Goal: Task Accomplishment & Management: Complete application form

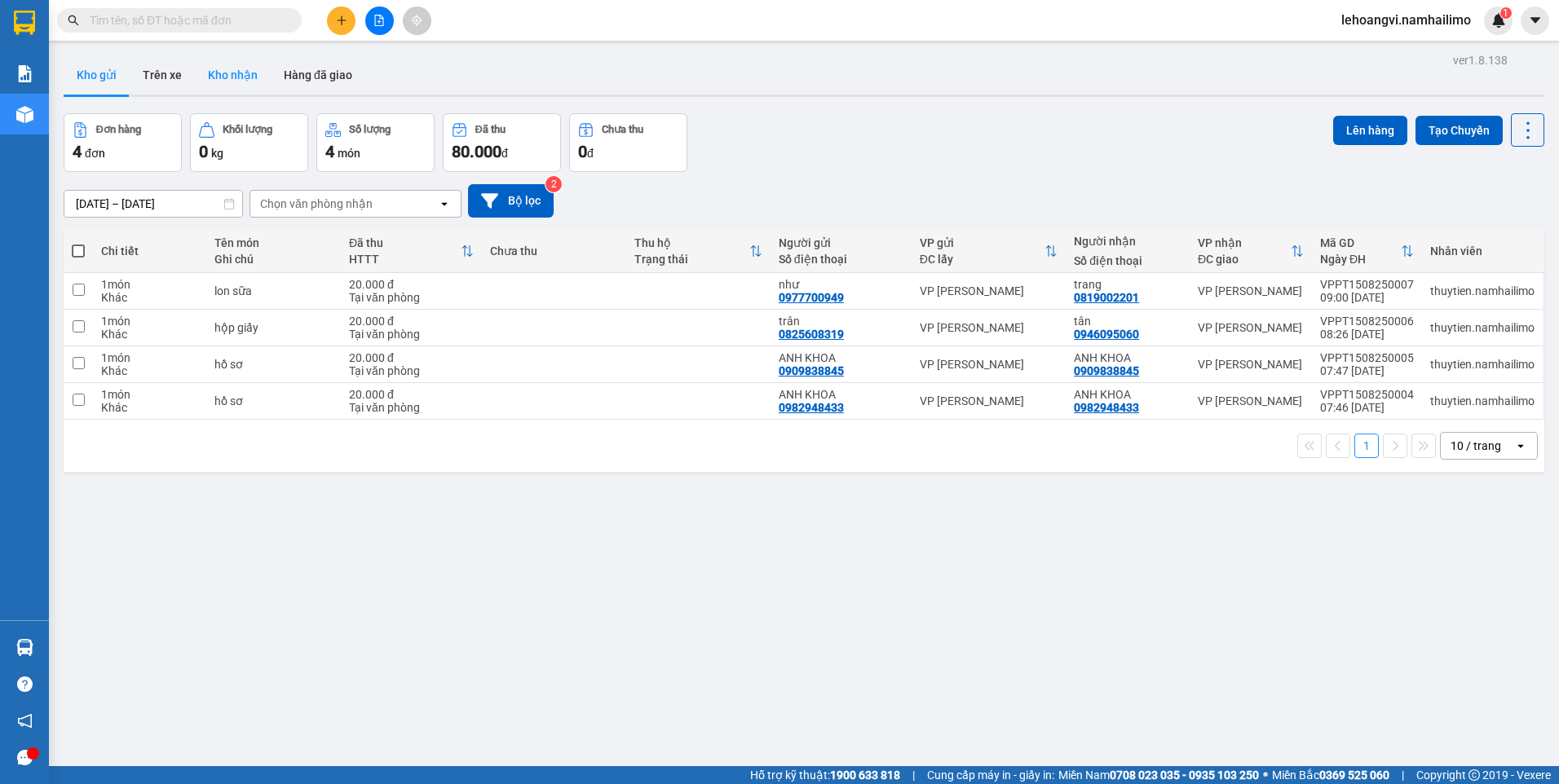
click at [235, 68] on button "Kho nhận" at bounding box center [233, 74] width 76 height 39
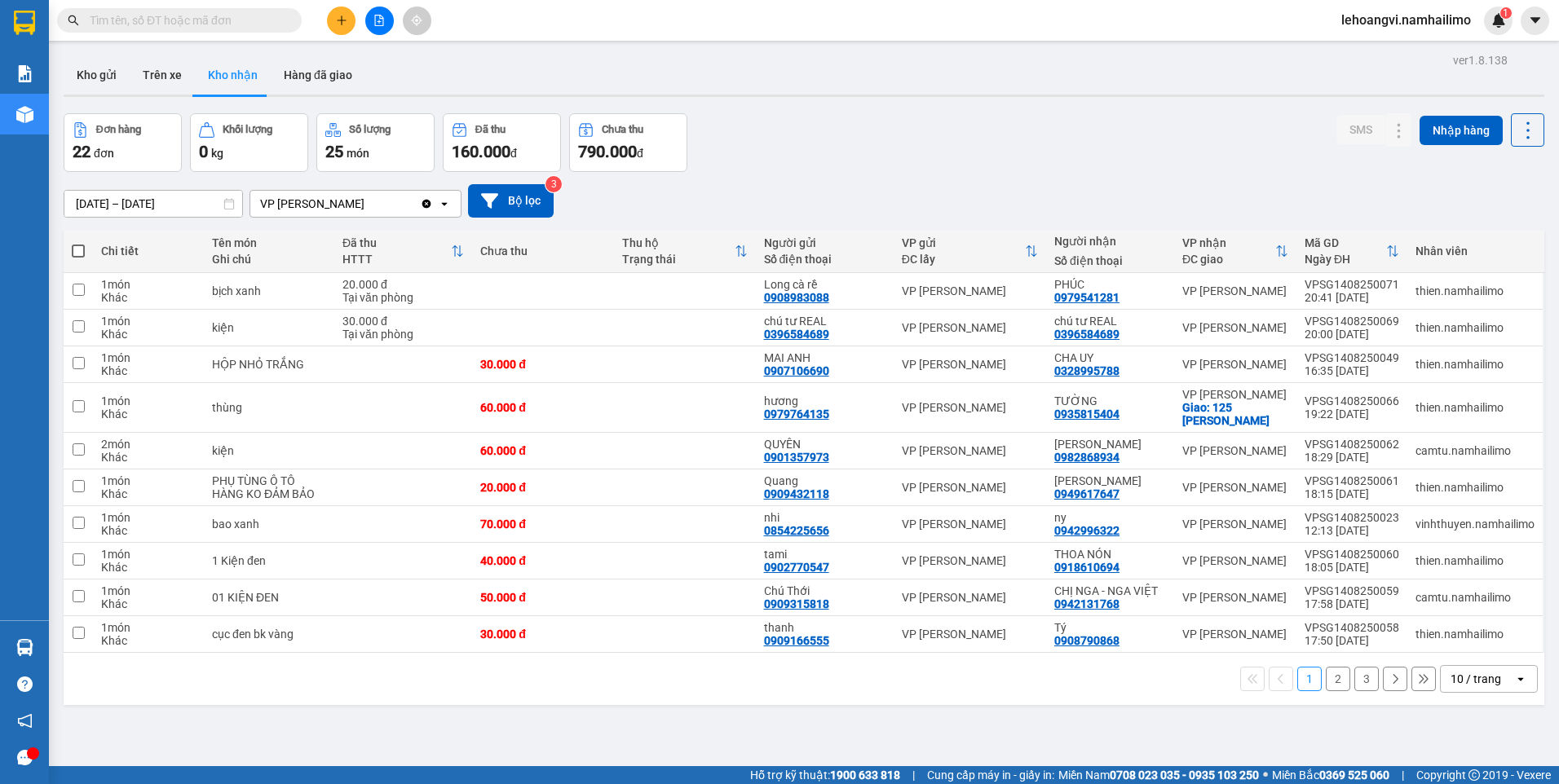
click at [1326, 679] on button "2" at bounding box center [1338, 679] width 25 height 25
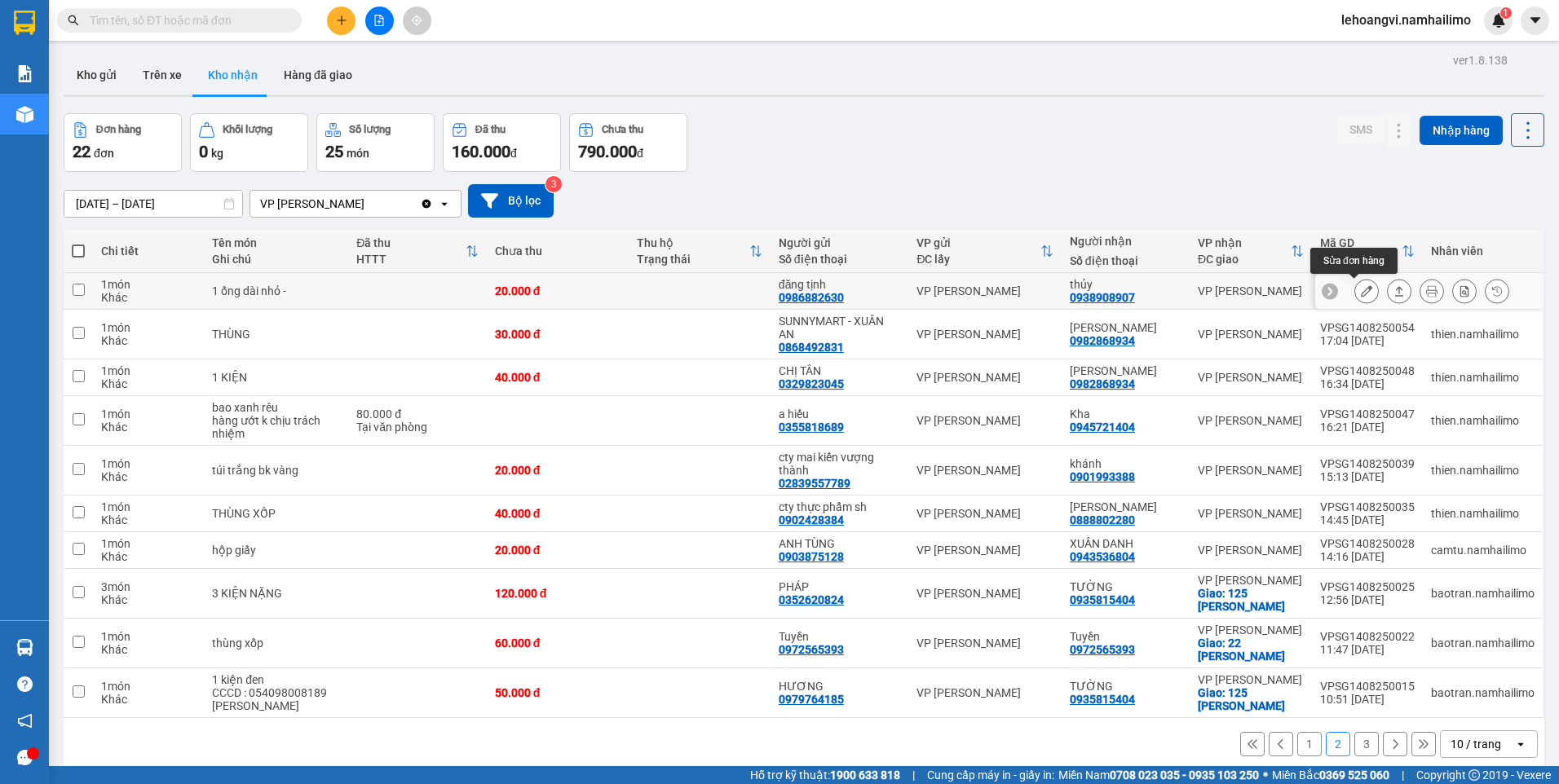
click at [1361, 290] on icon at bounding box center [1367, 291] width 12 height 12
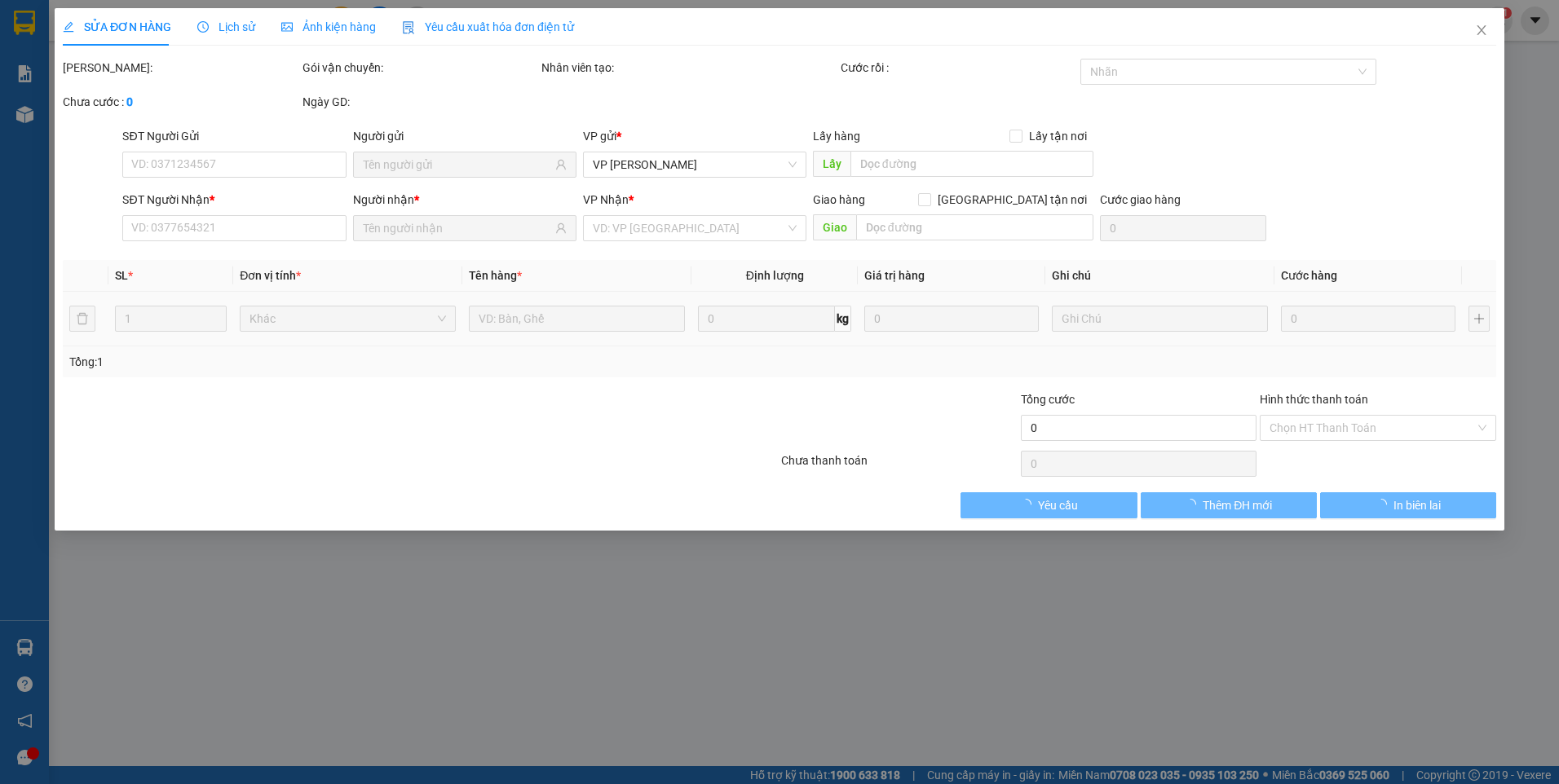
type input "0986882630"
type input "đăng tịnh"
type input "0938908907"
type input "thủy"
type input "20.000"
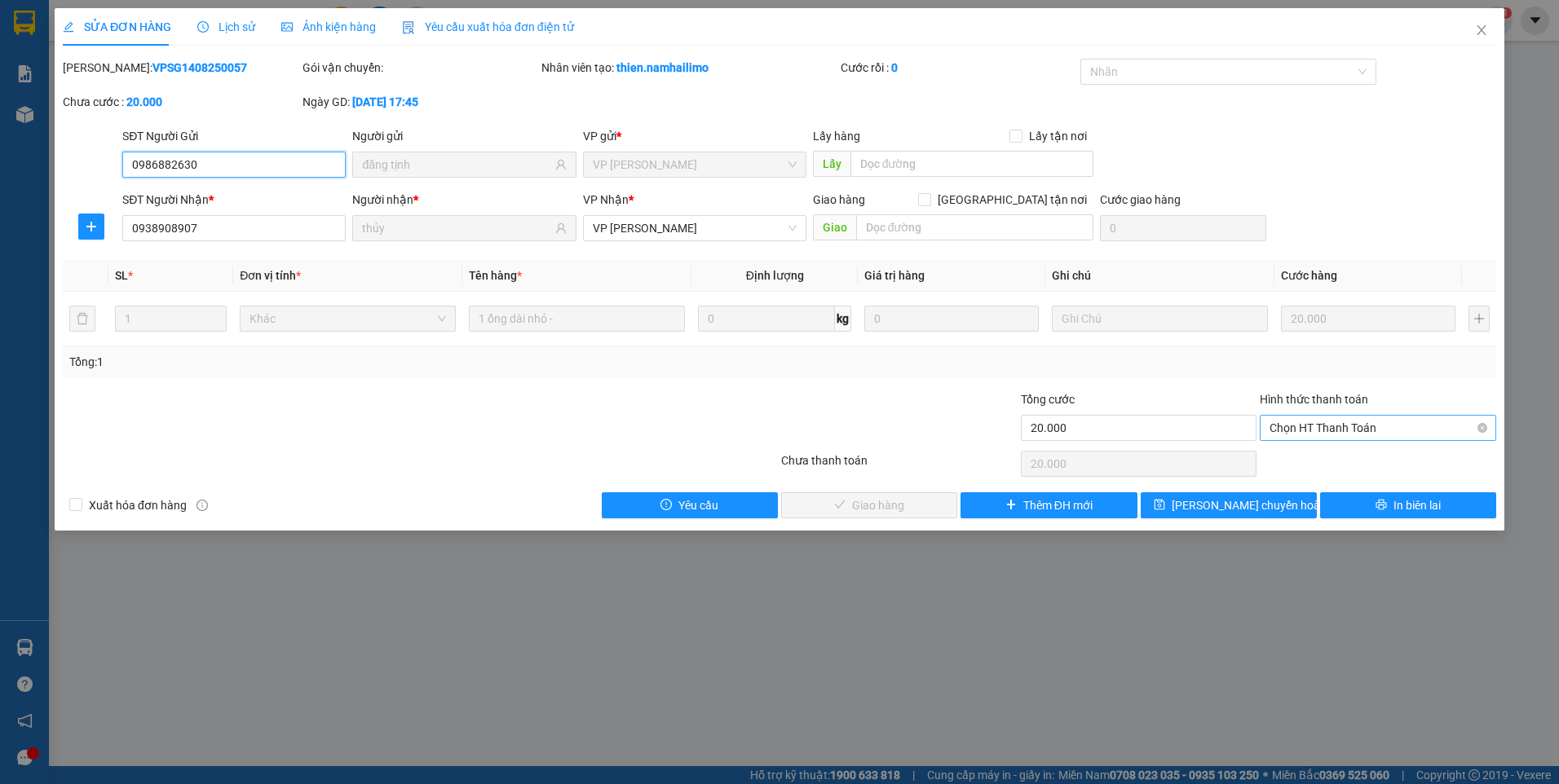
click at [1351, 427] on span "Chọn HT Thanh Toán" at bounding box center [1378, 428] width 217 height 25
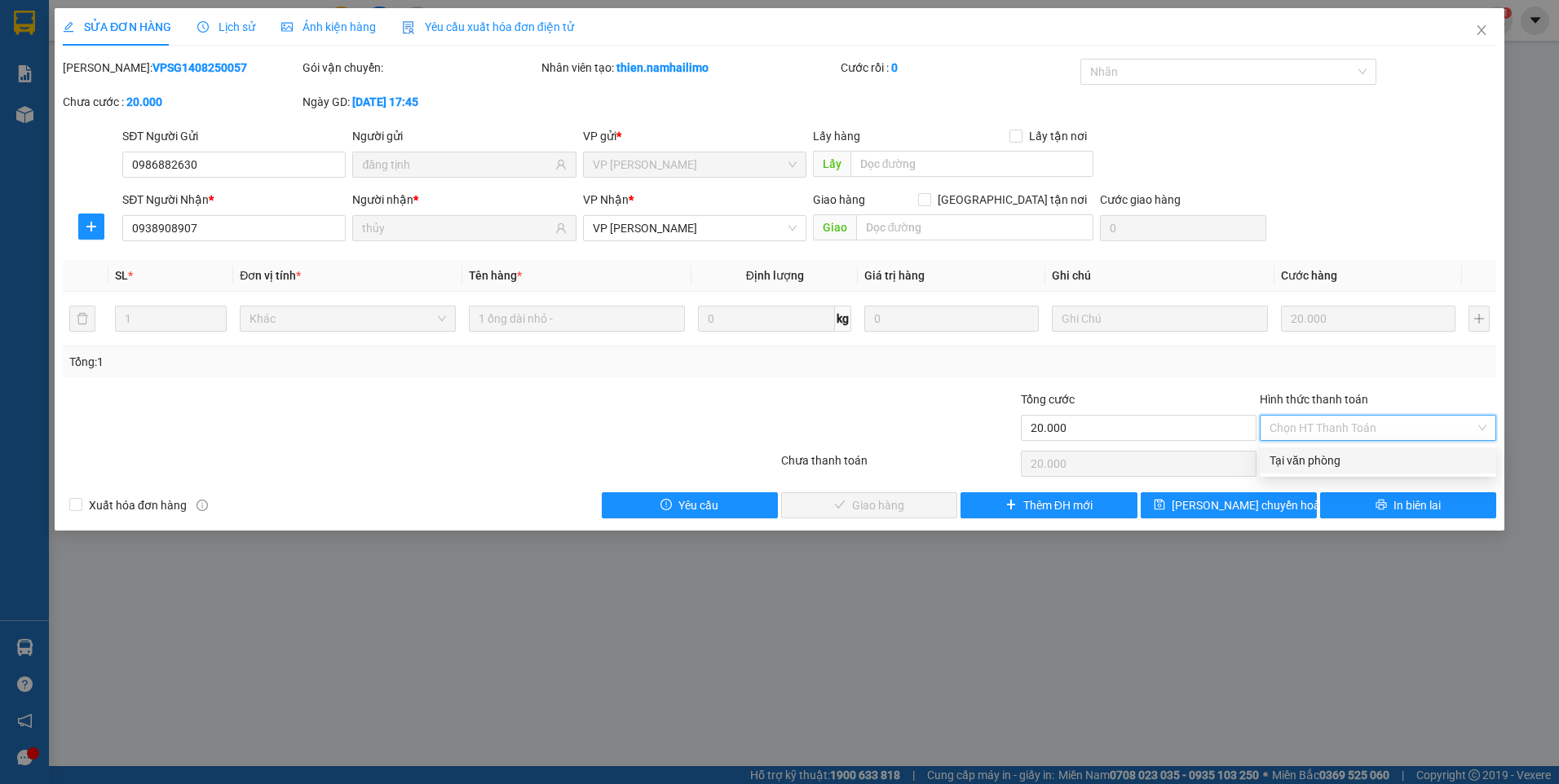
click at [1343, 465] on div "Tại văn phòng" at bounding box center [1378, 461] width 217 height 18
type input "0"
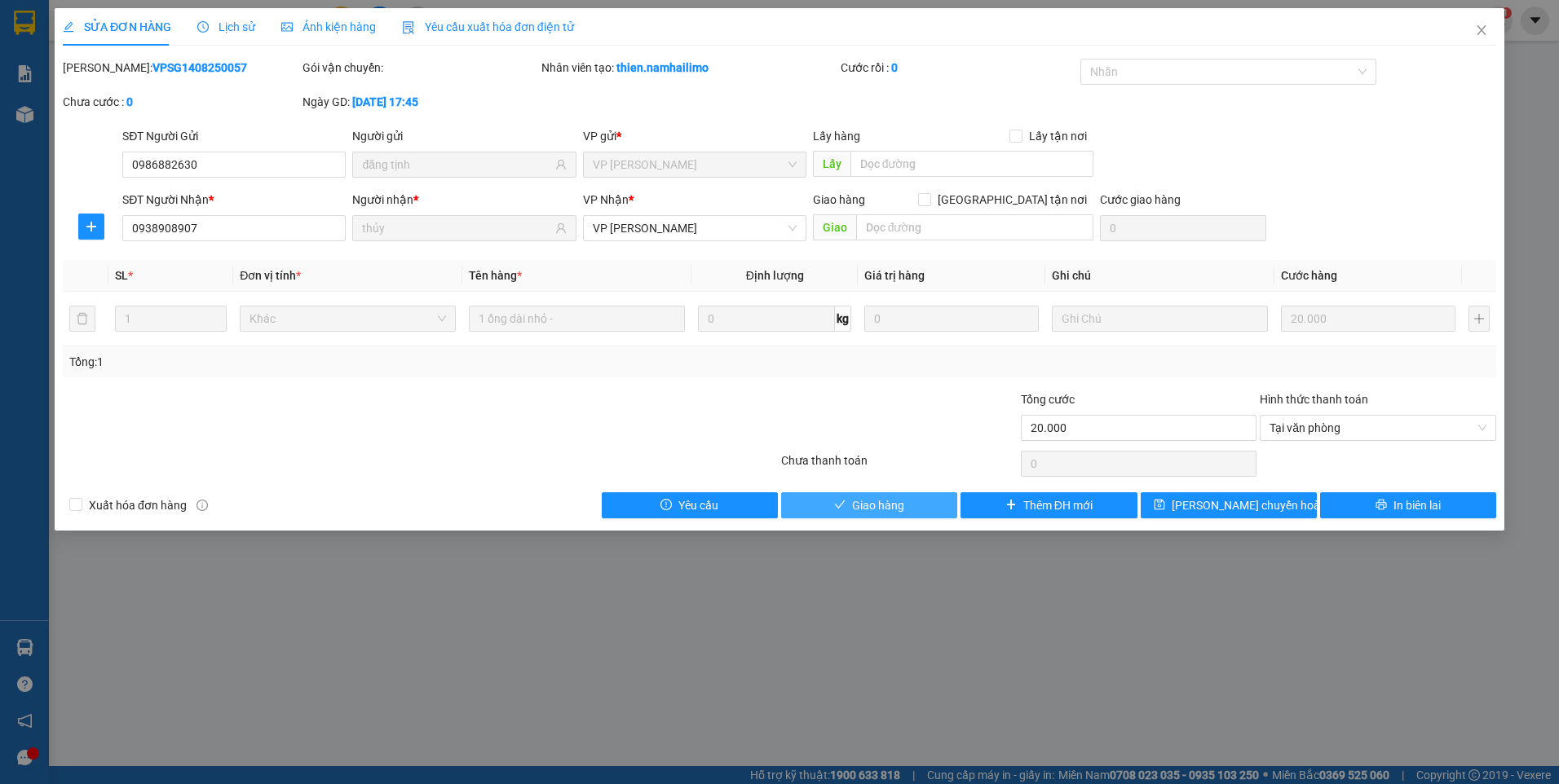
click at [866, 501] on span "Giao hàng" at bounding box center [878, 505] width 52 height 18
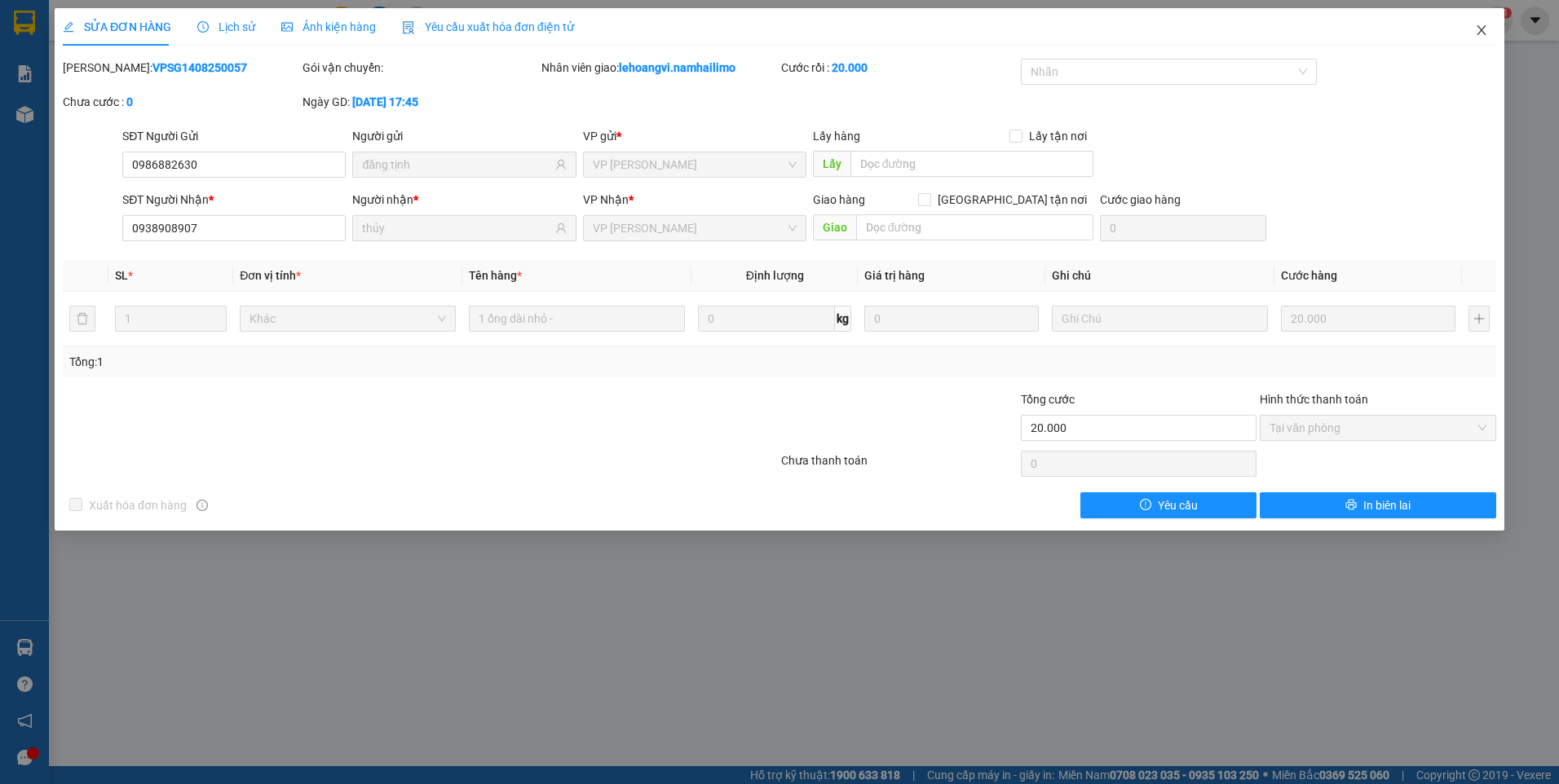
click at [1483, 34] on icon "close" at bounding box center [1481, 31] width 9 height 10
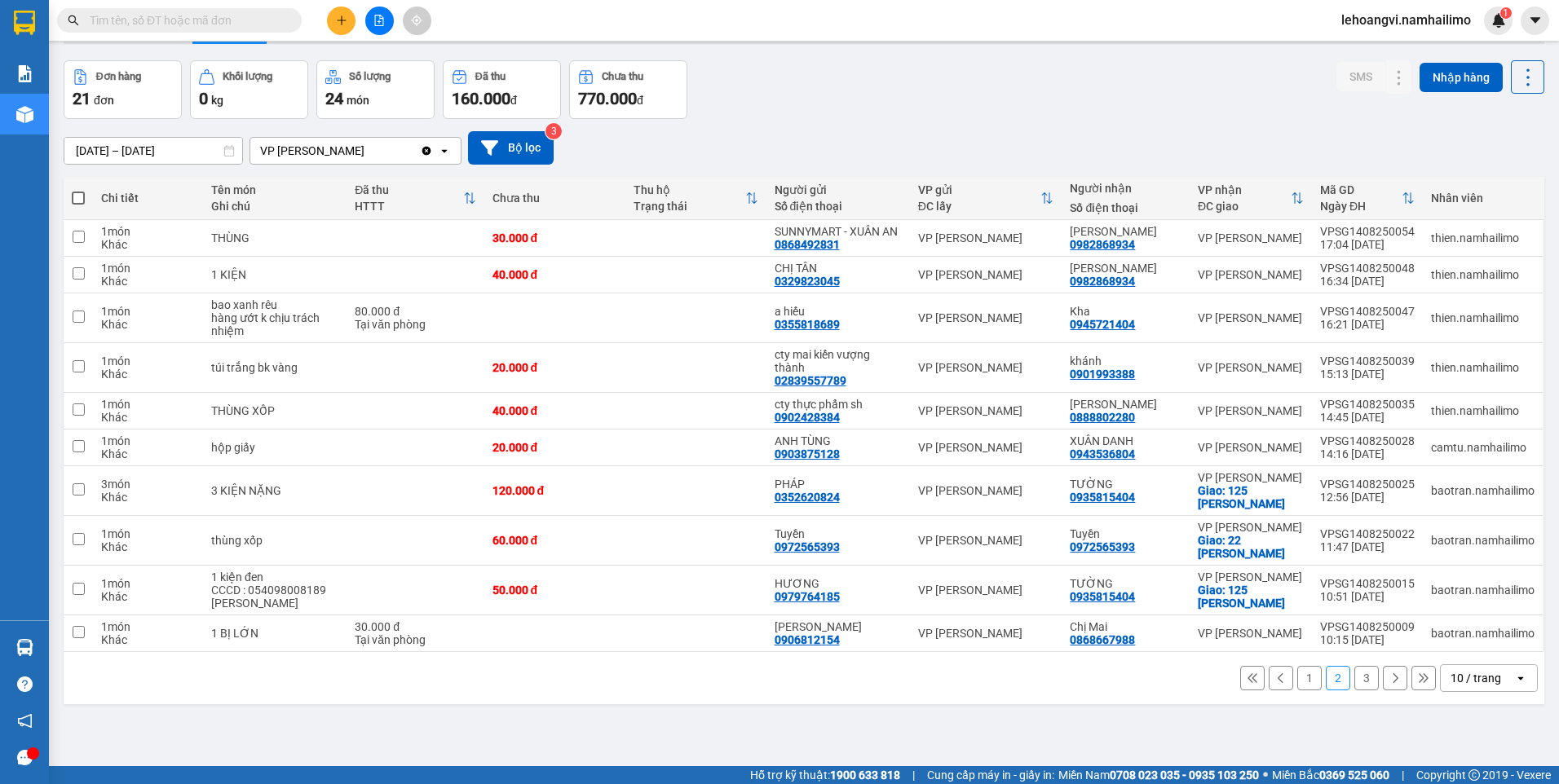
scroll to position [75, 0]
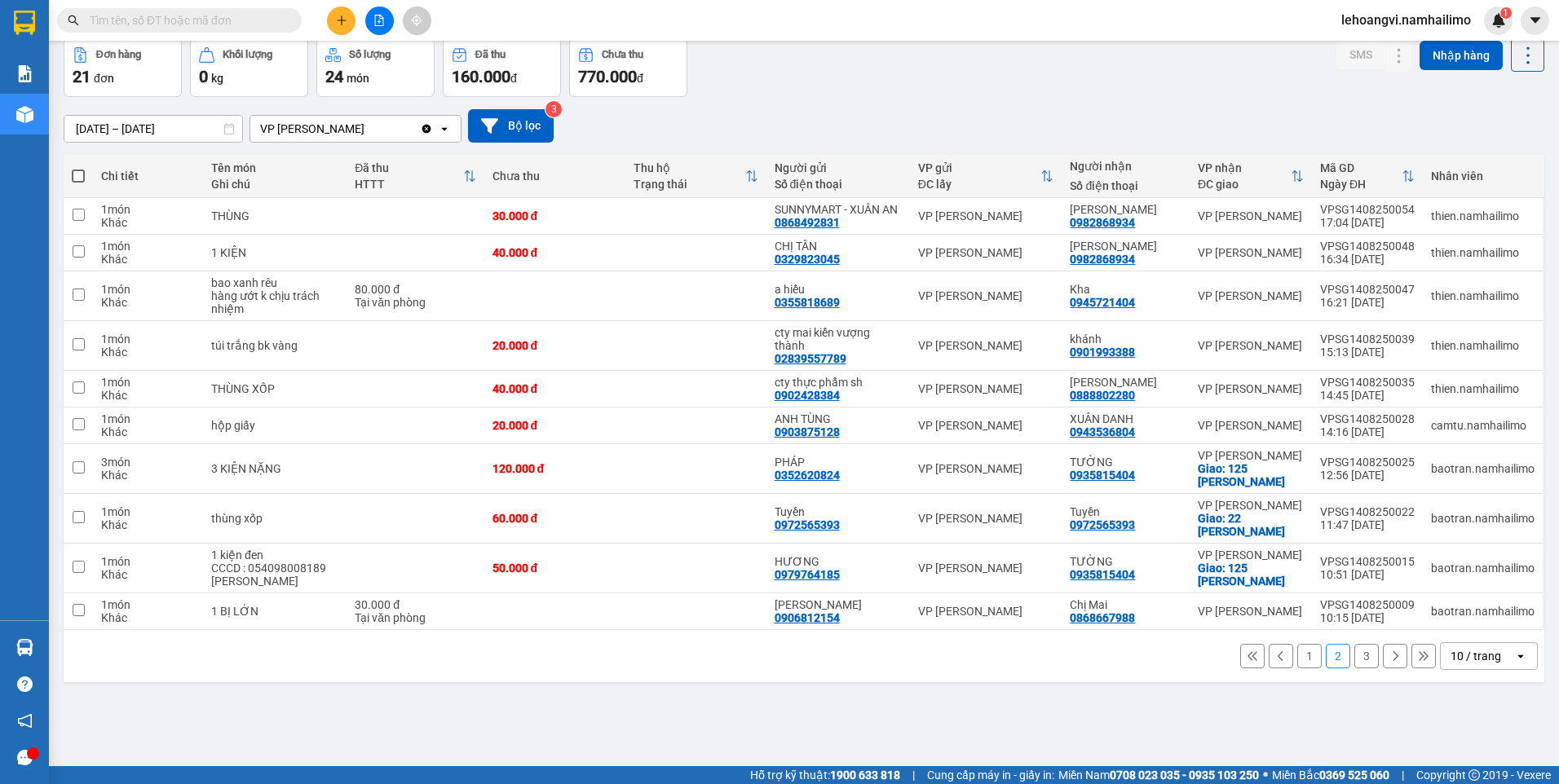
click at [212, 20] on input "text" at bounding box center [186, 21] width 192 height 18
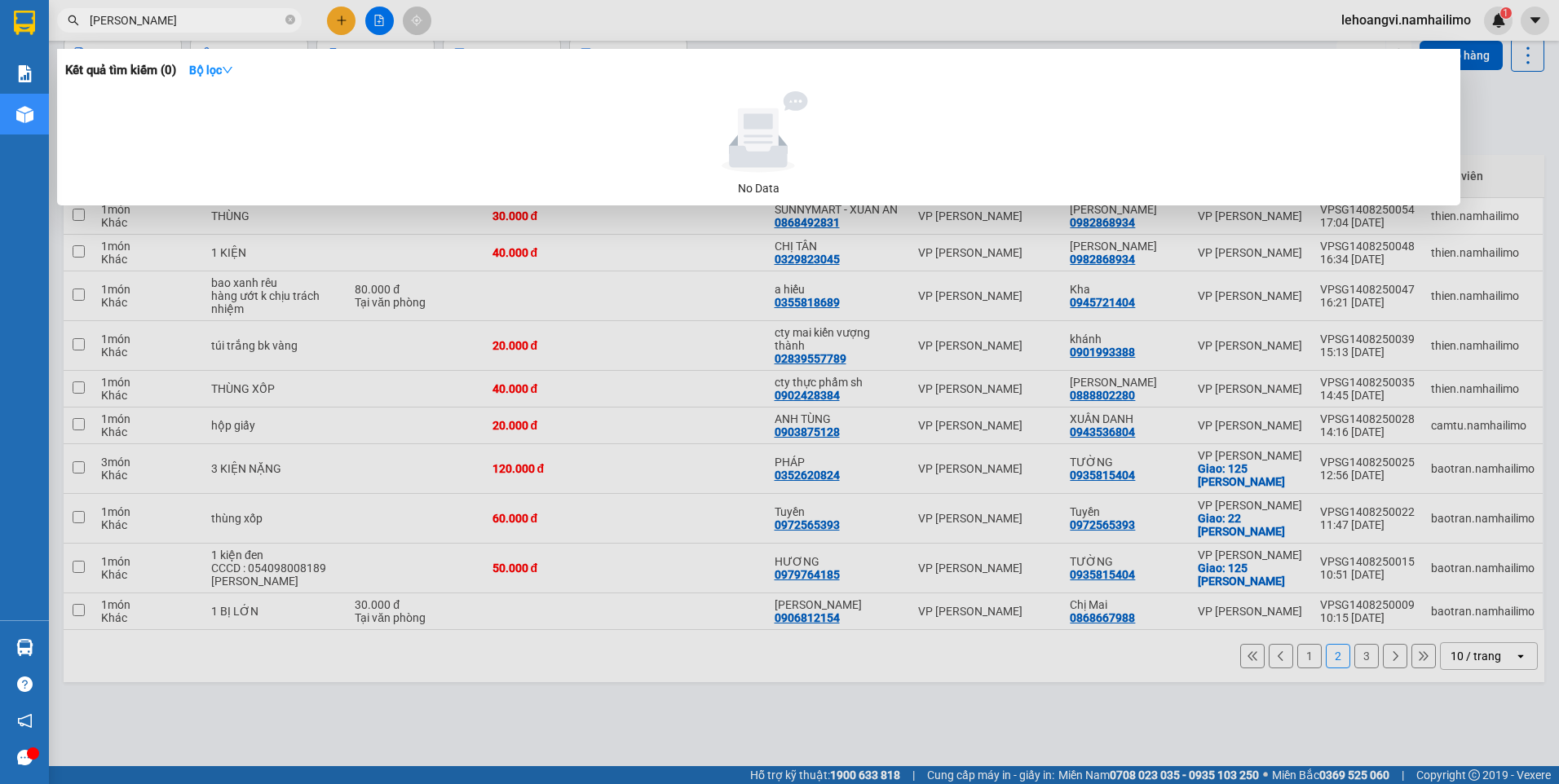
click at [599, 730] on div at bounding box center [780, 392] width 1559 height 784
click at [156, 21] on input "[PERSON_NAME]" at bounding box center [186, 21] width 192 height 18
type input "l"
type input "LAN TRUNG"
click at [167, 734] on div at bounding box center [780, 392] width 1559 height 784
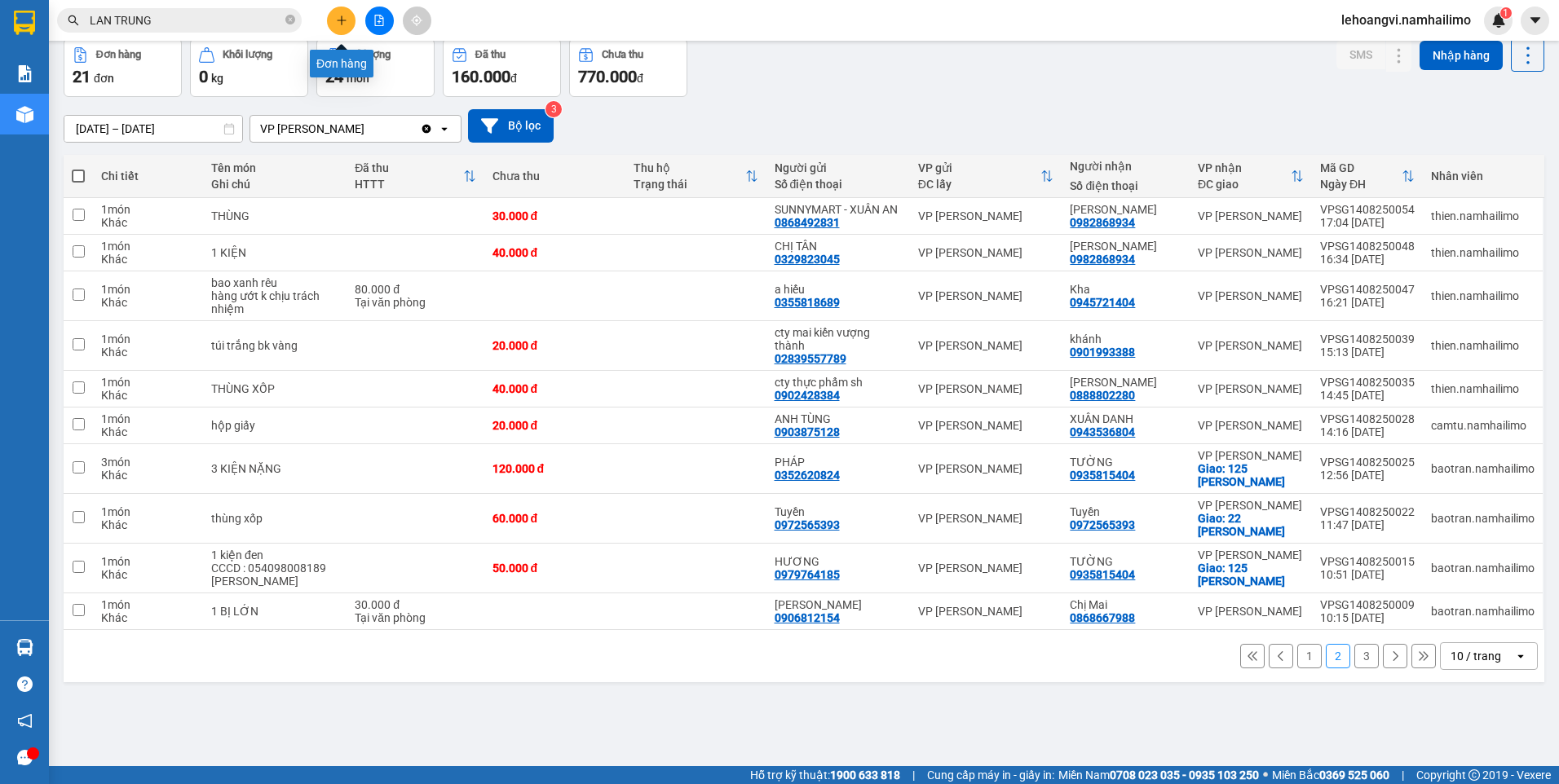
click at [338, 20] on icon "plus" at bounding box center [341, 21] width 12 height 12
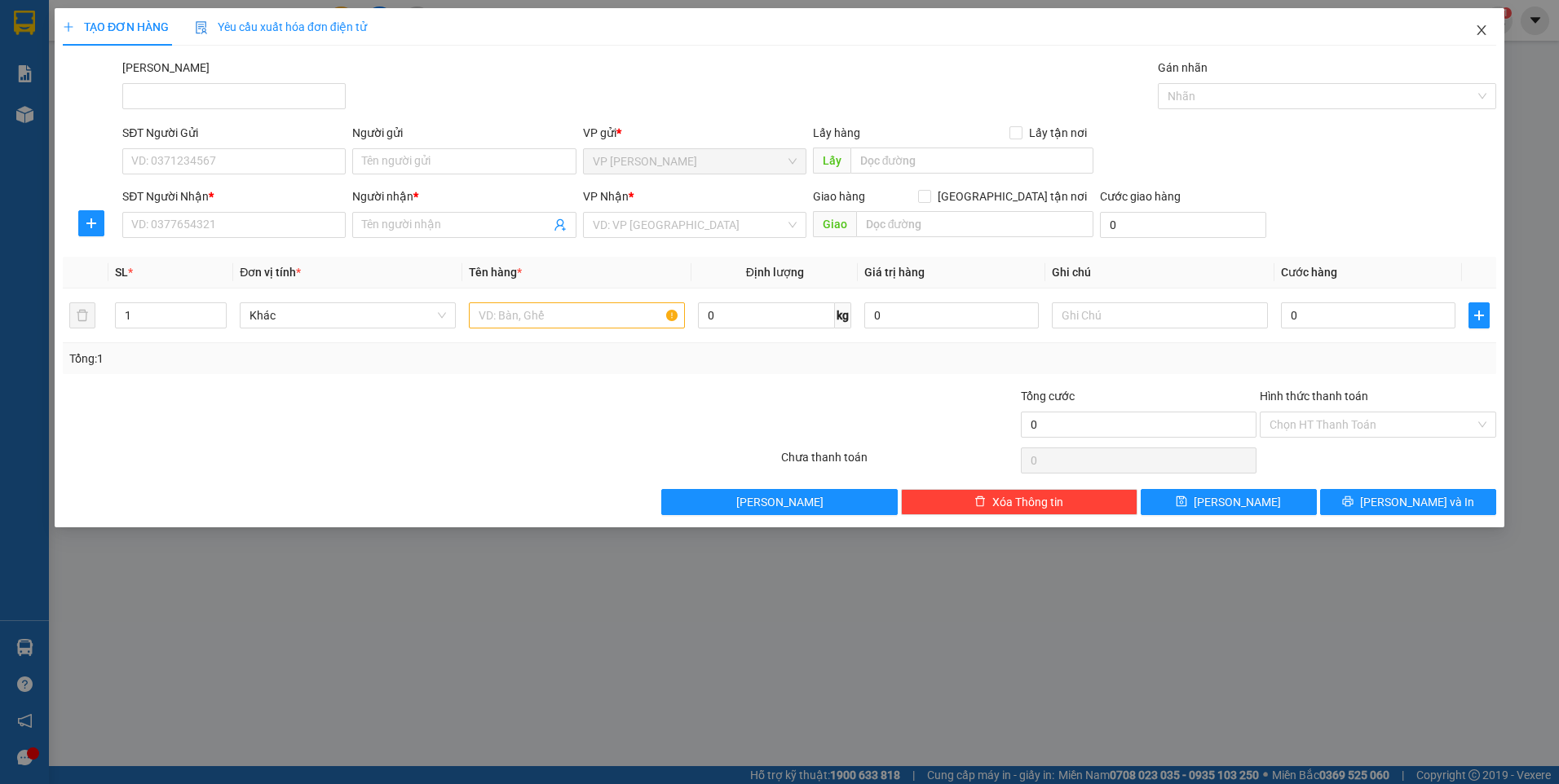
click at [1479, 33] on icon "close" at bounding box center [1481, 31] width 13 height 13
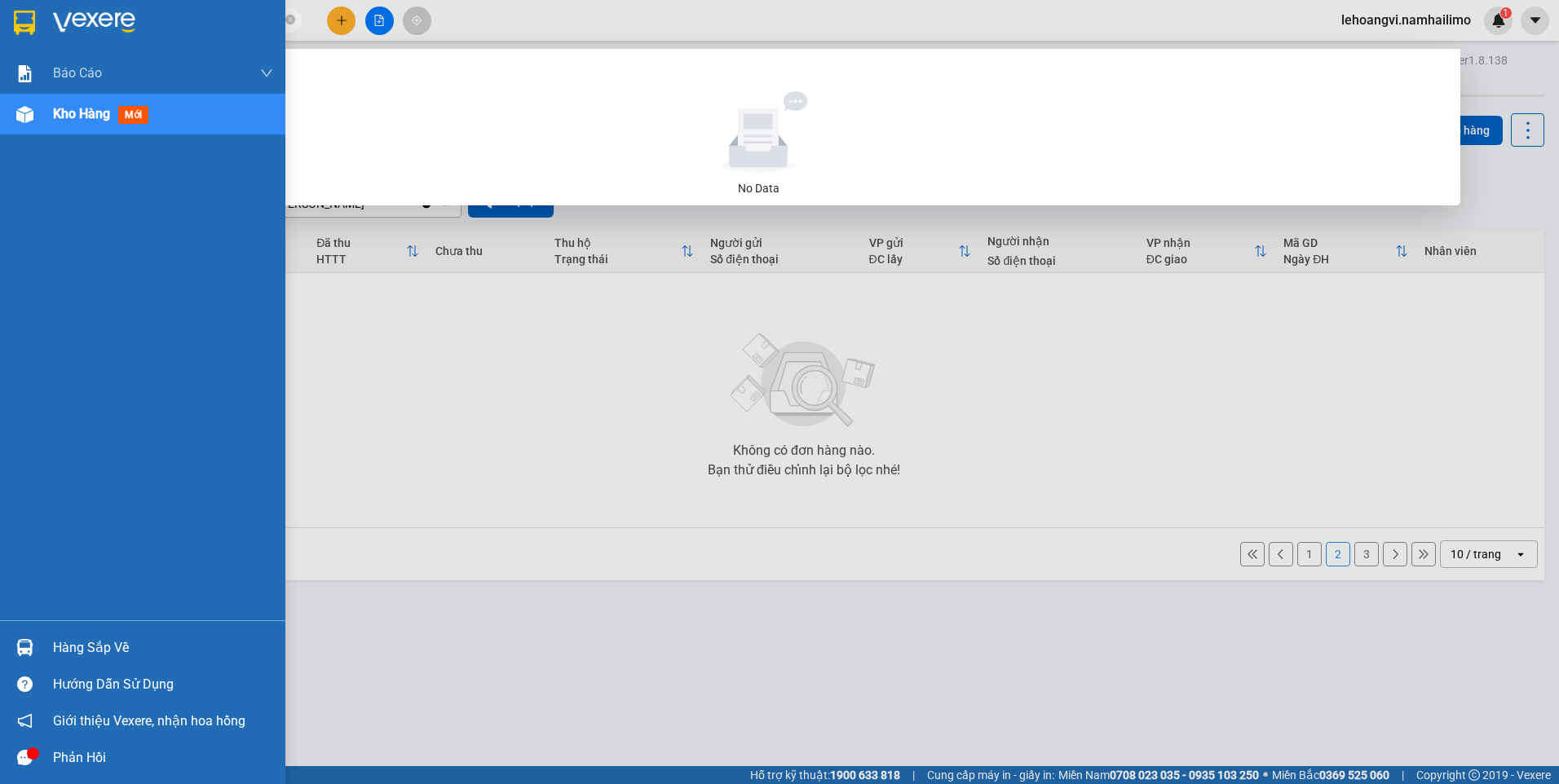
drag, startPoint x: 191, startPoint y: 25, endPoint x: 45, endPoint y: 51, distance: 148.3
click at [45, 51] on section "Kết quả tìm kiếm ( 0 ) Bộ lọc No Data LAN TRUNG lehoangvi.namhailimo 1 Báo cáo …" at bounding box center [780, 392] width 1559 height 784
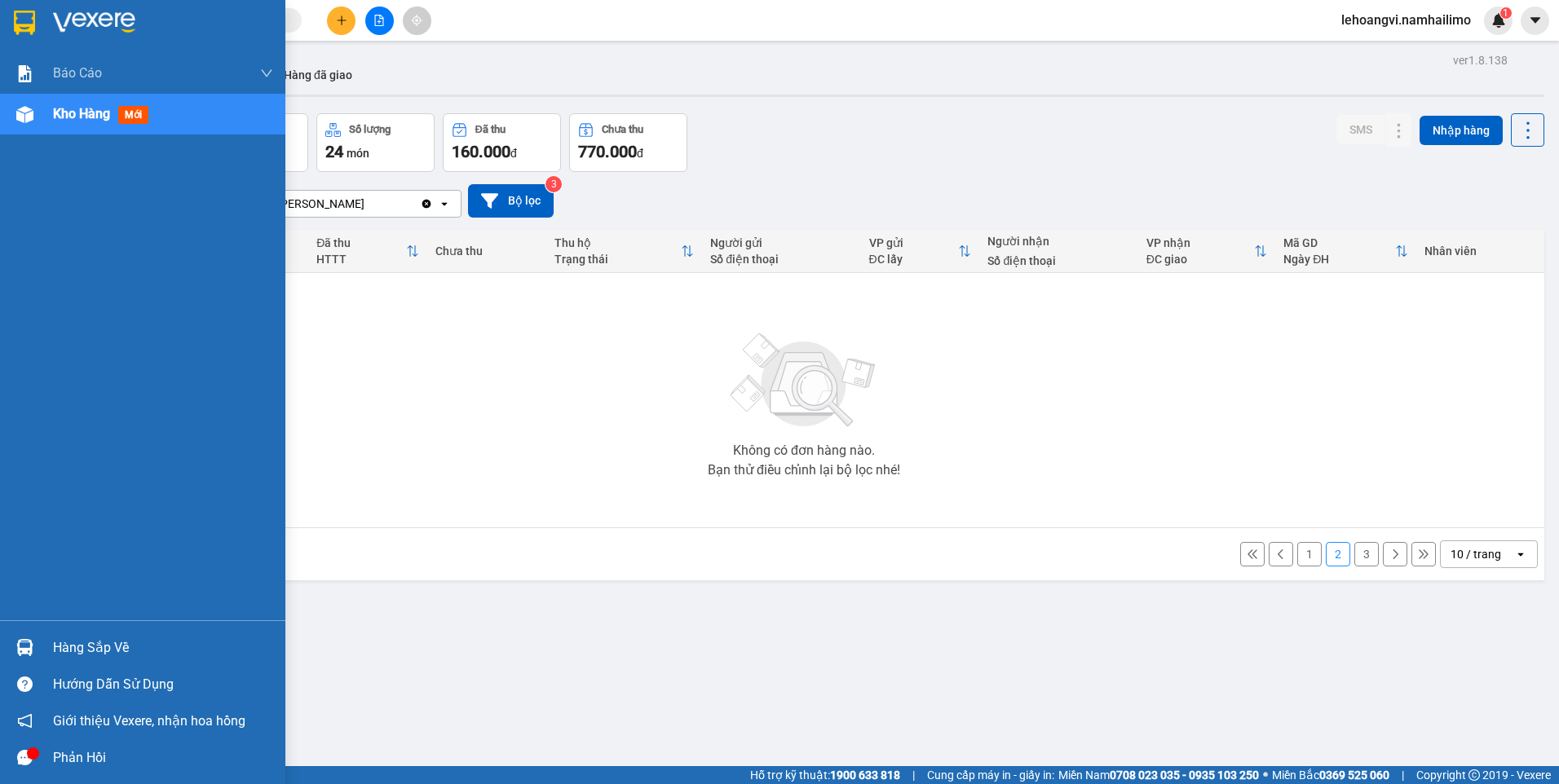
click at [139, 120] on span "mới" at bounding box center [133, 115] width 31 height 18
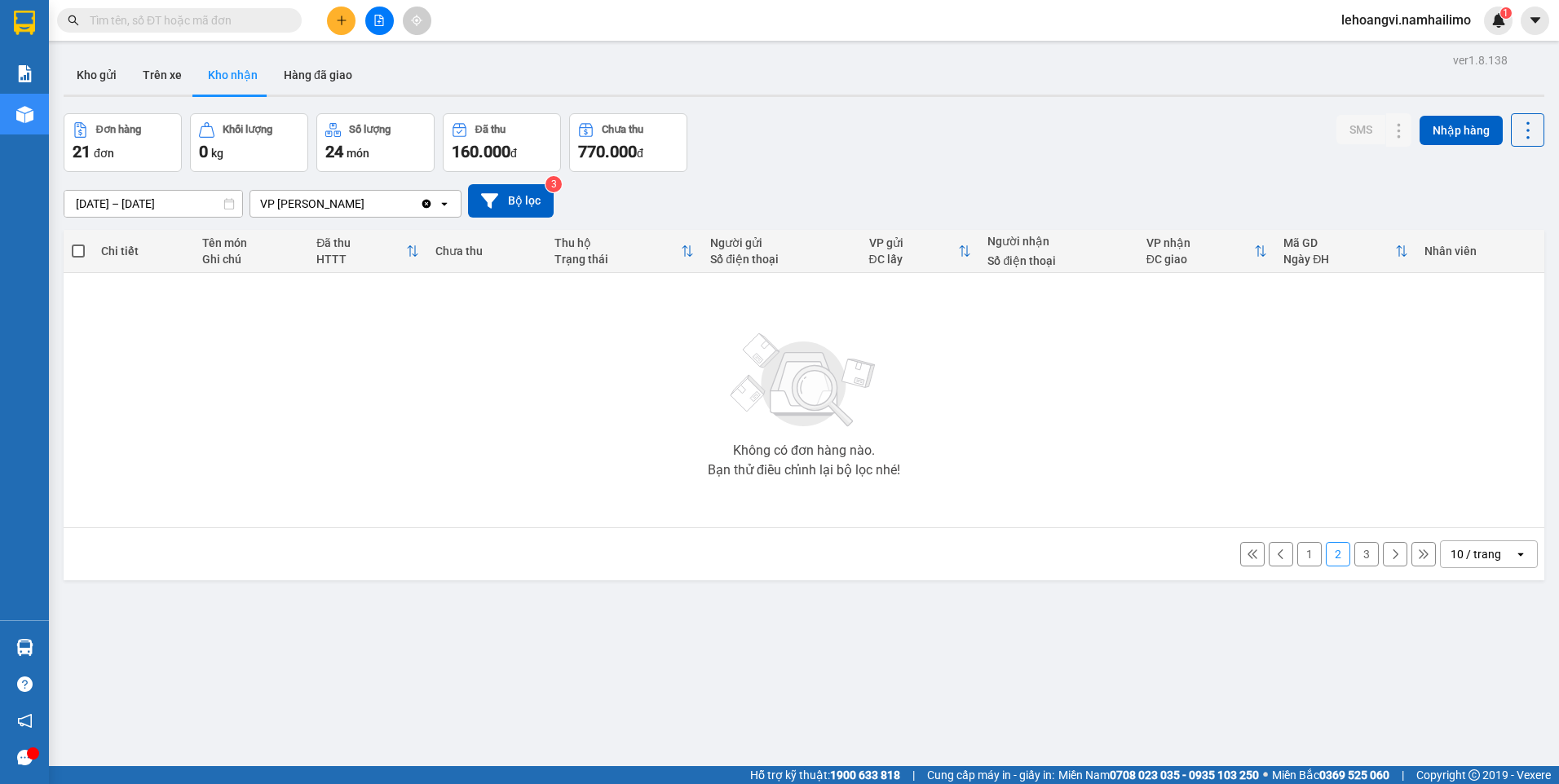
click at [193, 27] on input "text" at bounding box center [186, 21] width 192 height 18
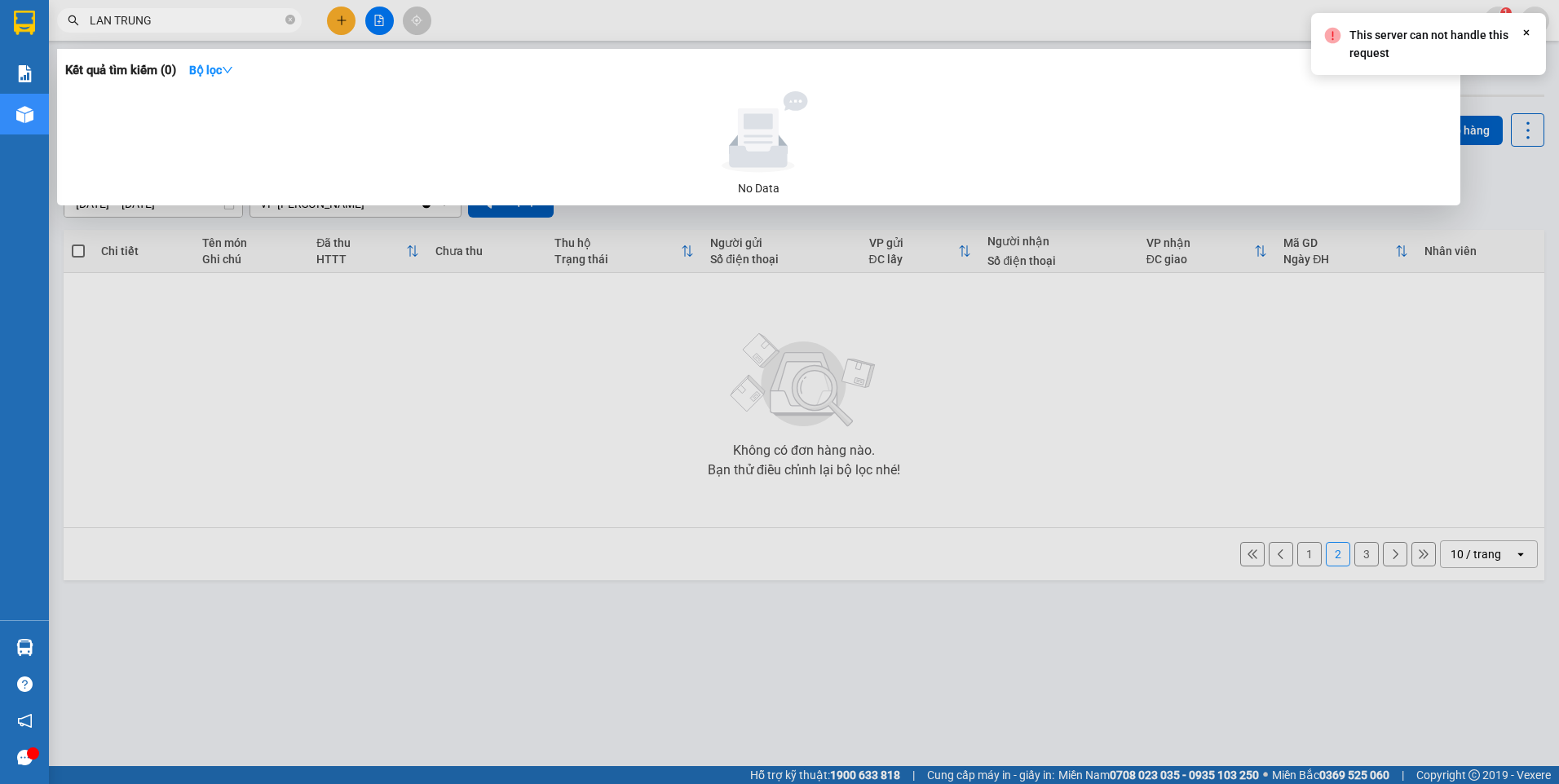
click at [318, 675] on div at bounding box center [780, 392] width 1559 height 784
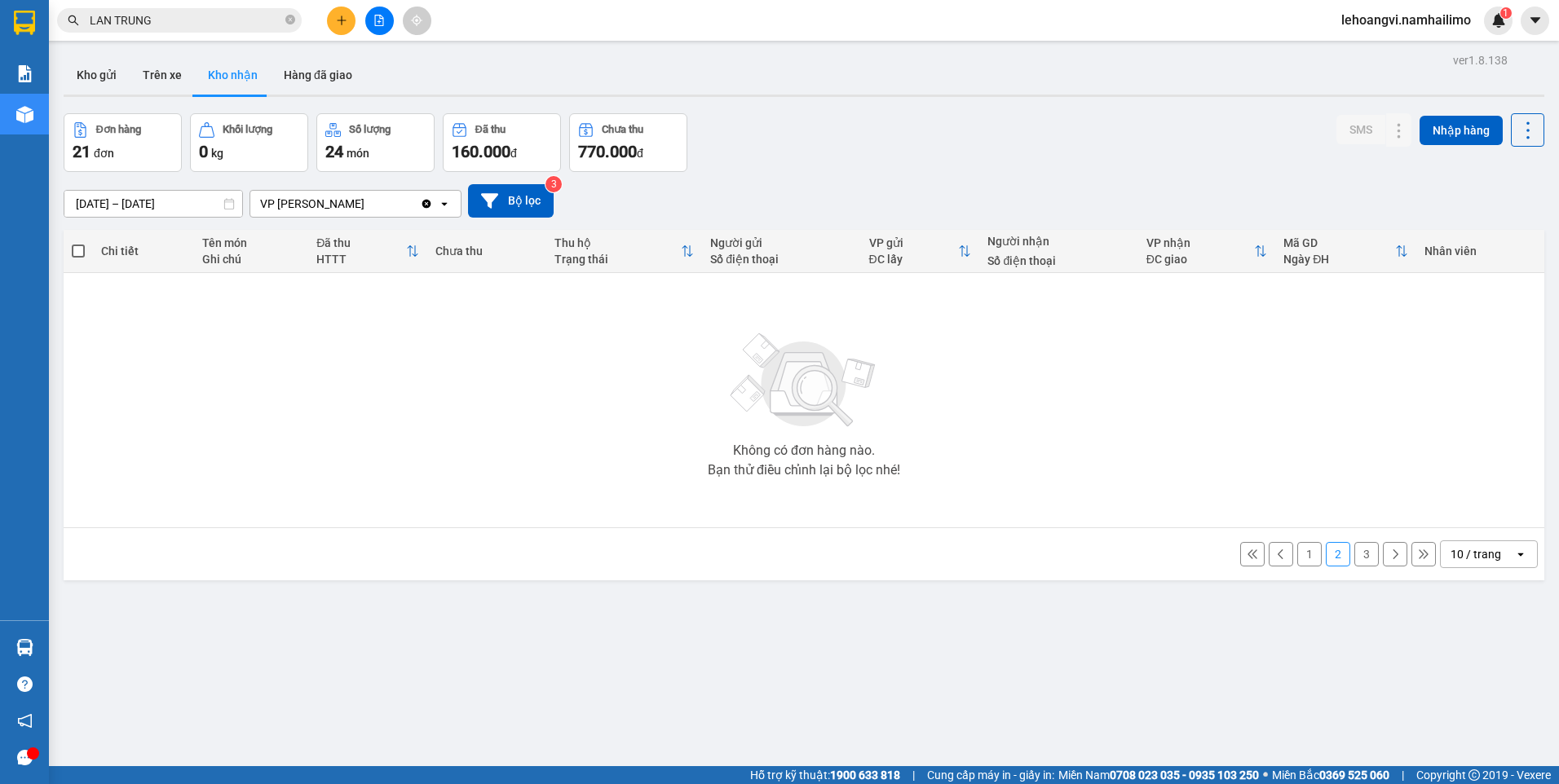
click at [175, 19] on input "LAN TRUNG" at bounding box center [186, 21] width 192 height 18
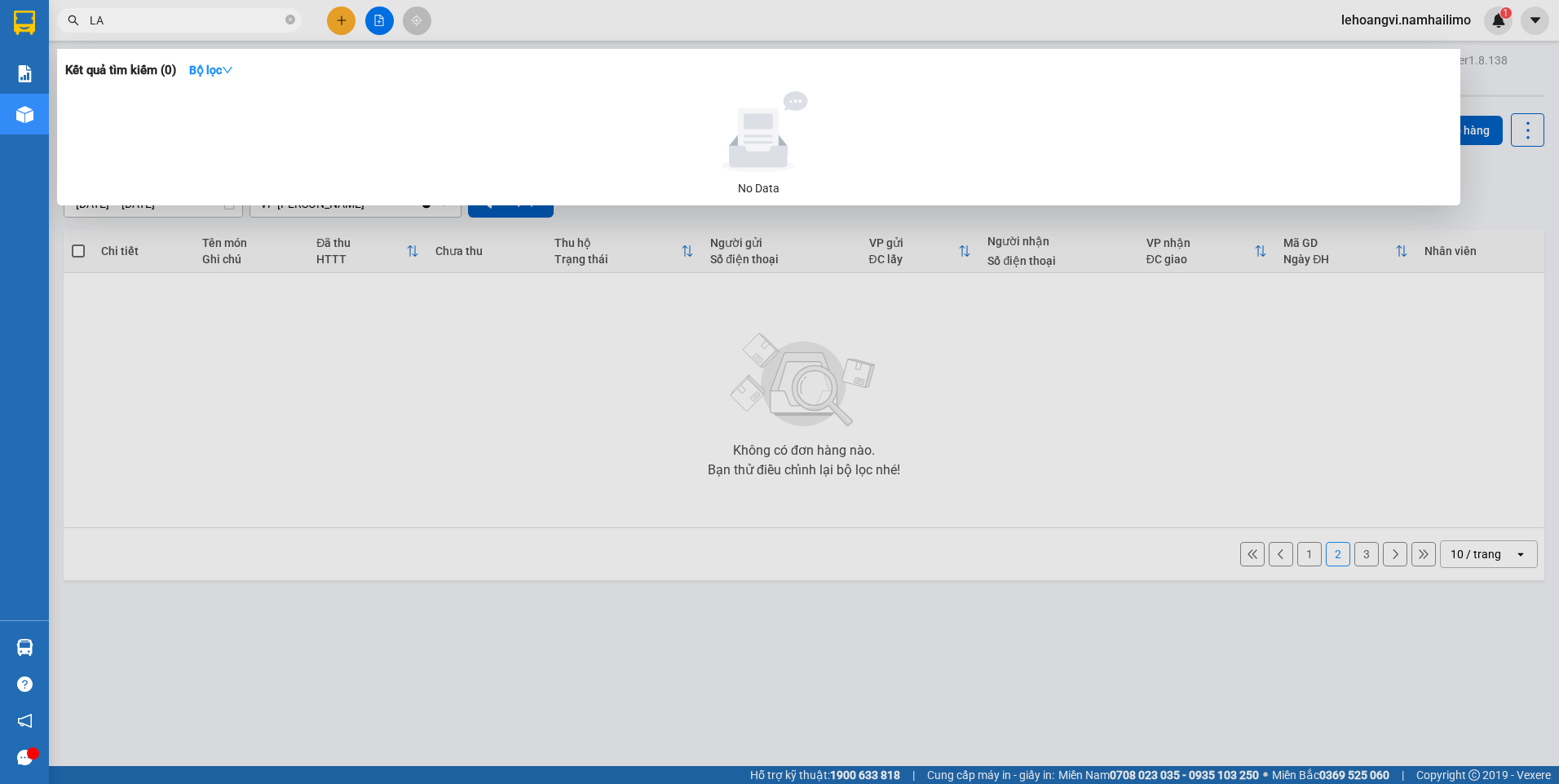
type input "L"
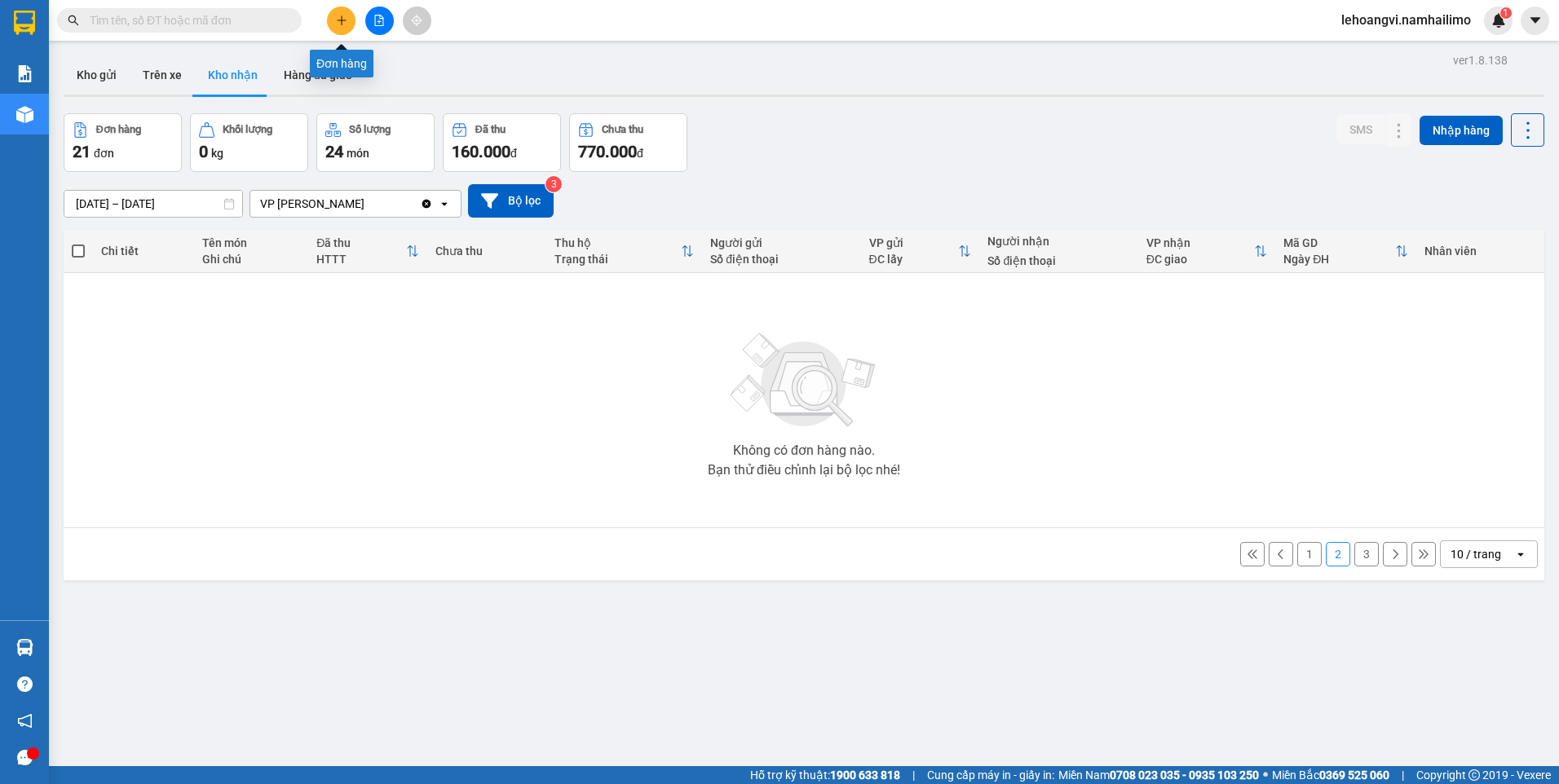
click at [334, 27] on button at bounding box center [341, 21] width 29 height 29
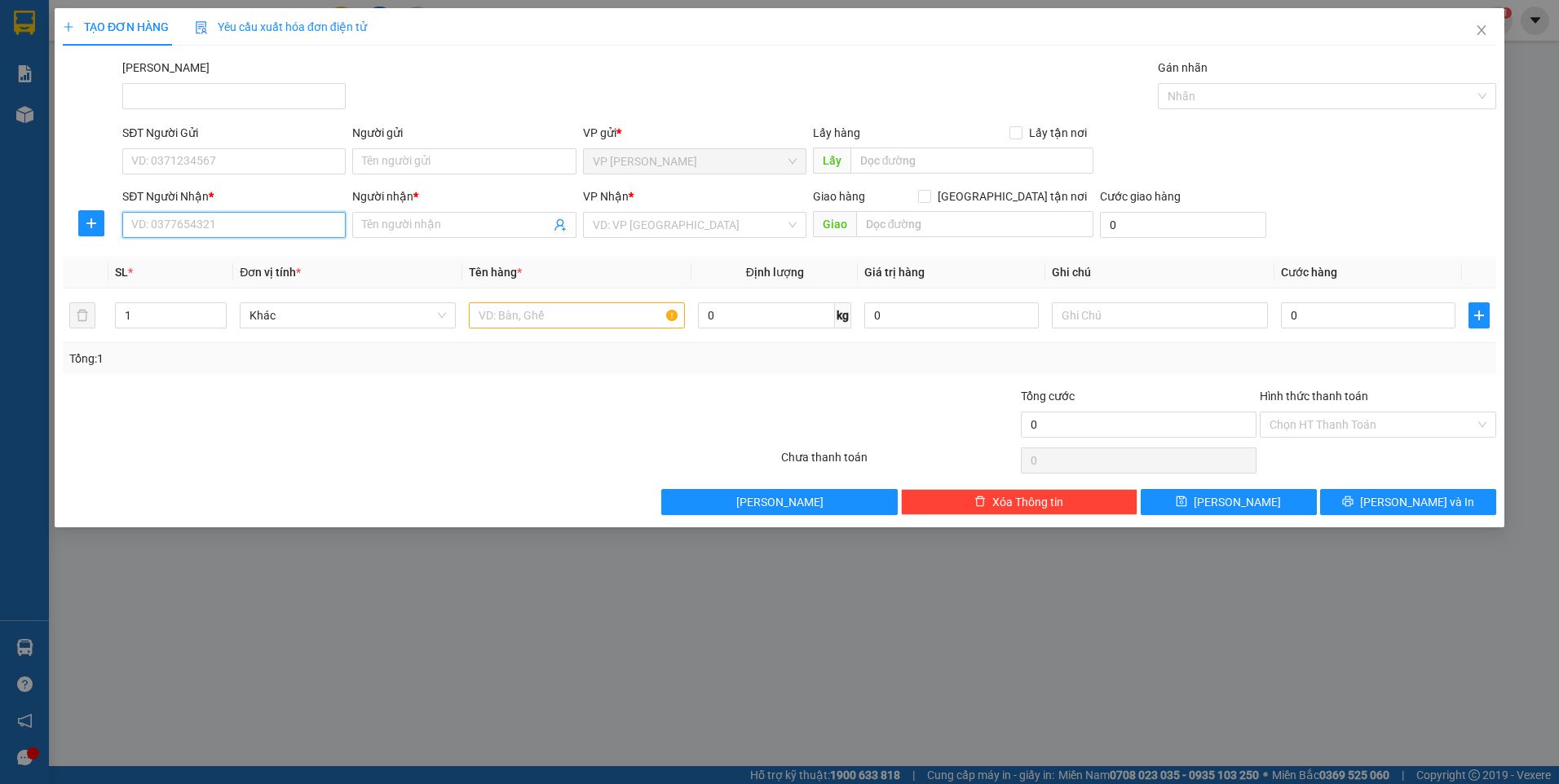
click at [200, 220] on input "SĐT Người Nhận *" at bounding box center [233, 225] width 224 height 26
click at [200, 225] on input "SĐT Người Nhận *" at bounding box center [233, 225] width 224 height 26
click at [382, 223] on input "Người nhận *" at bounding box center [455, 225] width 187 height 18
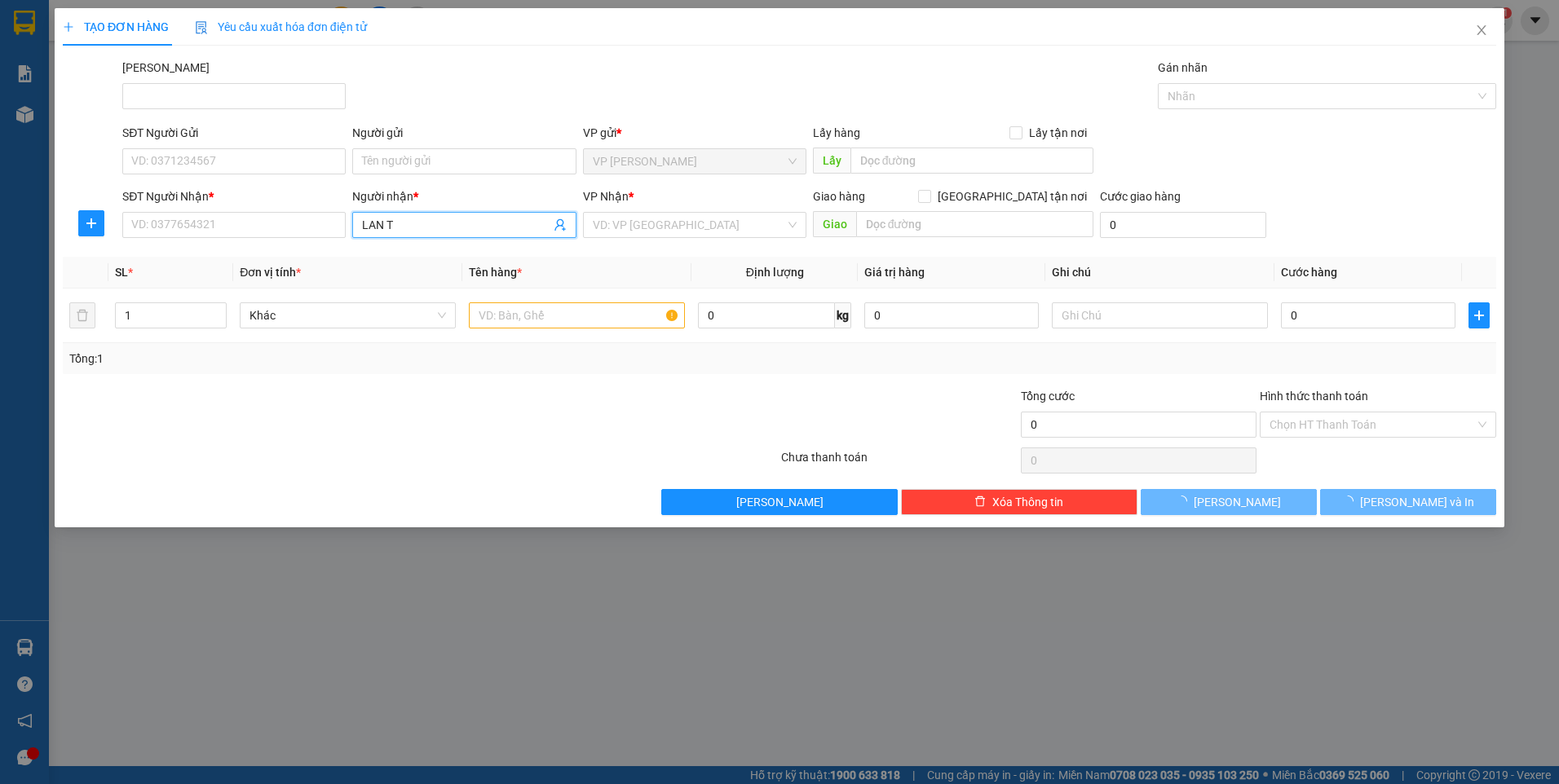
type input "LAN TR"
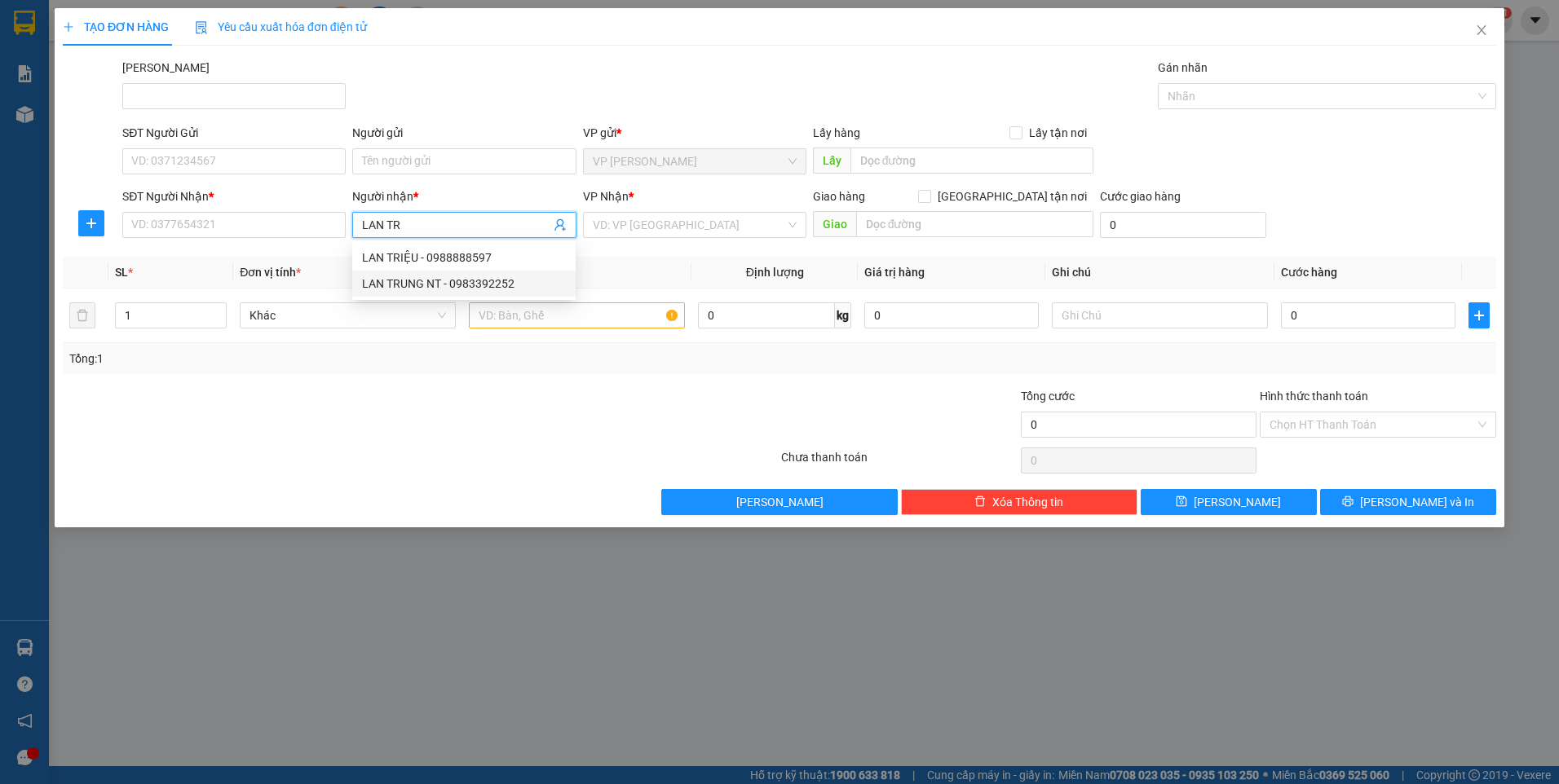
click at [444, 281] on div "LAN TRUNG NT - 0983392252" at bounding box center [464, 284] width 204 height 18
type input "0983392252"
type input "LAN TRUNG NT"
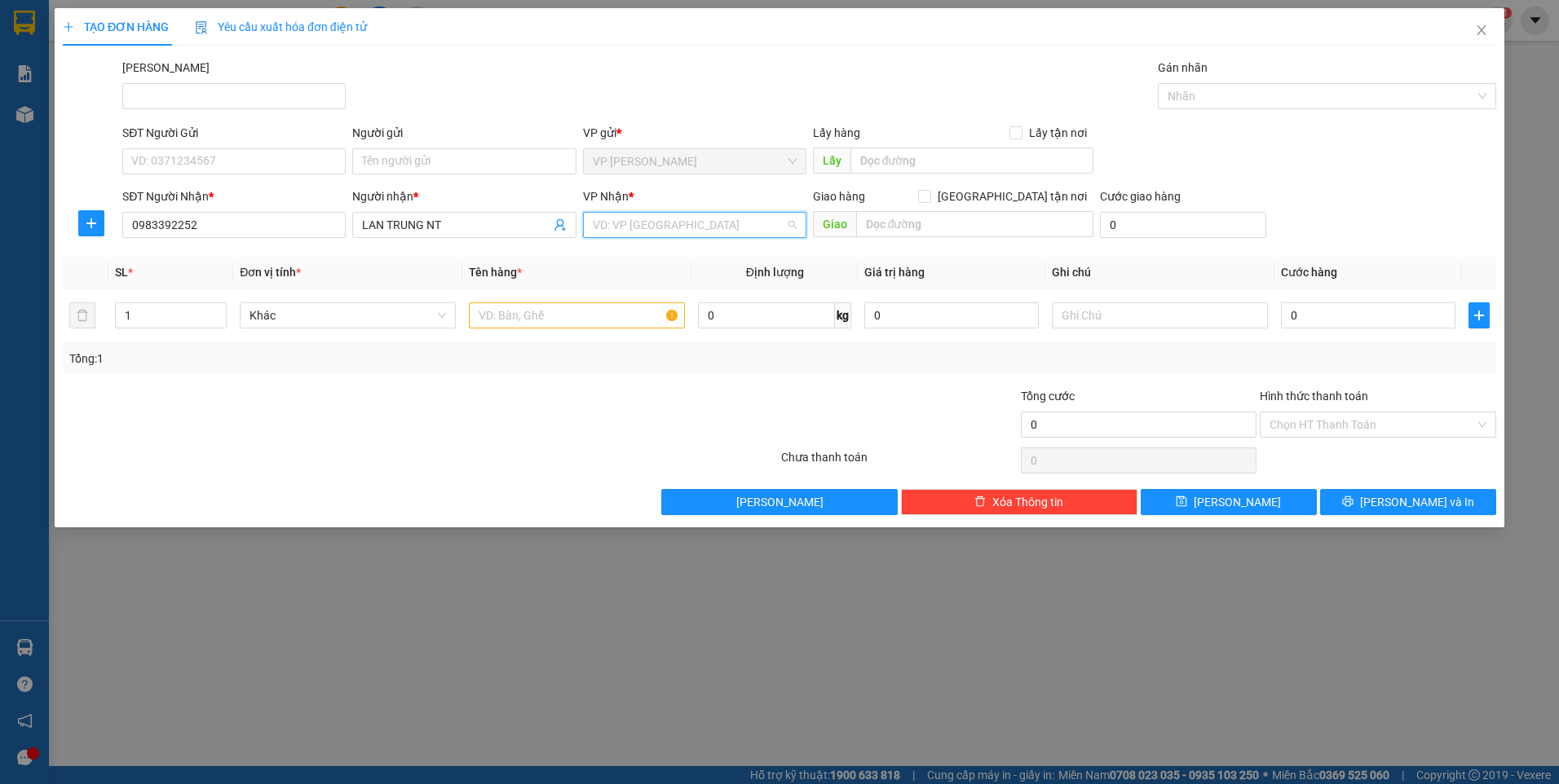
click at [698, 221] on input "search" at bounding box center [689, 225] width 192 height 25
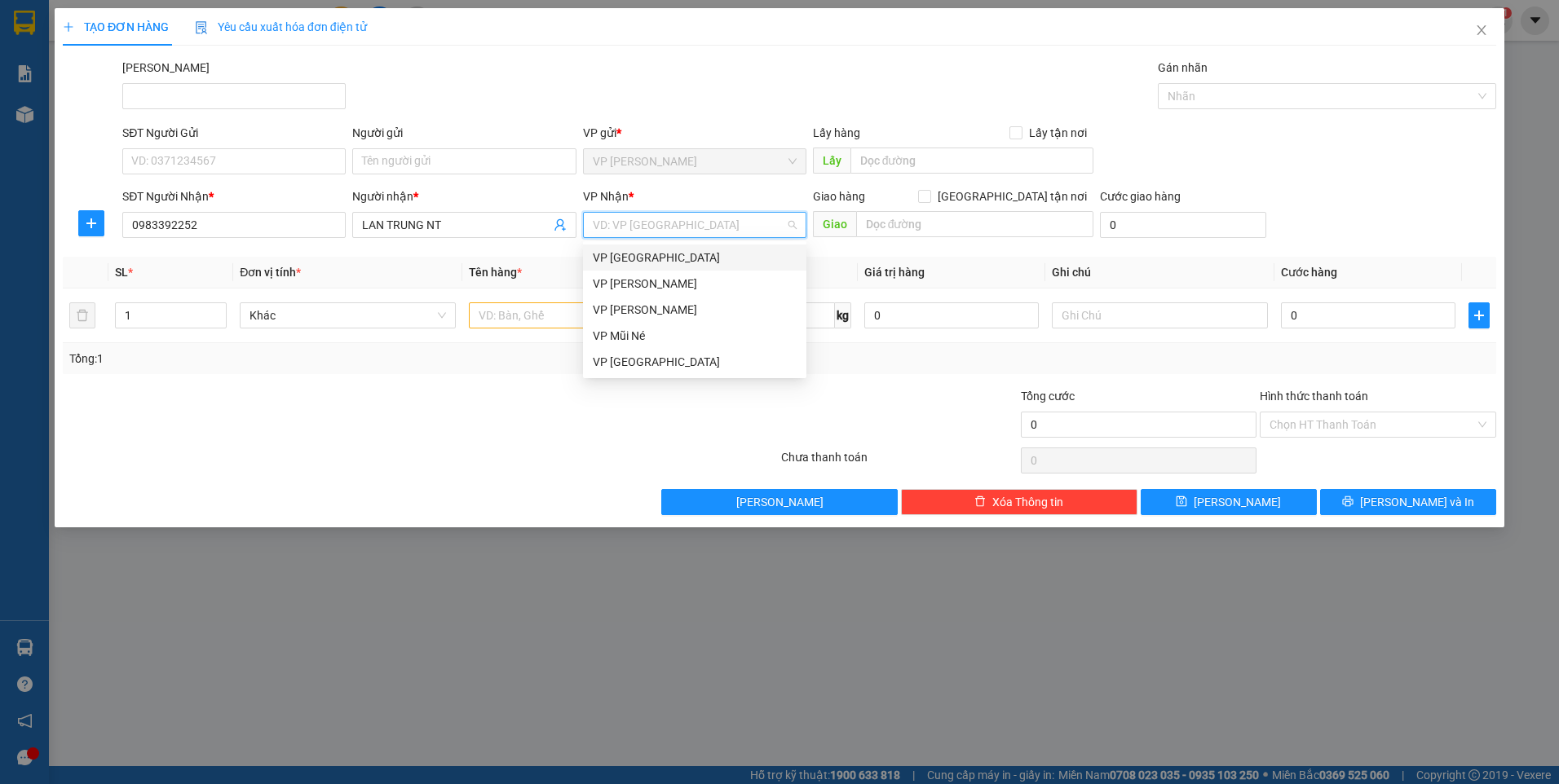
click at [680, 262] on div "VP [GEOGRAPHIC_DATA]" at bounding box center [695, 258] width 204 height 18
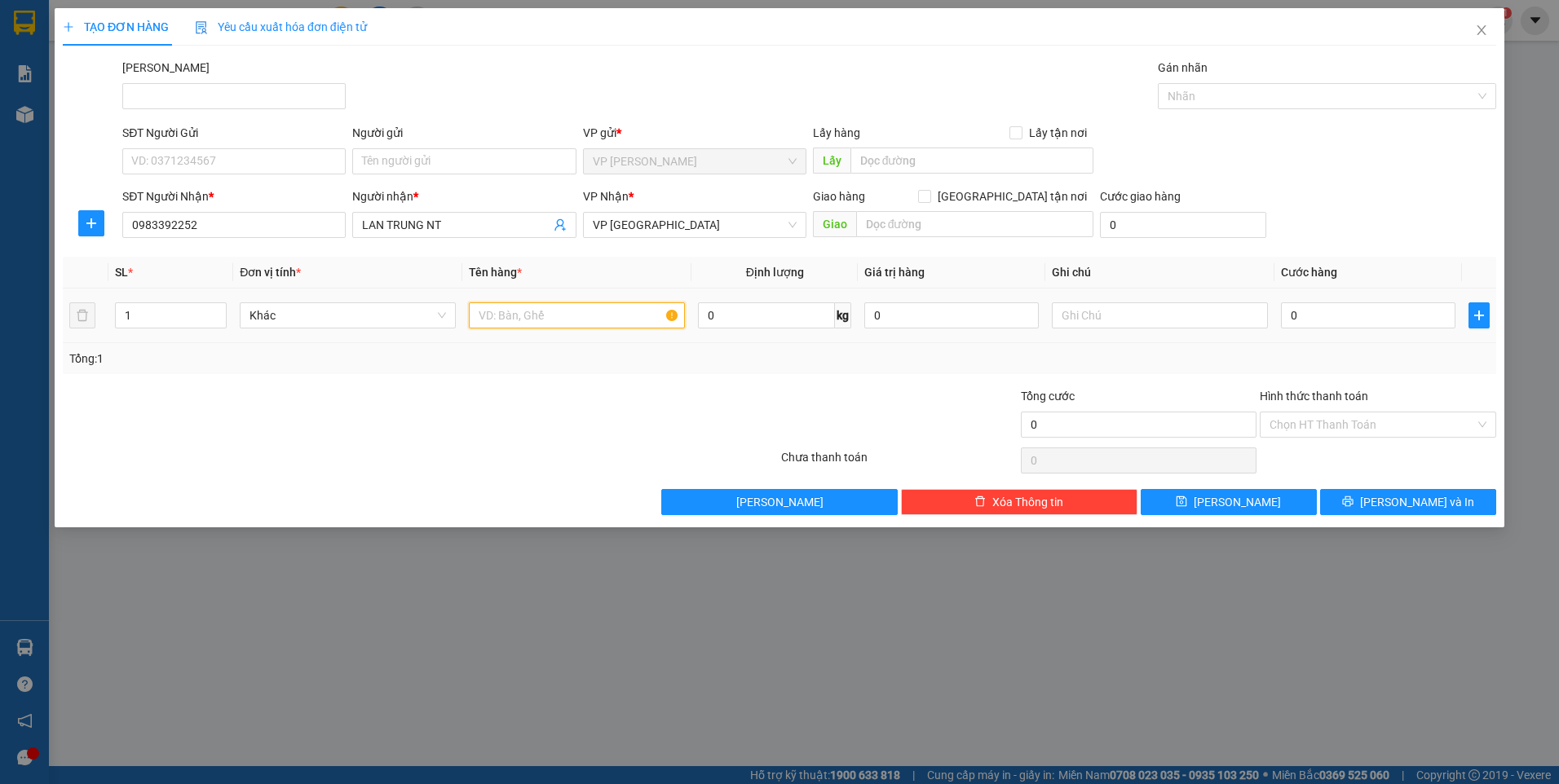
click at [523, 324] on input "text" at bounding box center [577, 316] width 216 height 26
type input "BAO XANH"
click at [1300, 317] on input "0" at bounding box center [1368, 316] width 175 height 26
type input "7"
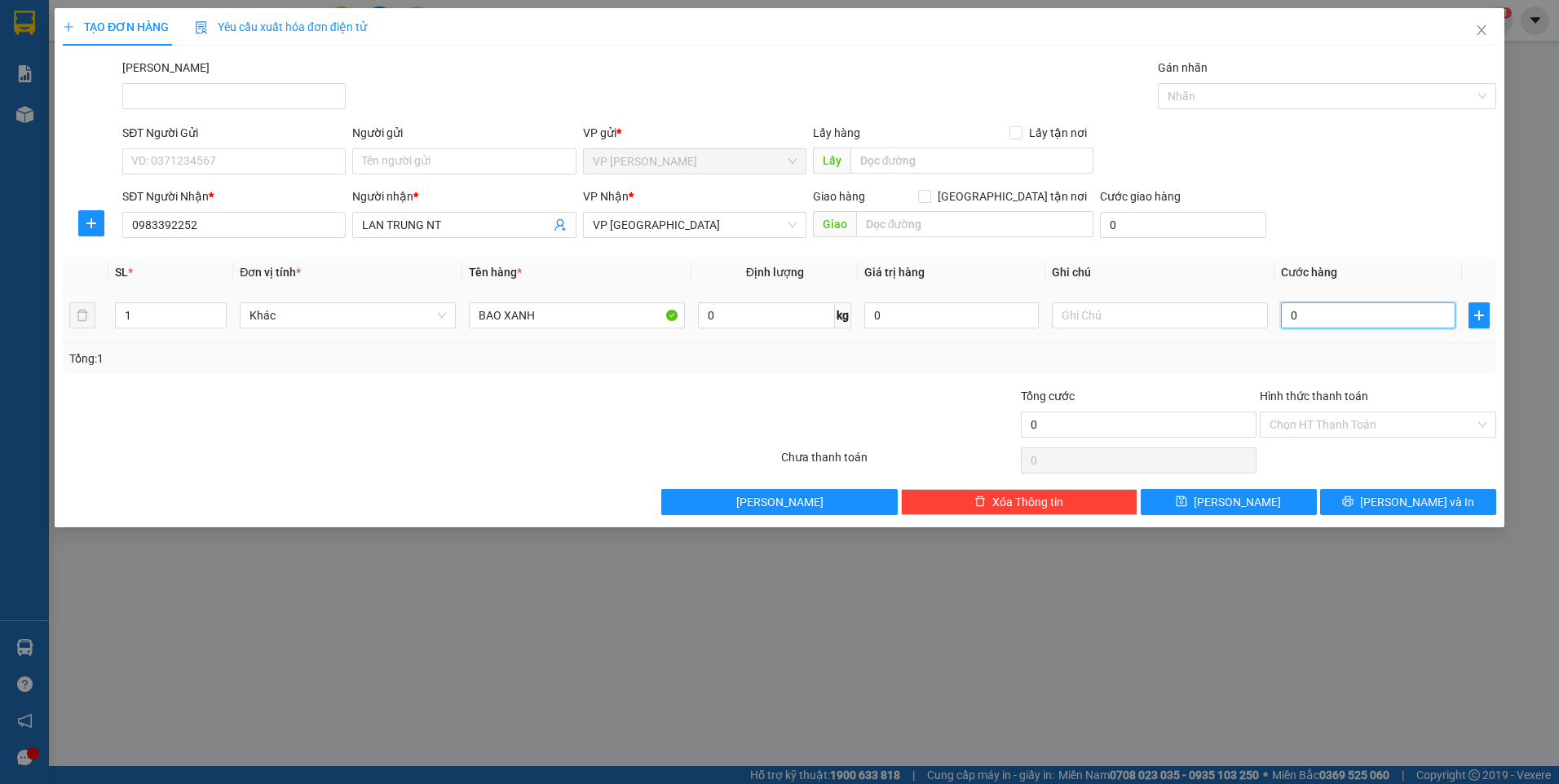
type input "7"
type input "70"
type input "7"
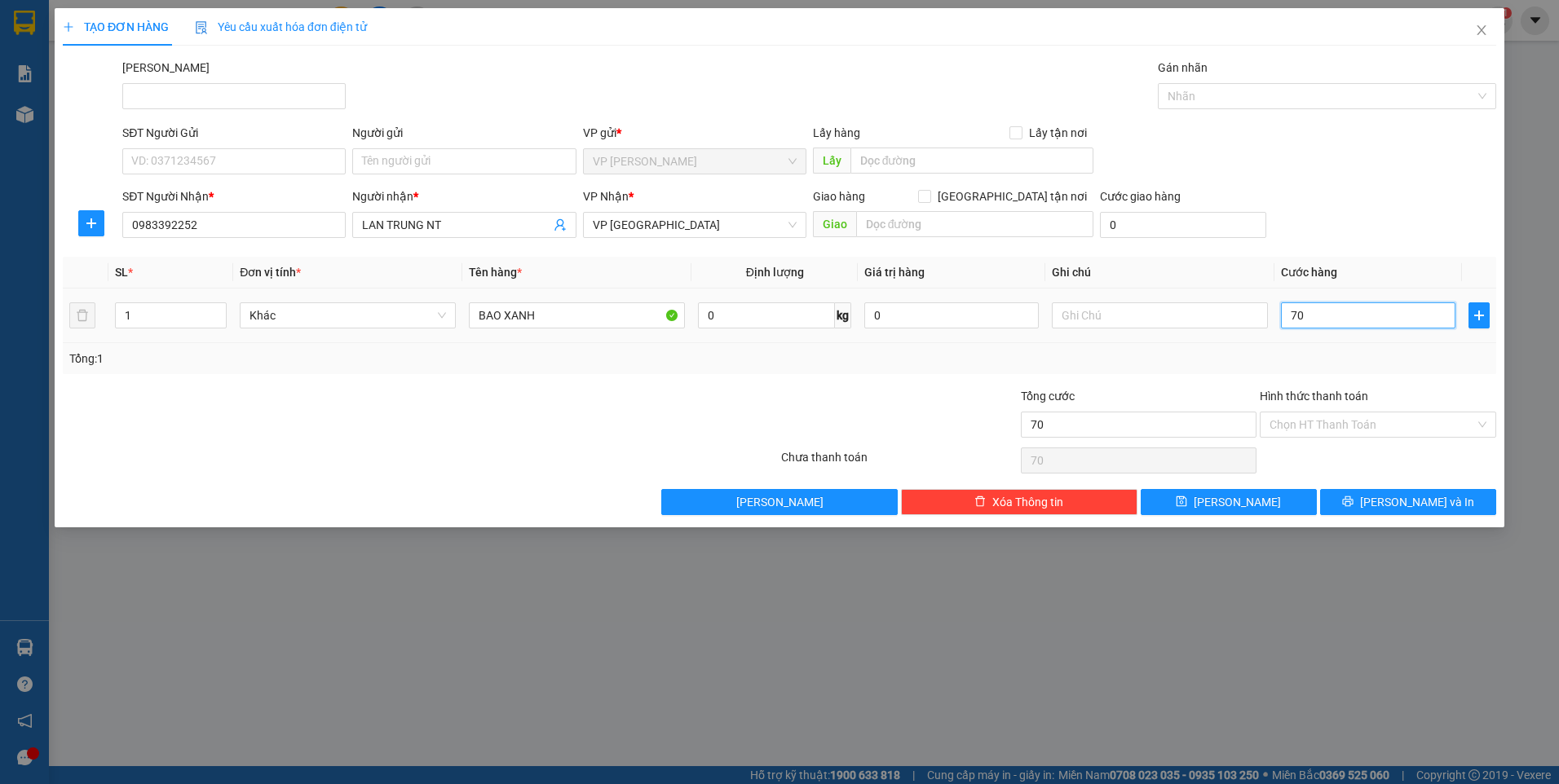
type input "7"
type input "0"
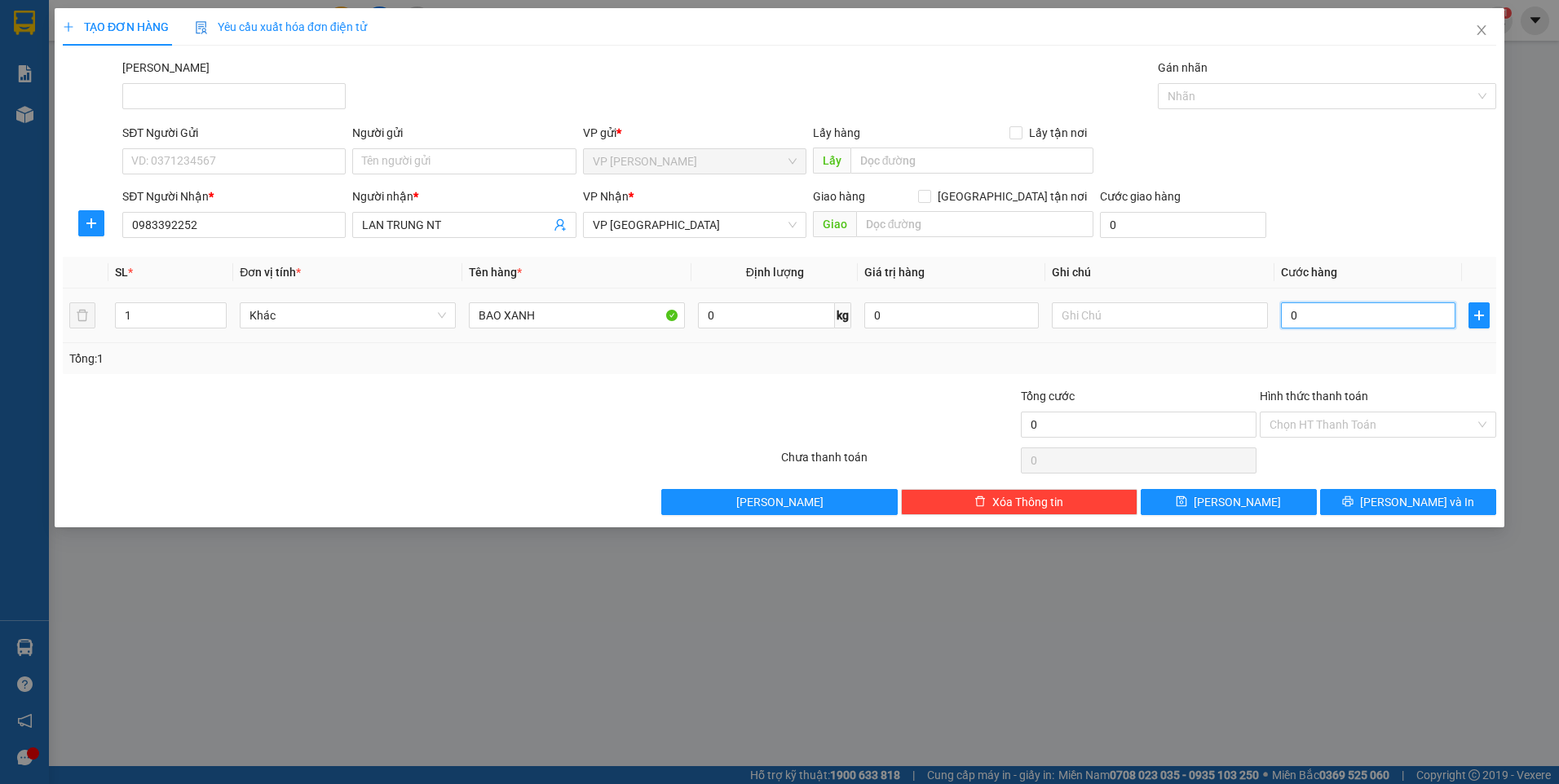
type input "06"
type input "6"
type input "060"
type input "60"
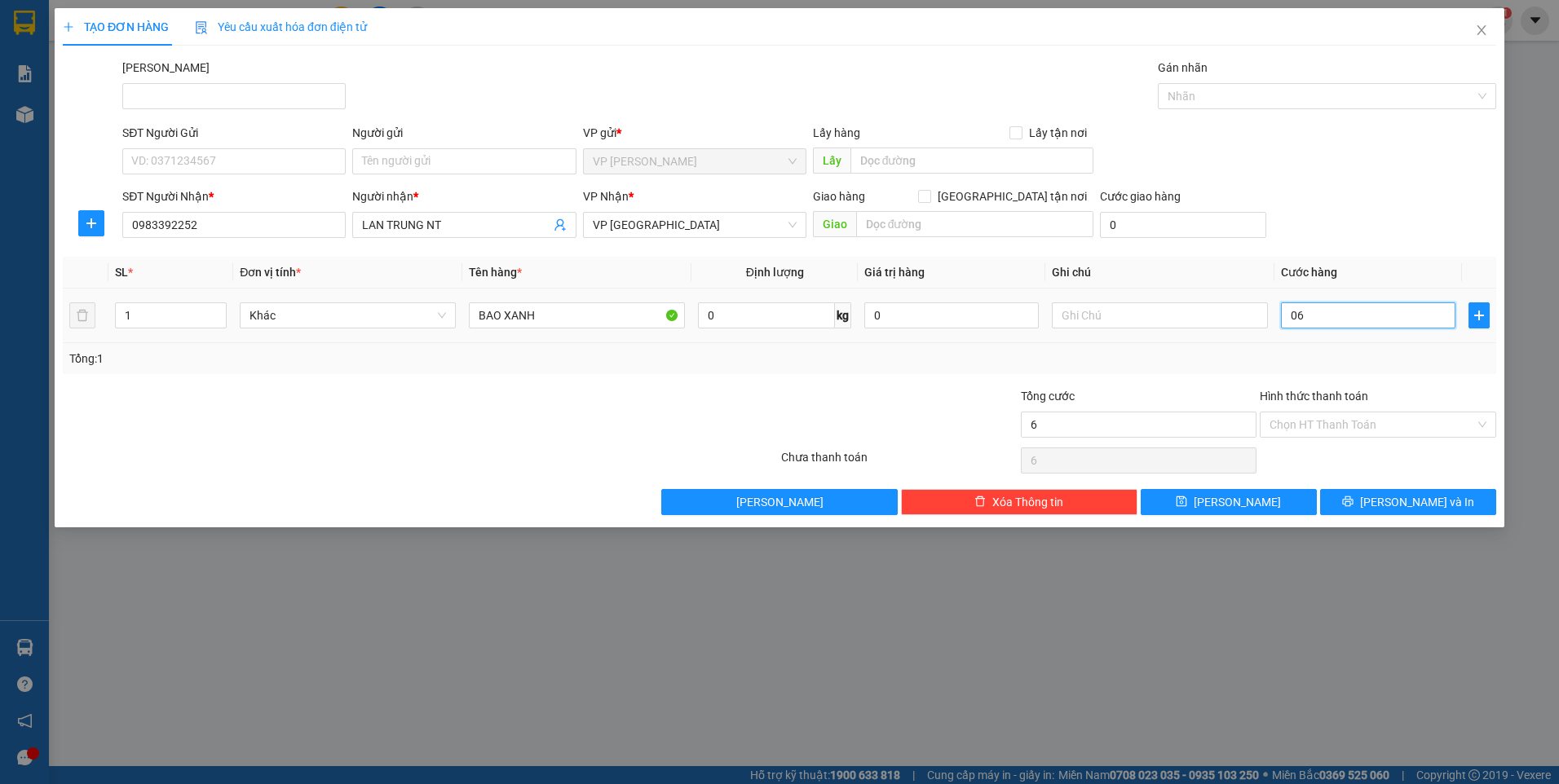
type input "60"
type input "06"
type input "6"
type input "0"
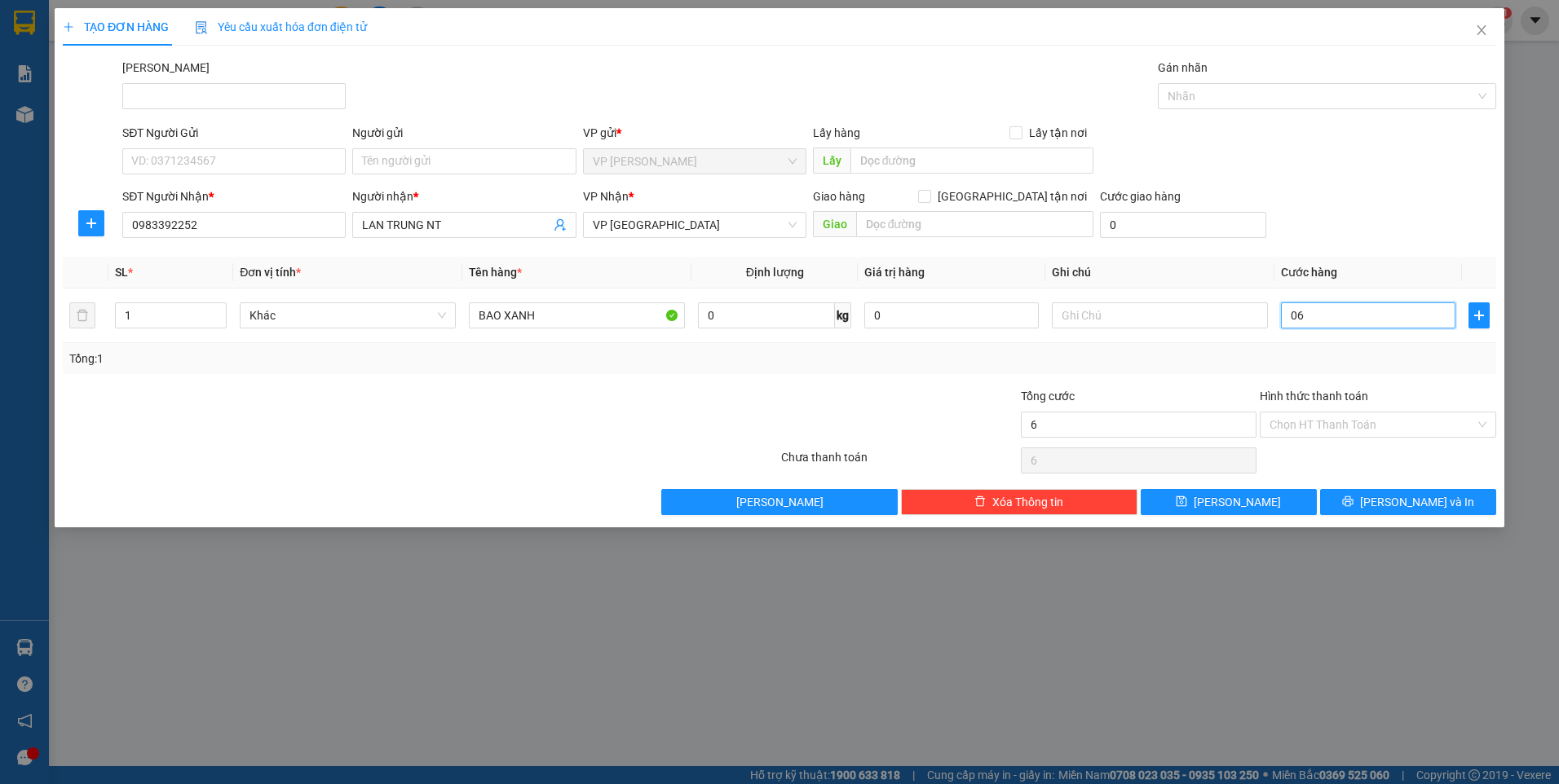
type input "0"
drag, startPoint x: 1312, startPoint y: 317, endPoint x: 1259, endPoint y: 319, distance: 53.0
click at [1259, 319] on tr "1 Khác BAO XANH 0 kg 0 0" at bounding box center [780, 316] width 1434 height 54
type input "6"
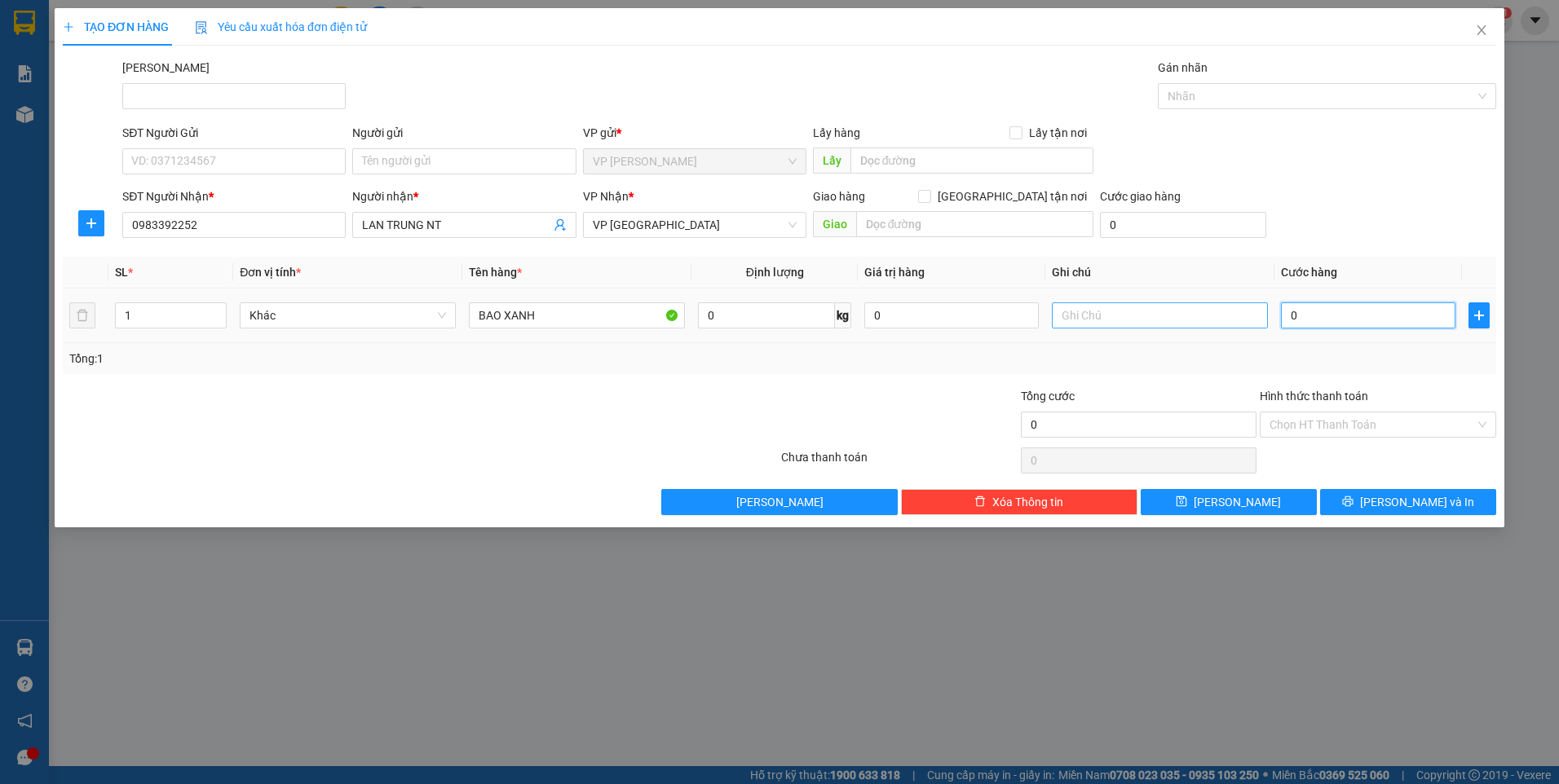
type input "6"
type input "60"
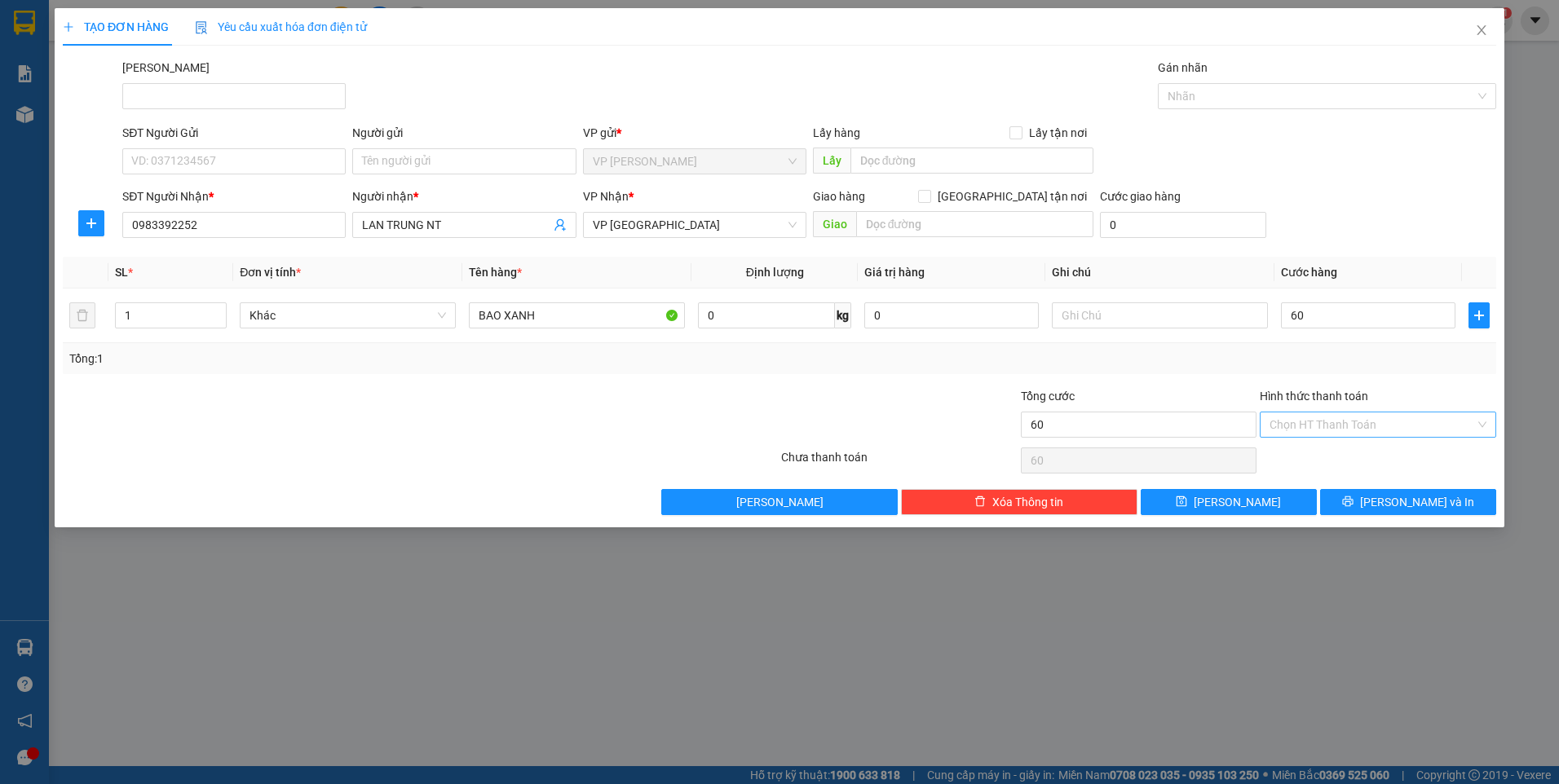
type input "60.000"
click at [1319, 423] on input "Hình thức thanh toán" at bounding box center [1372, 425] width 205 height 25
click at [1321, 453] on div "Tại văn phòng" at bounding box center [1378, 458] width 217 height 18
type input "0"
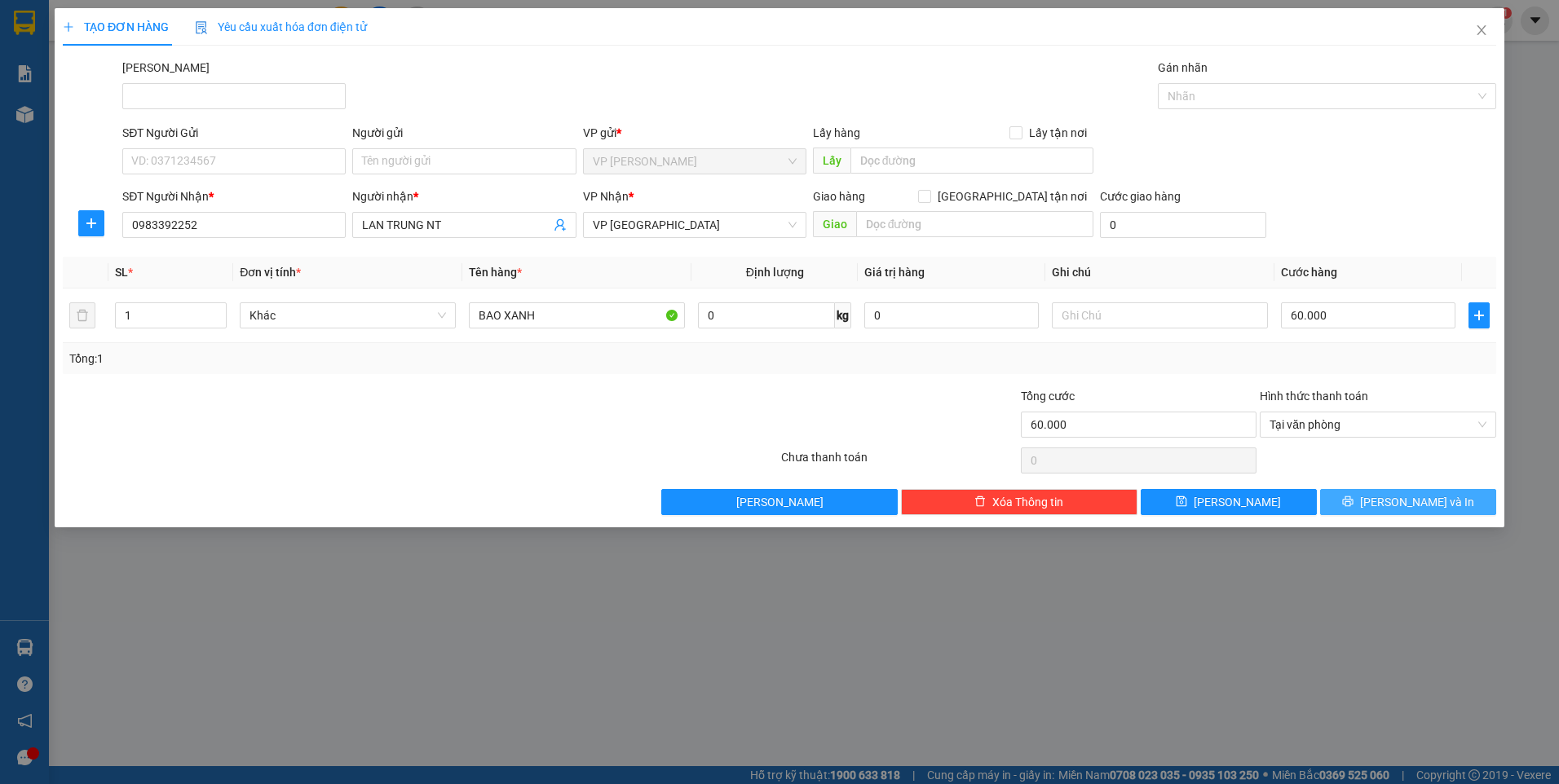
click at [1397, 504] on span "[PERSON_NAME] và In" at bounding box center [1417, 502] width 114 height 18
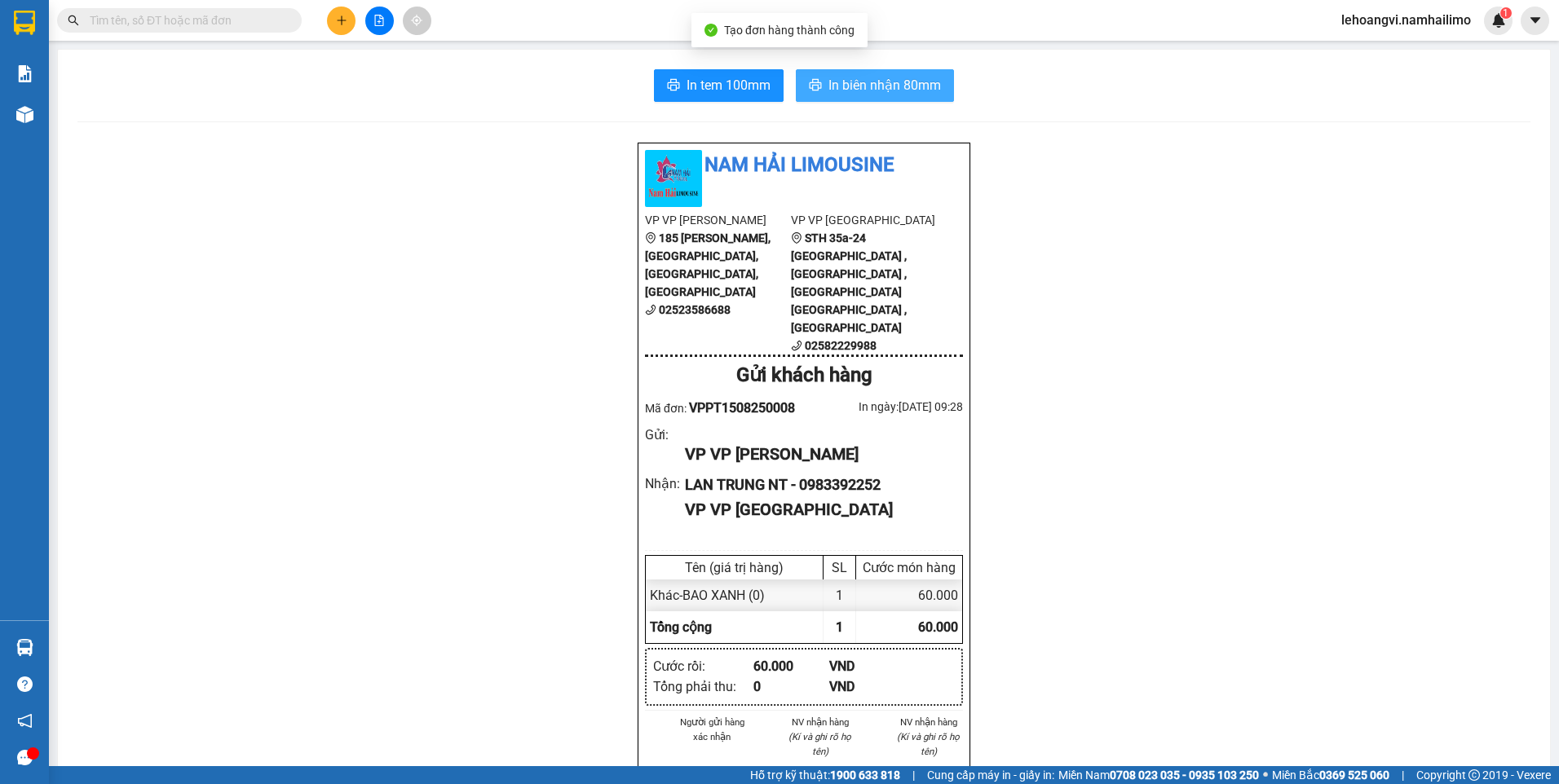
click at [915, 84] on span "In biên nhận 80mm" at bounding box center [884, 85] width 112 height 21
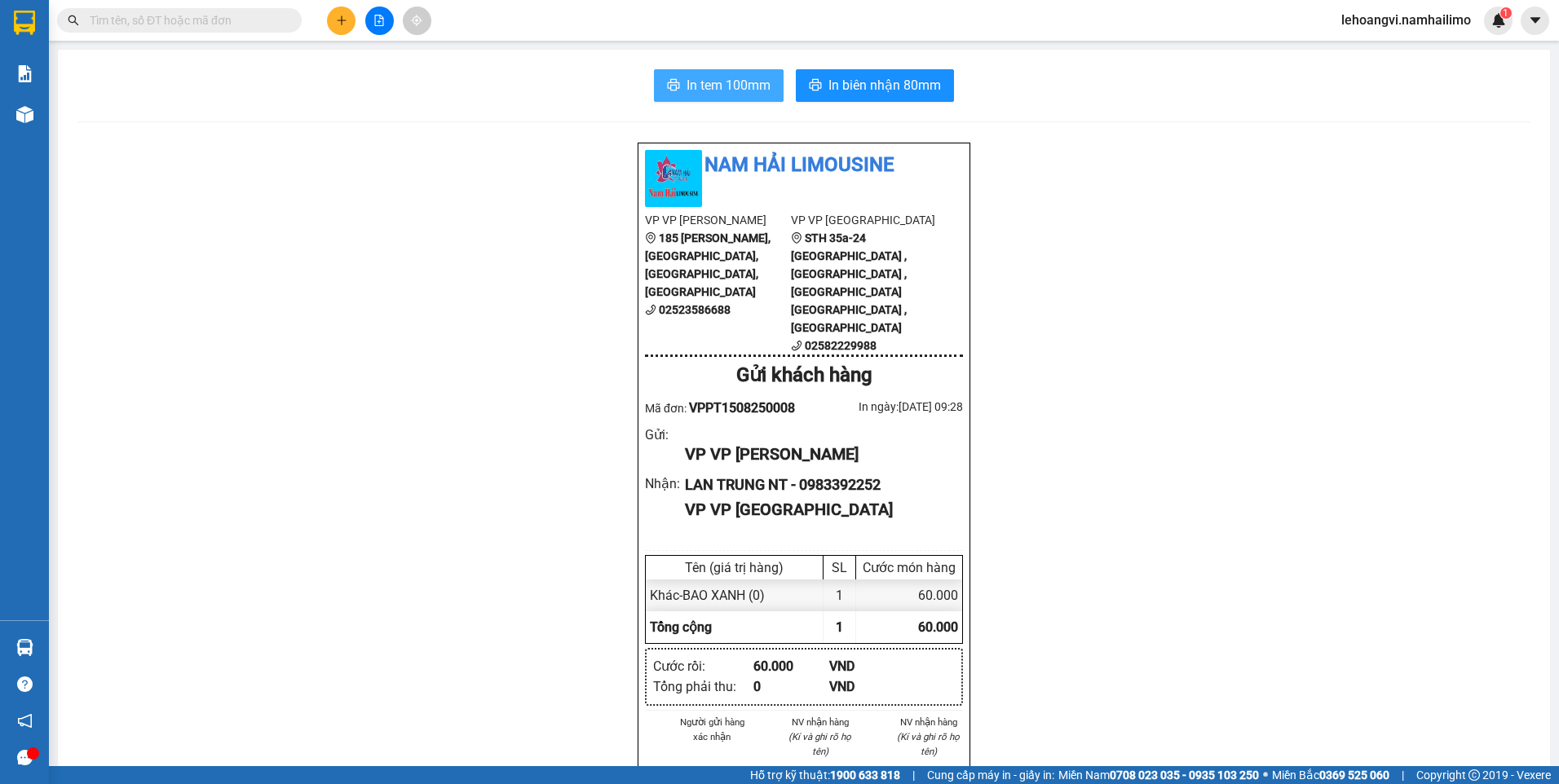
click at [756, 82] on span "In tem 100mm" at bounding box center [728, 85] width 84 height 21
click at [720, 82] on span "In tem 100mm" at bounding box center [728, 85] width 84 height 21
click at [341, 17] on icon "plus" at bounding box center [341, 21] width 12 height 12
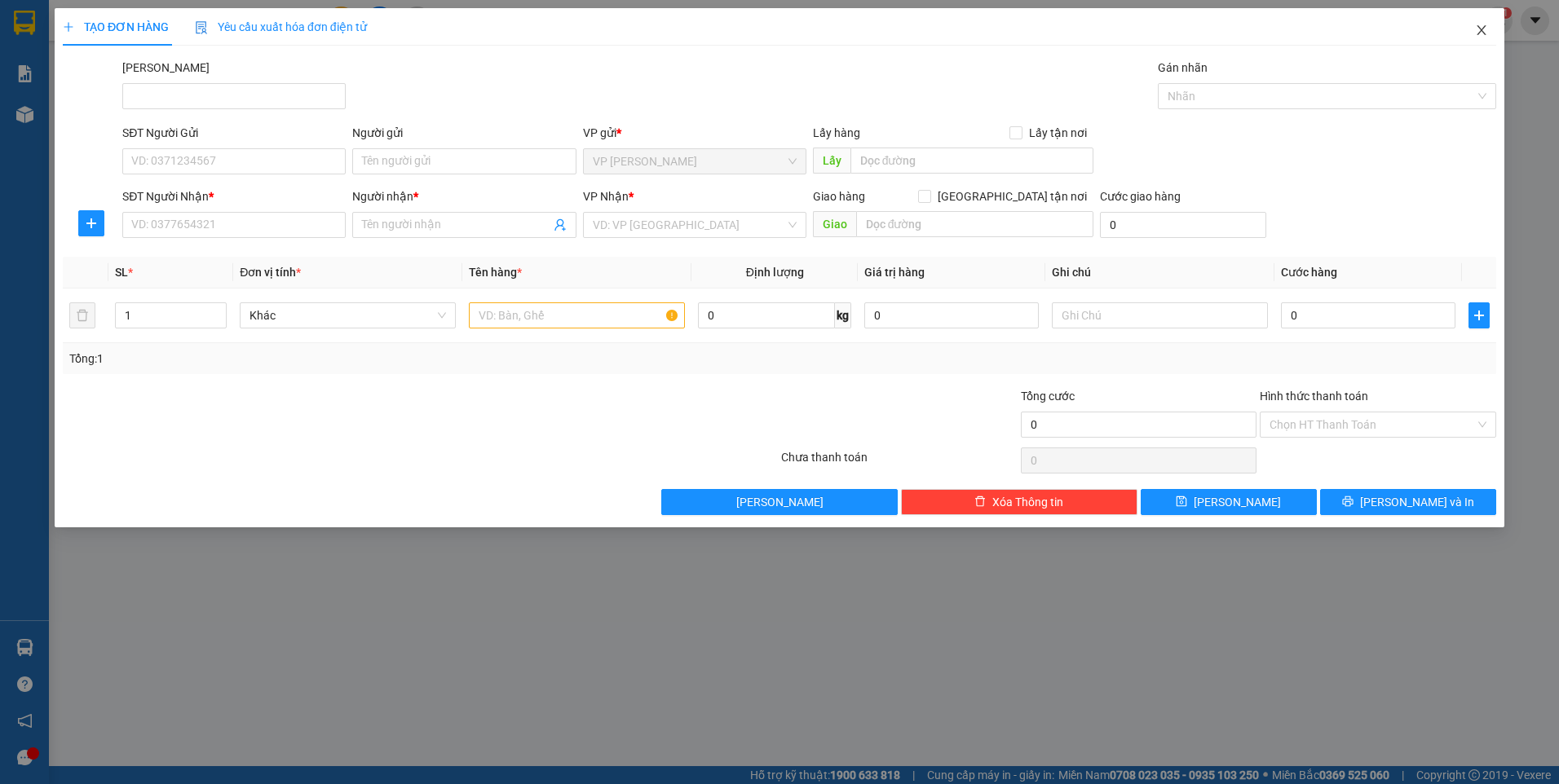
click at [1483, 35] on icon "close" at bounding box center [1481, 31] width 13 height 13
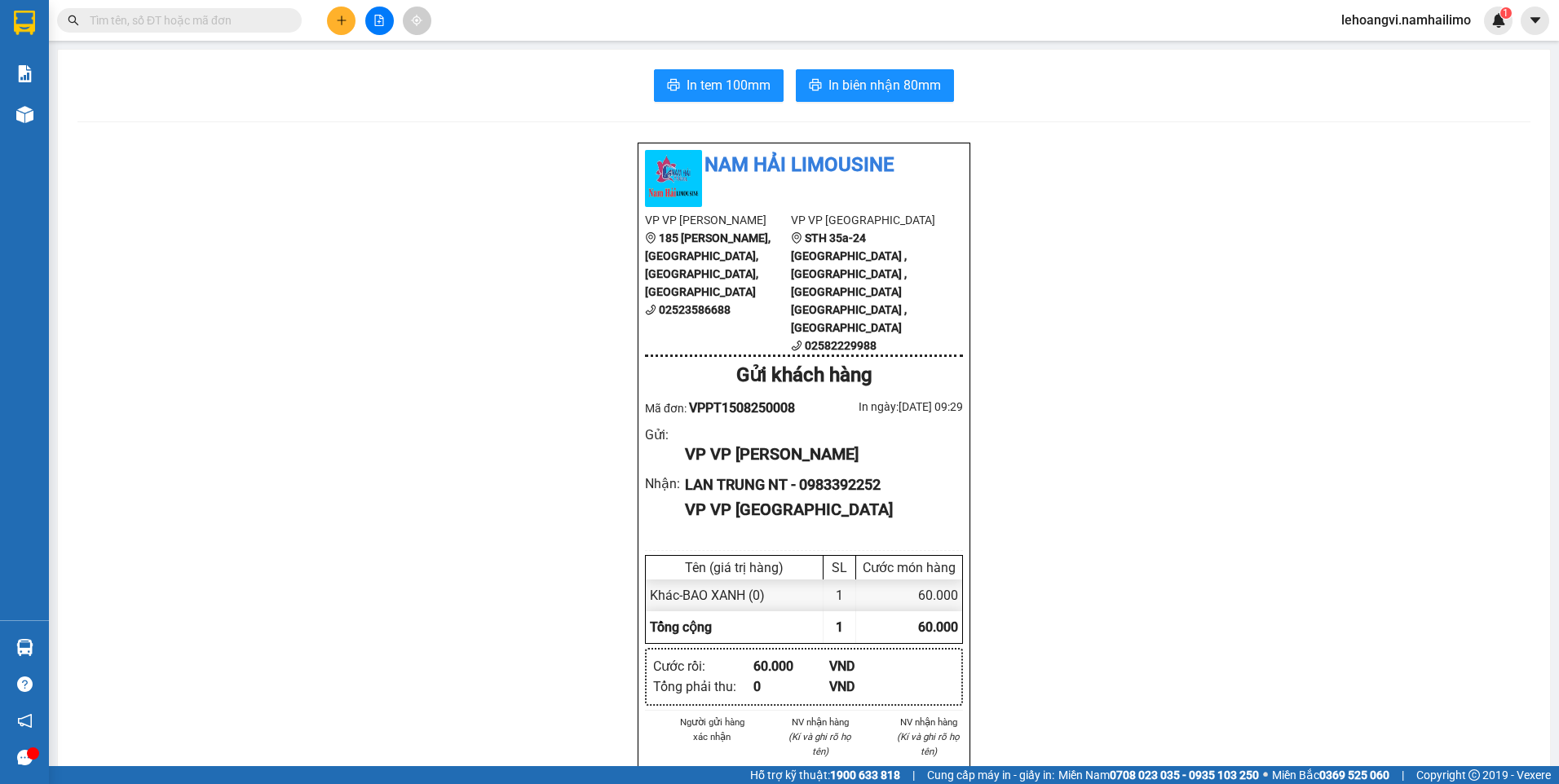
click at [238, 20] on input "text" at bounding box center [186, 21] width 192 height 18
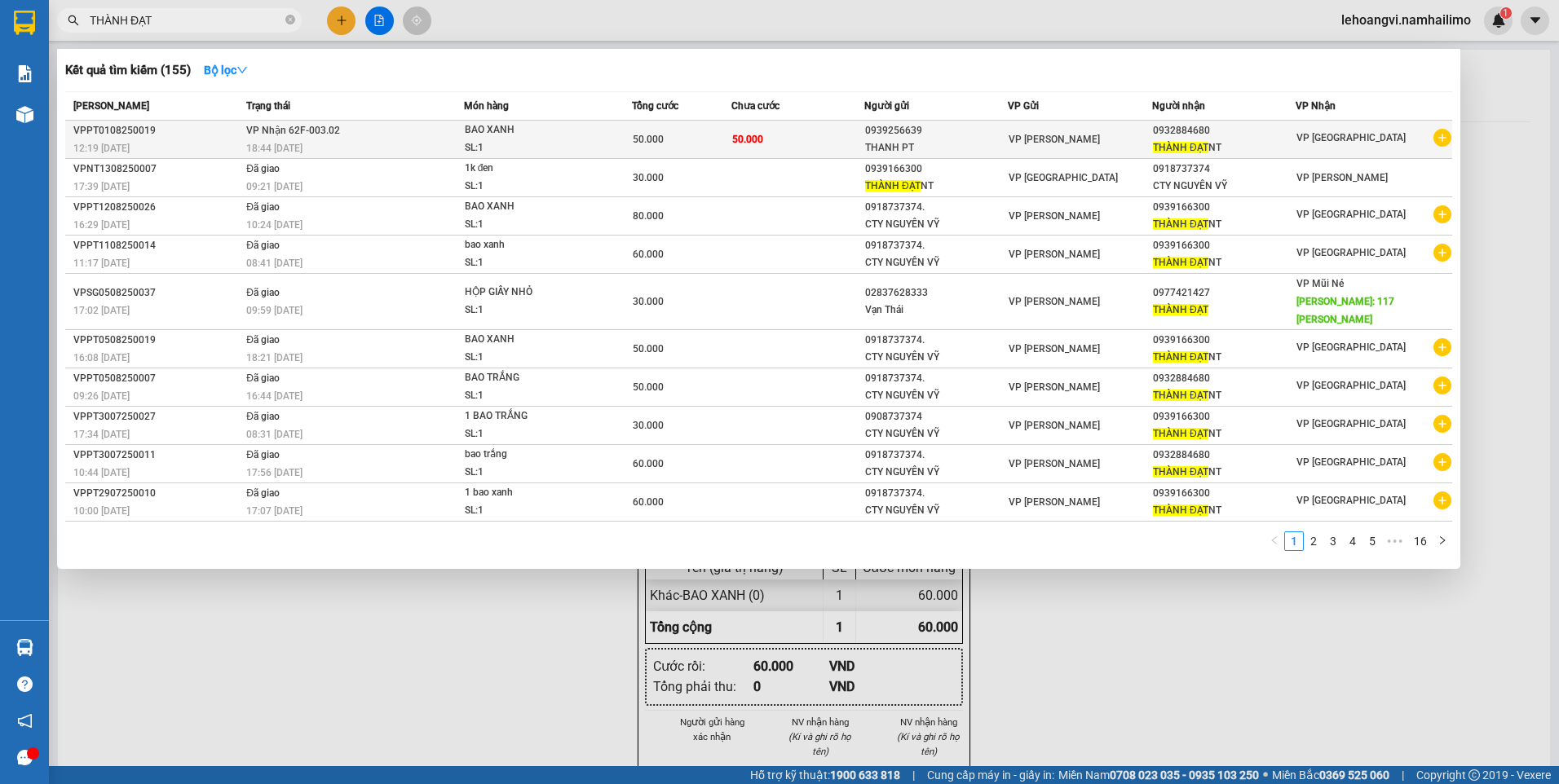
type input "THÀNH ĐẠT"
click at [1443, 136] on icon "plus-circle" at bounding box center [1443, 138] width 18 height 18
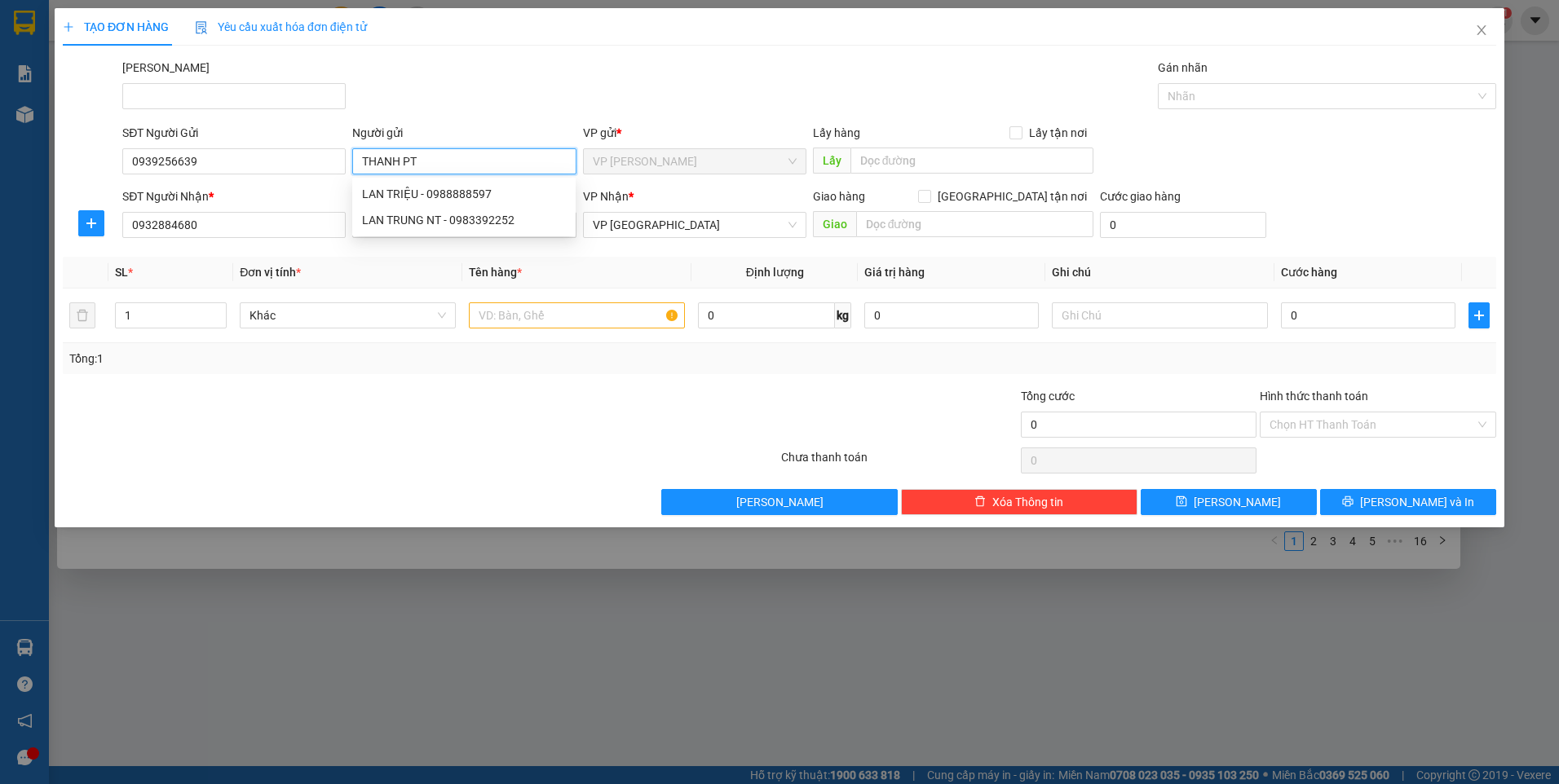
drag, startPoint x: 492, startPoint y: 161, endPoint x: 227, endPoint y: 143, distance: 265.6
click at [227, 143] on div "SĐT Người Gửi 0939256639 Người gửi THANH PT VP gửi * VP [PERSON_NAME] Lấy hàng …" at bounding box center [809, 152] width 1381 height 57
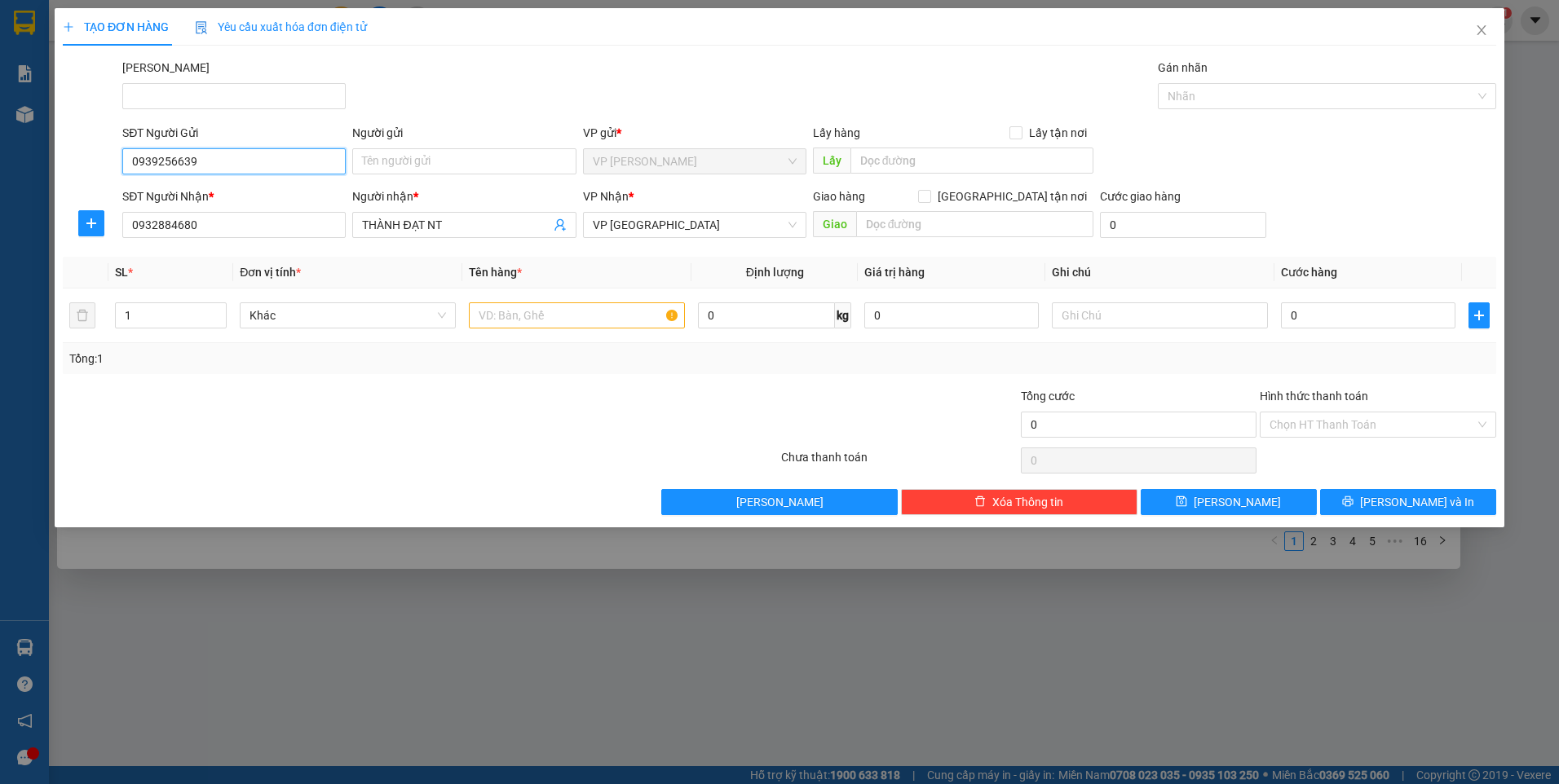
drag, startPoint x: 227, startPoint y: 153, endPoint x: 85, endPoint y: 166, distance: 142.6
click at [85, 166] on div "SĐT Người Gửi 0939256639 0939256639 Người gửi Tên người gửi VP gửi * VP [PERSON…" at bounding box center [780, 152] width 1437 height 57
click at [1329, 326] on input "0" at bounding box center [1368, 316] width 175 height 26
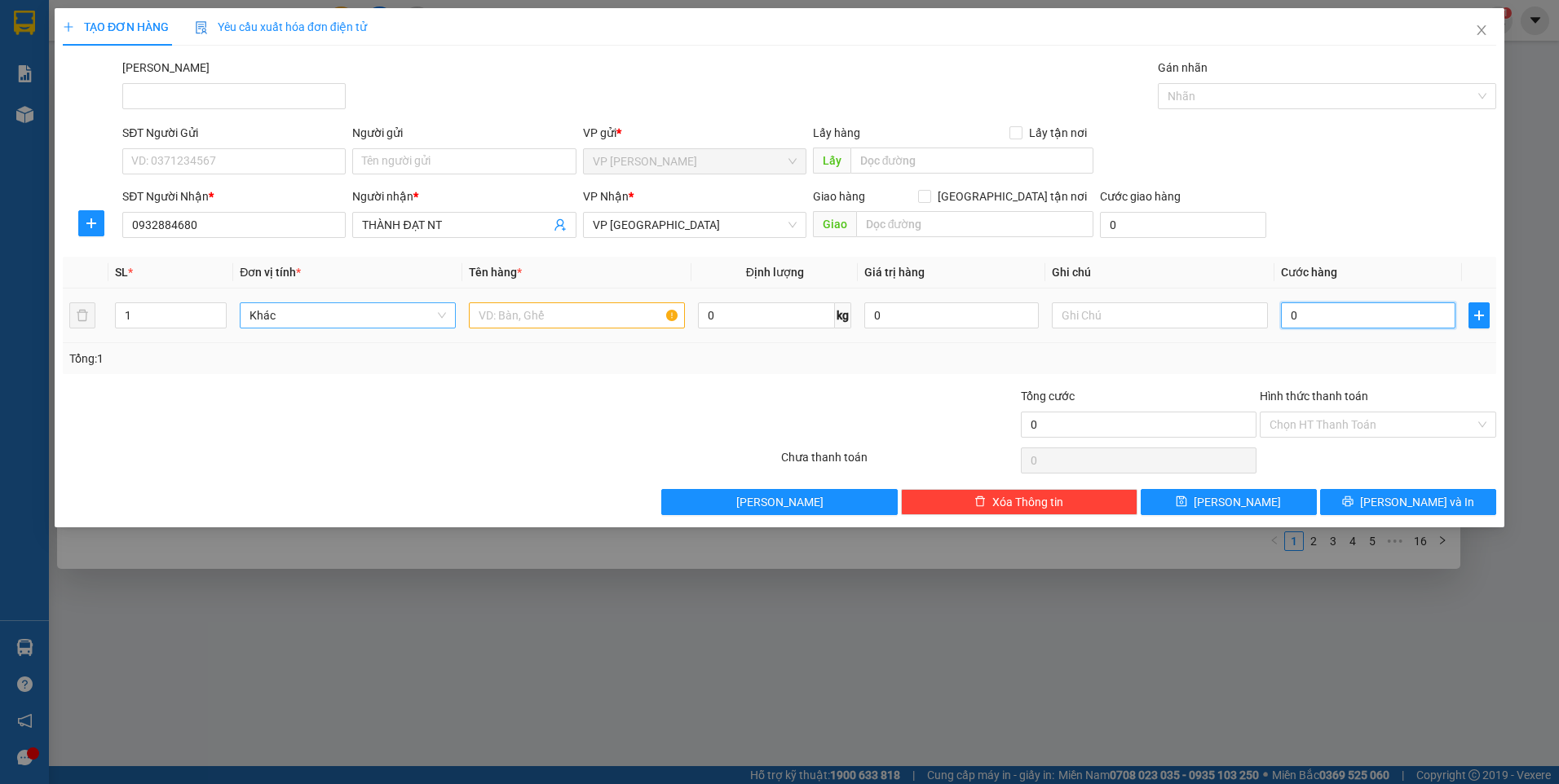
click at [324, 309] on span "Khác" at bounding box center [348, 316] width 196 height 25
type input "T"
click at [485, 316] on input "text" at bounding box center [577, 316] width 216 height 26
type input "THÙNG GIẤY"
type input "3"
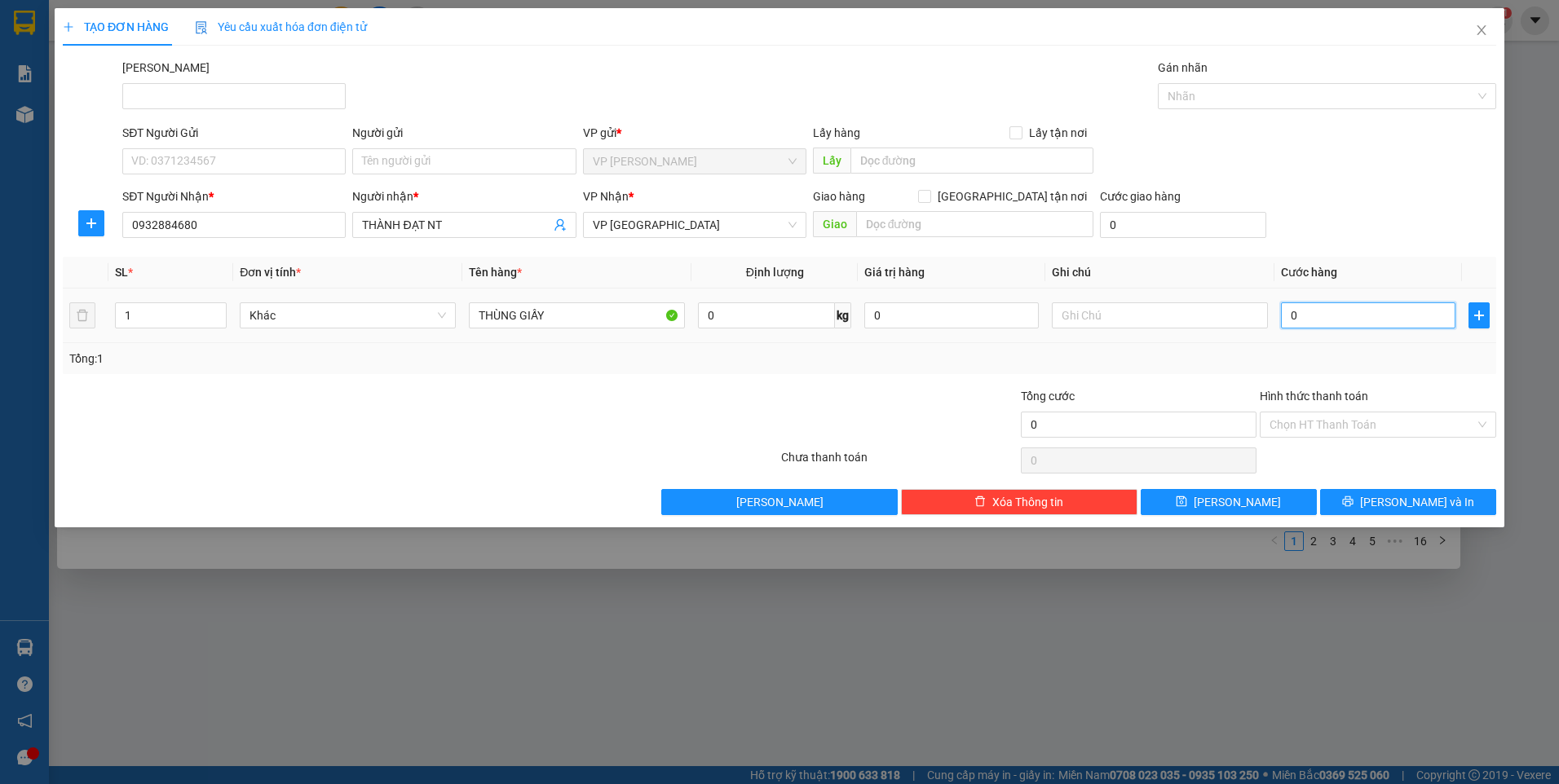
type input "3"
type input "30"
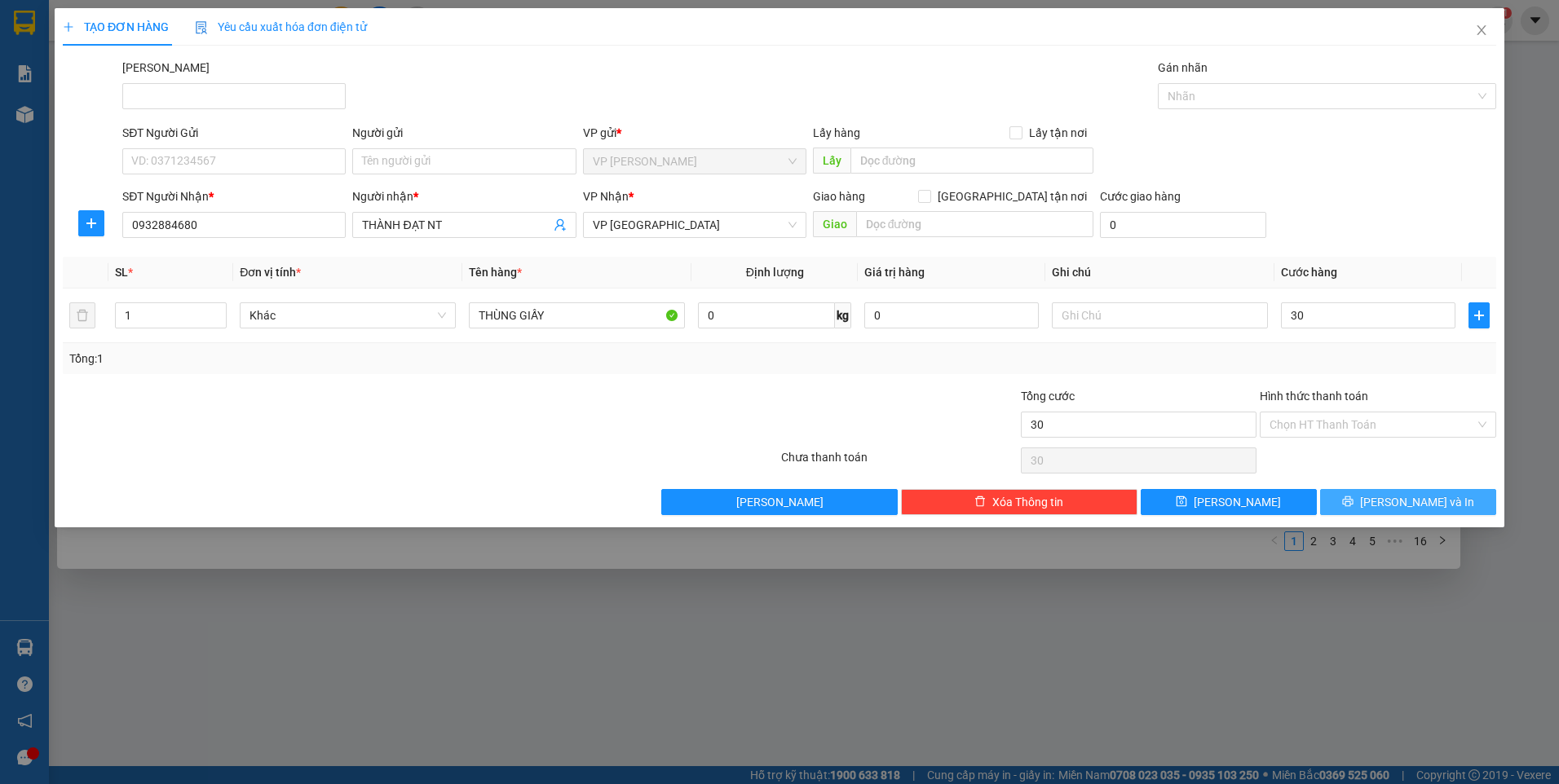
type input "30.000"
click at [1388, 501] on button "[PERSON_NAME] và In" at bounding box center [1409, 502] width 177 height 26
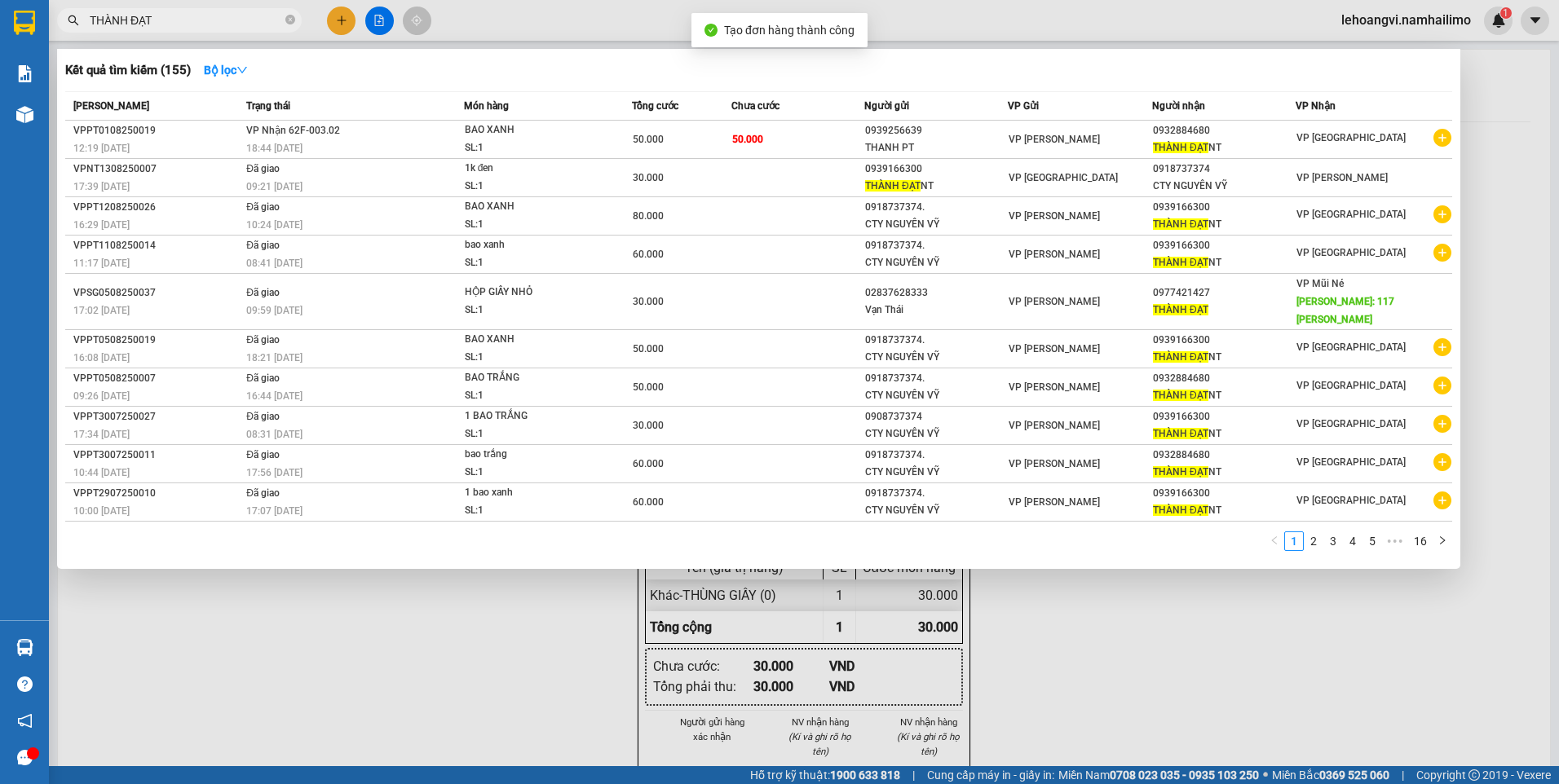
click at [1220, 627] on div at bounding box center [780, 392] width 1559 height 784
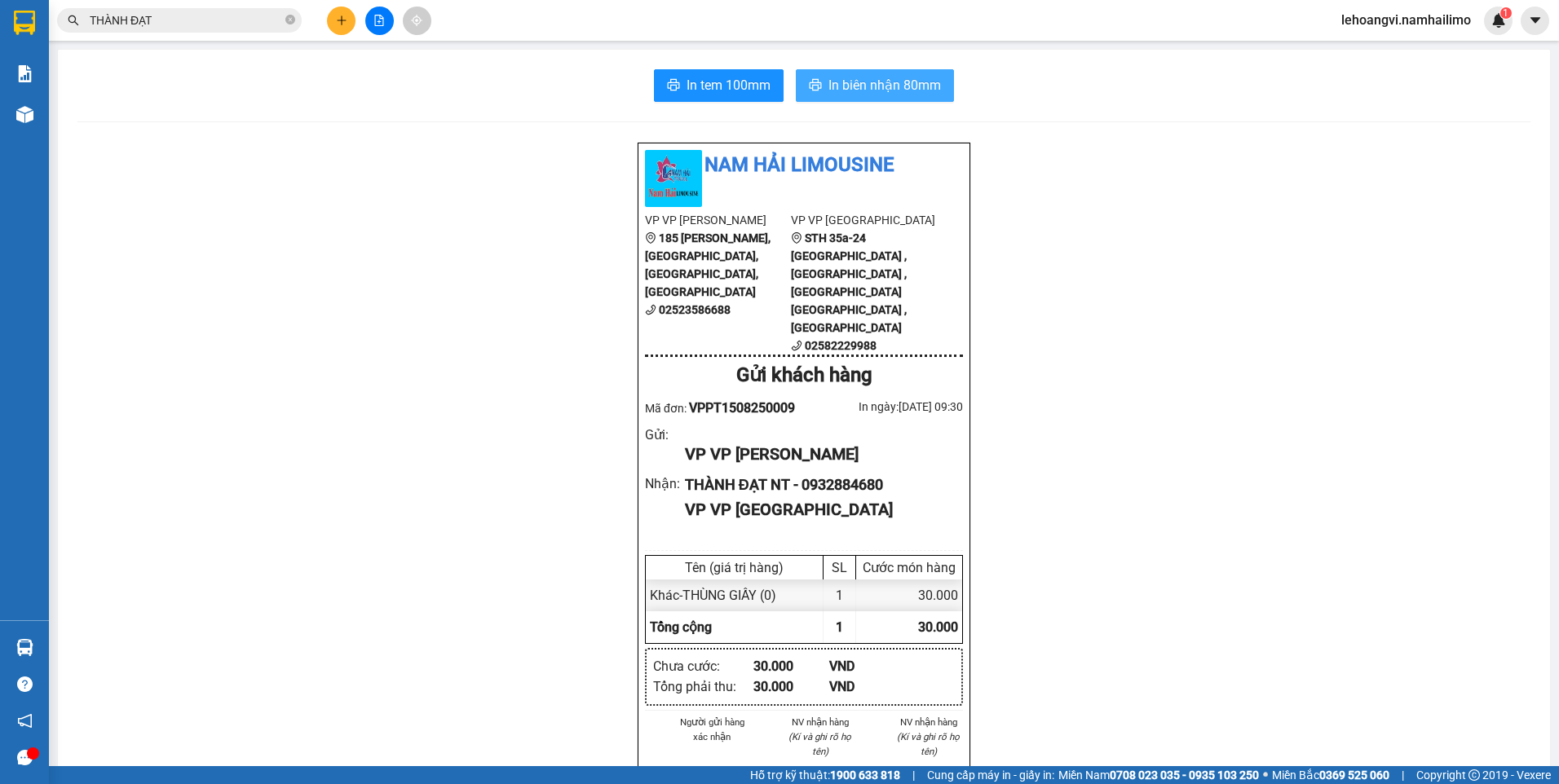
click at [857, 82] on span "In biên nhận 80mm" at bounding box center [884, 85] width 112 height 21
click at [851, 89] on span "In biên nhận 80mm" at bounding box center [884, 85] width 112 height 21
click at [751, 94] on span "In tem 100mm" at bounding box center [728, 85] width 84 height 21
click at [378, 25] on icon "file-add" at bounding box center [379, 21] width 12 height 12
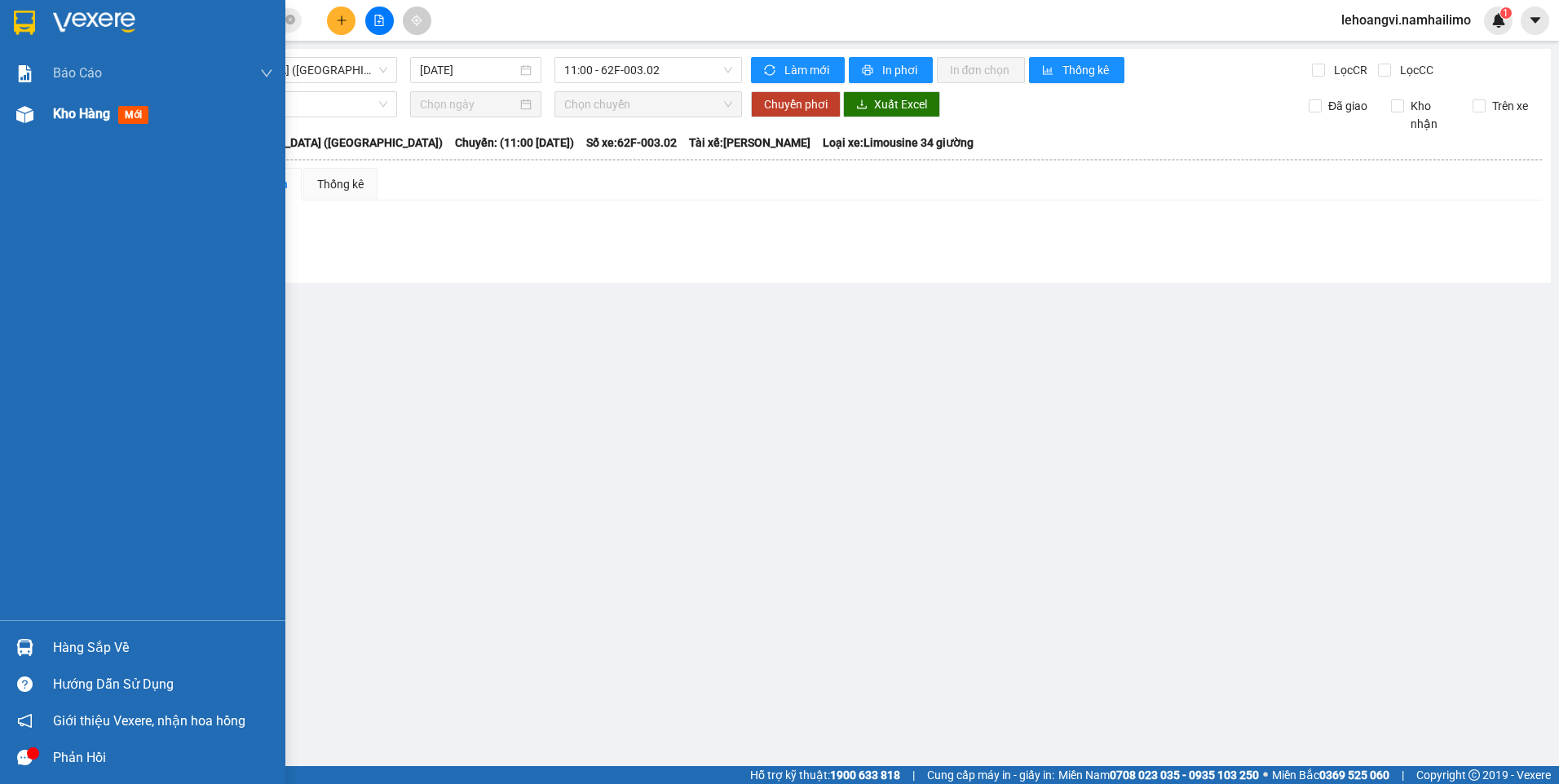
click at [73, 116] on span "Kho hàng" at bounding box center [81, 114] width 57 height 16
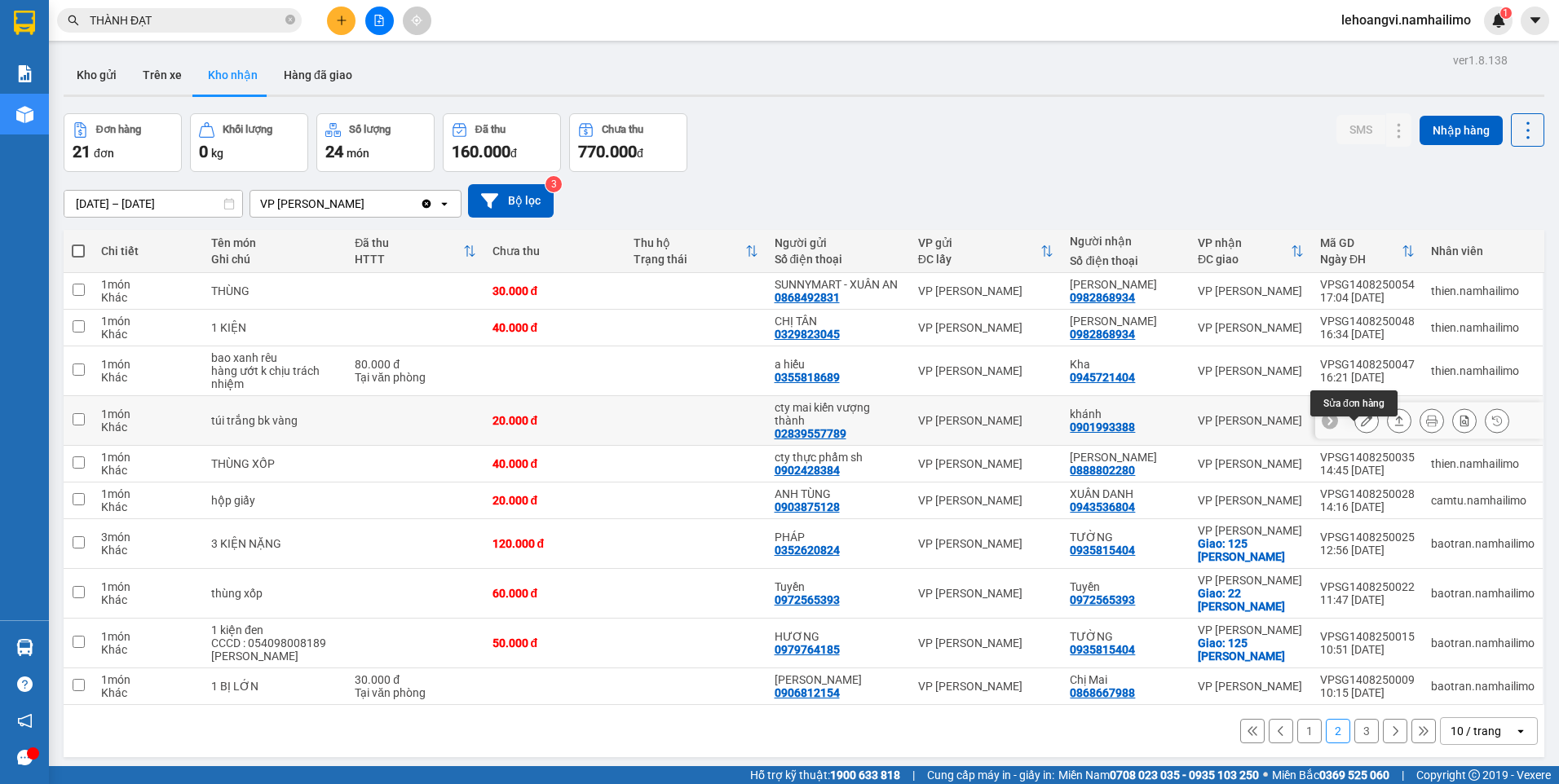
click at [1361, 426] on icon at bounding box center [1367, 420] width 12 height 12
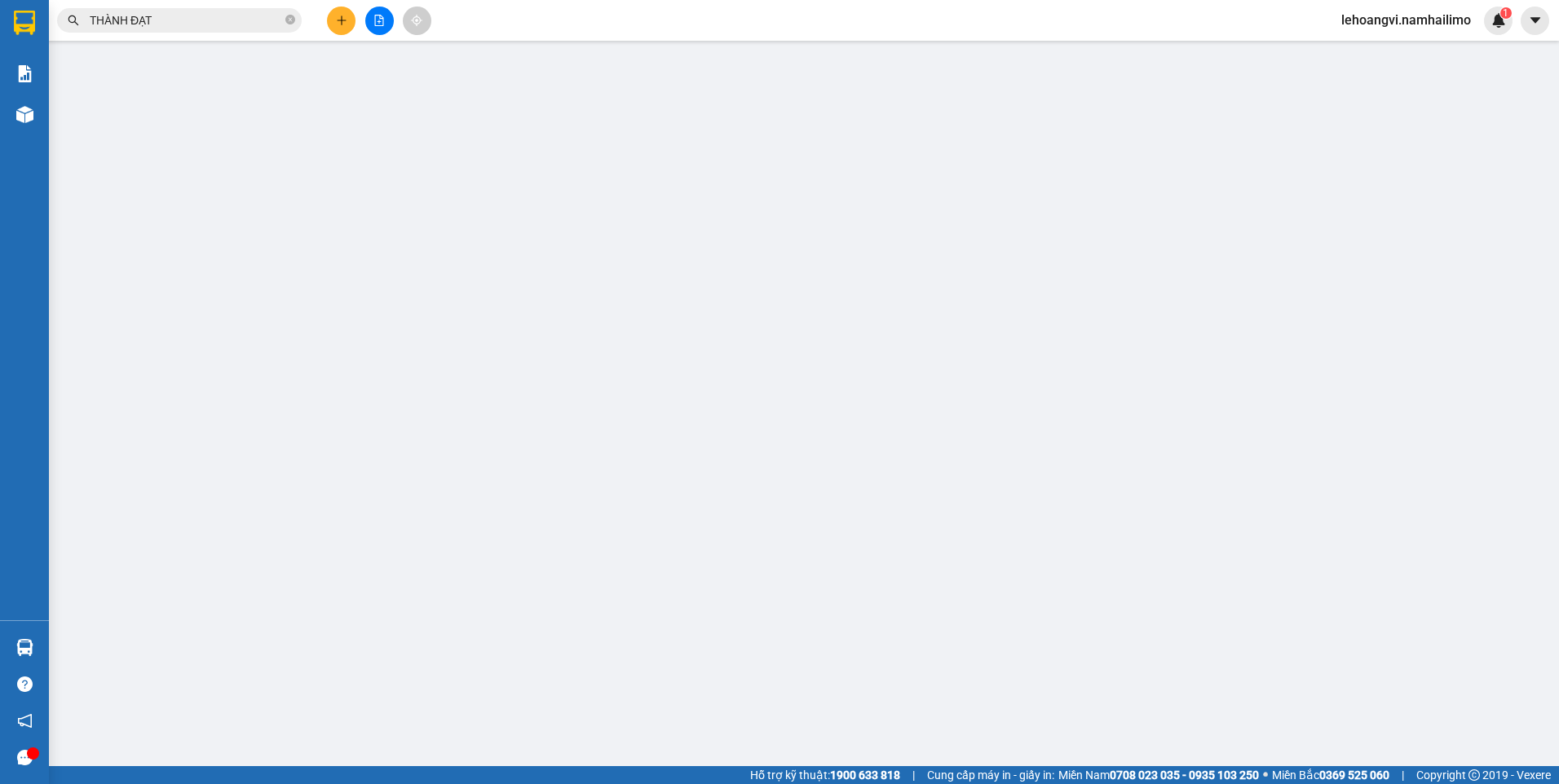
type input "02839557789"
type input "cty mai kiến vượng thành"
type input "0901993388"
type input "khánh"
type input "20.000"
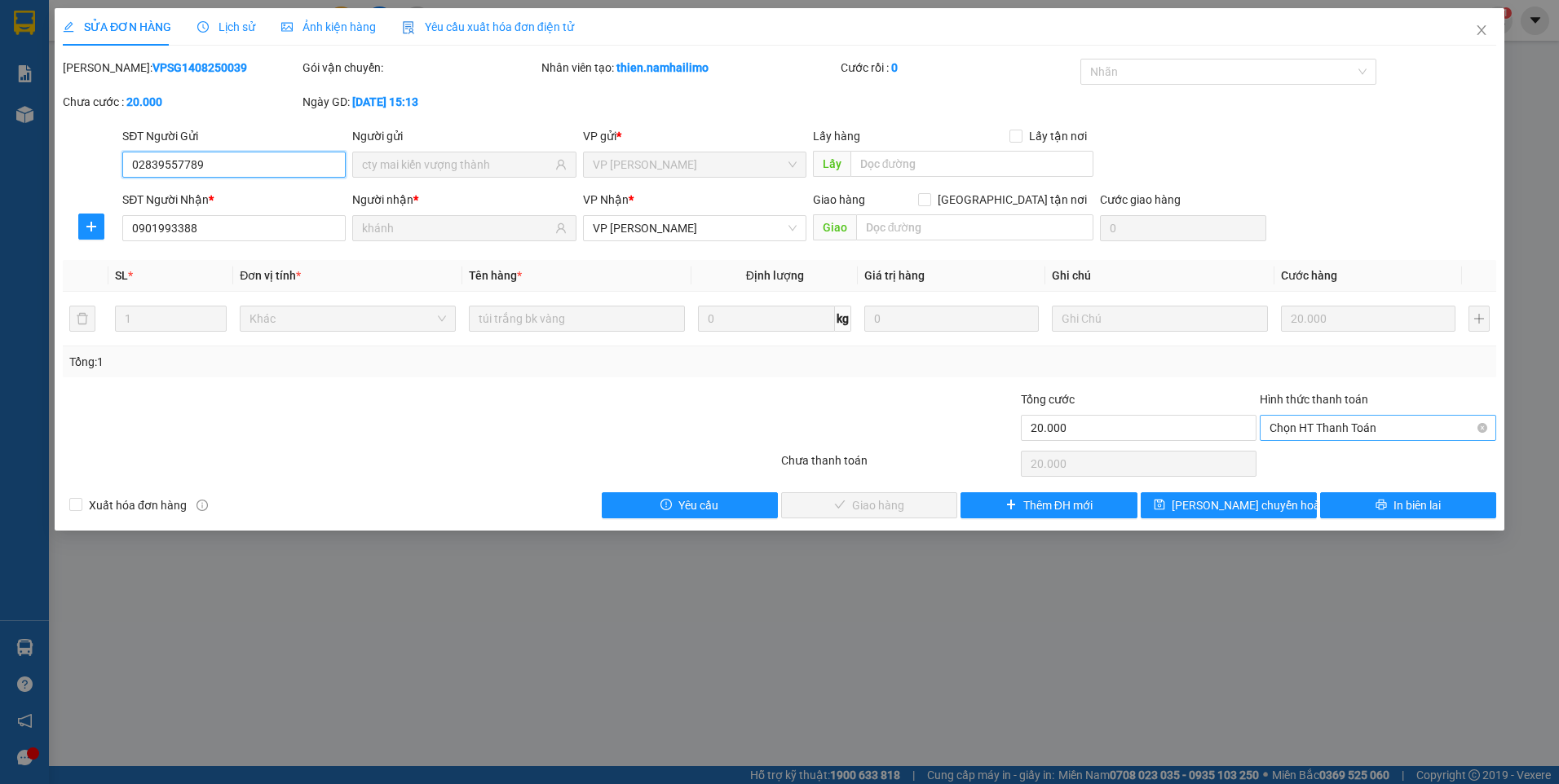
click at [1309, 422] on span "Chọn HT Thanh Toán" at bounding box center [1378, 428] width 217 height 25
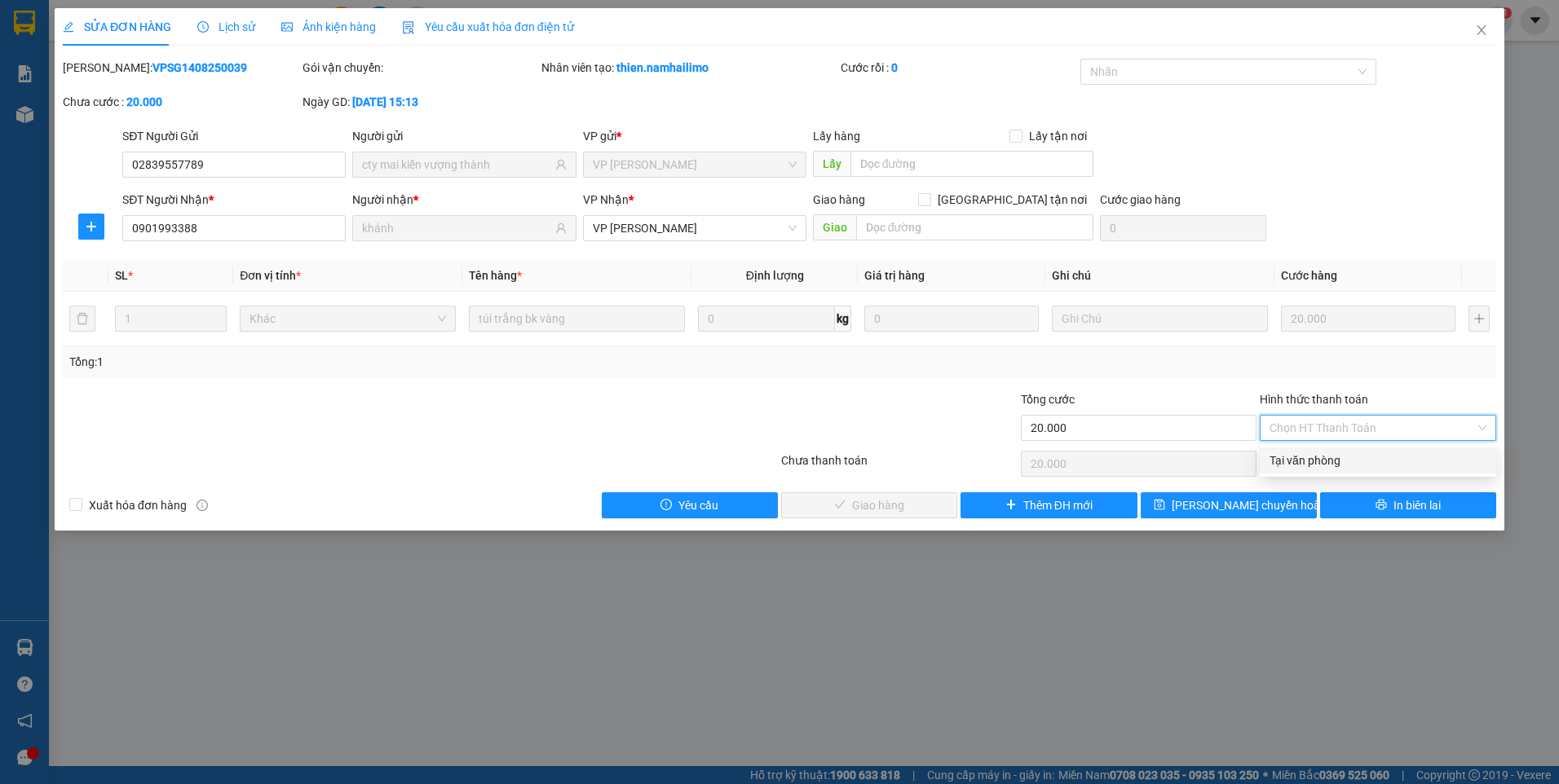
click at [1311, 460] on div "Tại văn phòng" at bounding box center [1378, 461] width 217 height 18
type input "0"
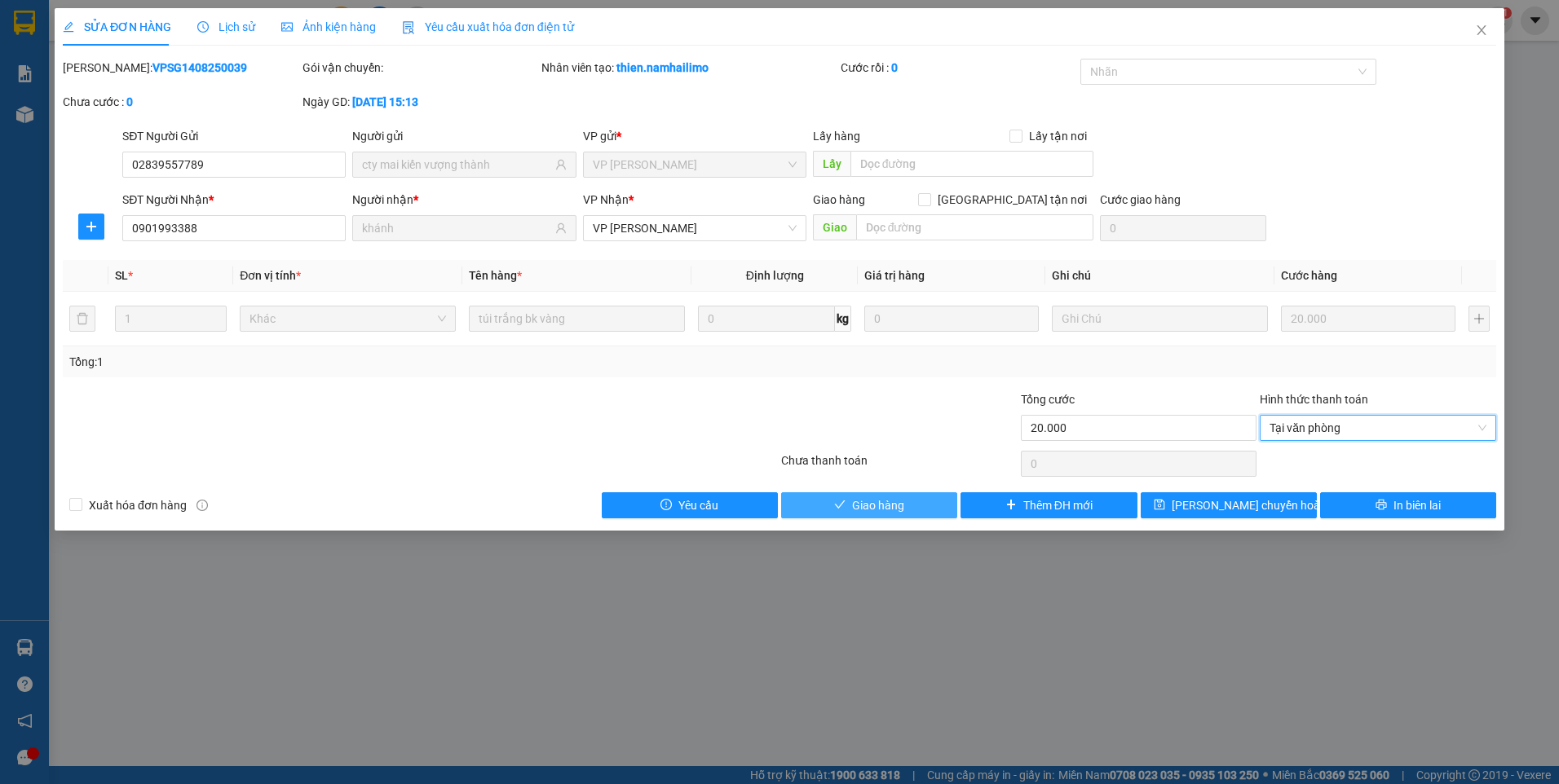
click at [903, 506] on span "Giao hàng" at bounding box center [878, 505] width 52 height 18
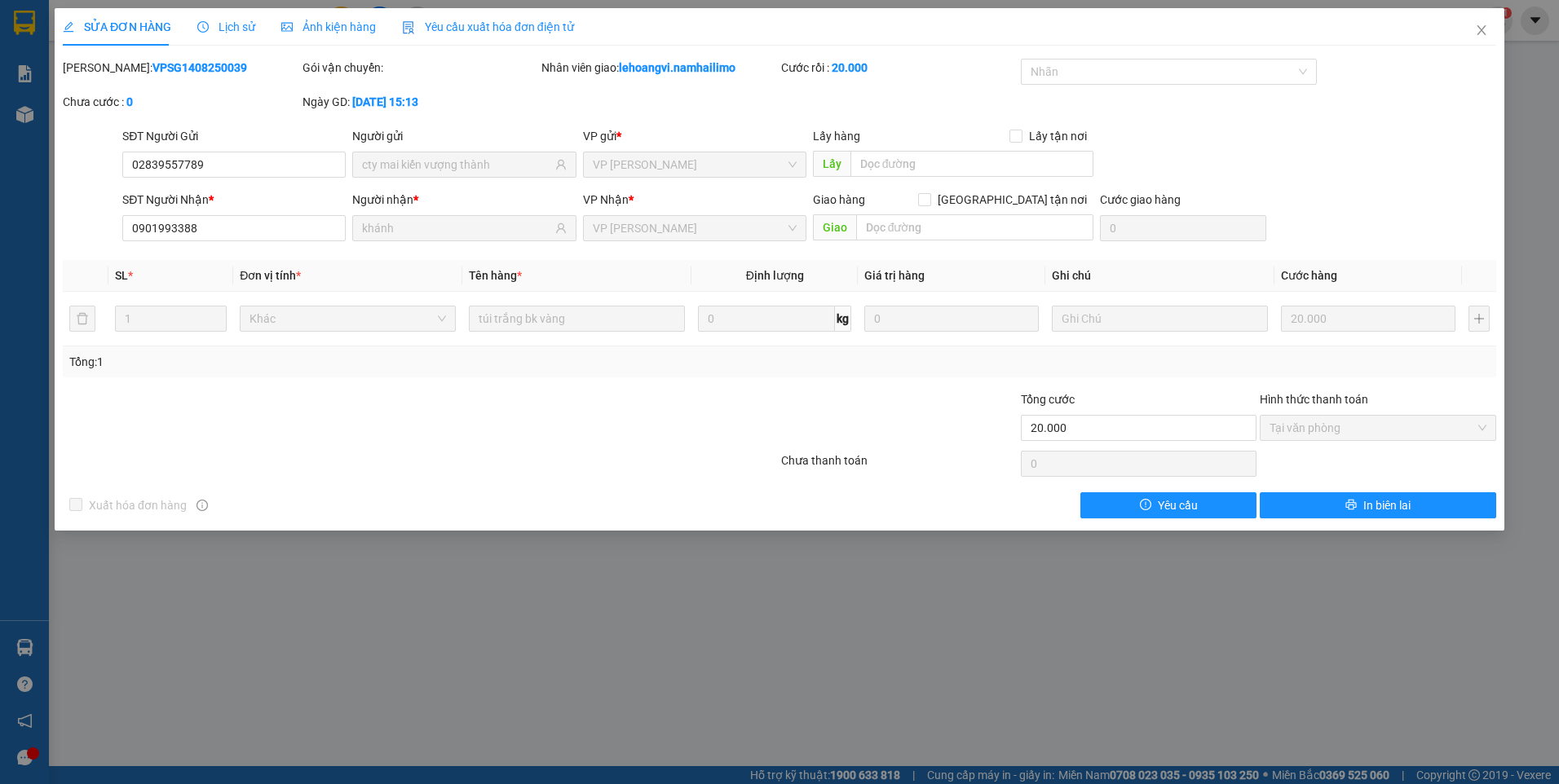
click at [26, 115] on div "SỬA ĐƠN HÀNG Lịch sử Ảnh kiện hàng Yêu cầu xuất hóa đơn điện tử Total Paid Fee …" at bounding box center [780, 392] width 1559 height 784
drag, startPoint x: 26, startPoint y: 115, endPoint x: 104, endPoint y: 77, distance: 86.8
click at [29, 112] on div "SỬA ĐƠN HÀNG Lịch sử Ảnh kiện hàng Yêu cầu xuất hóa đơn điện tử Total Paid Fee …" at bounding box center [780, 392] width 1559 height 784
click at [1479, 31] on icon "close" at bounding box center [1481, 31] width 13 height 13
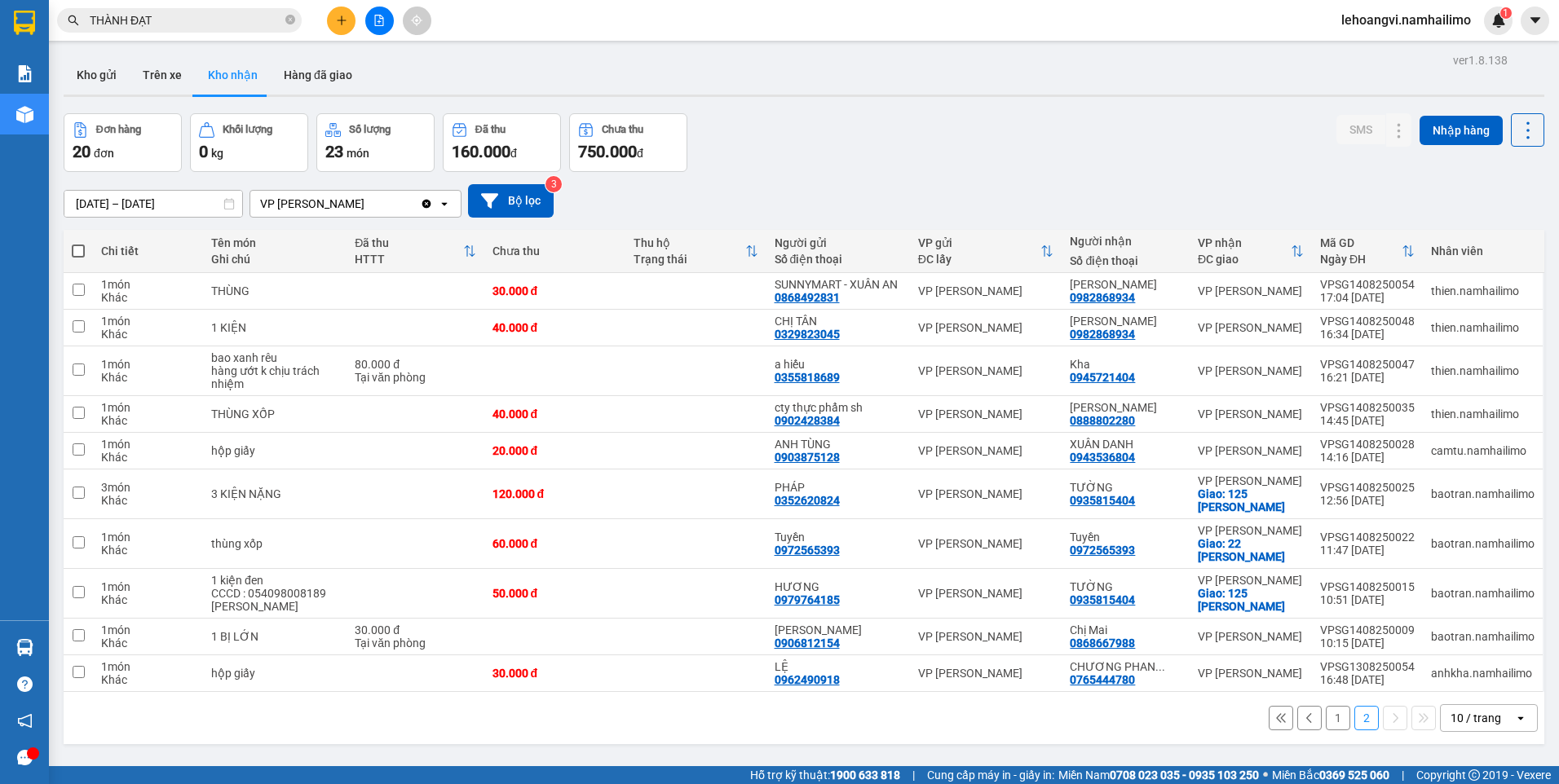
click at [1326, 730] on button "1" at bounding box center [1338, 718] width 25 height 25
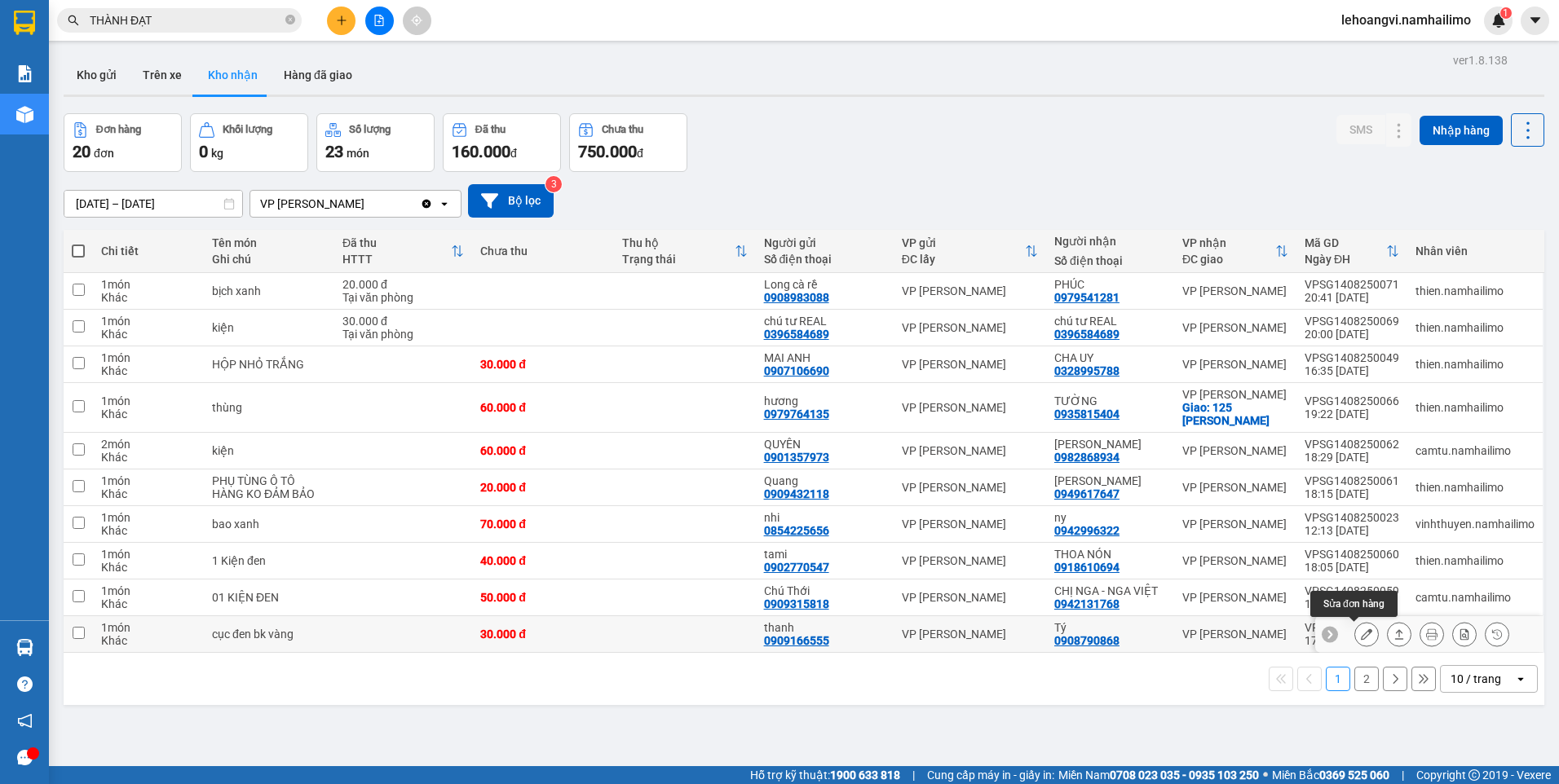
click at [1361, 637] on icon at bounding box center [1367, 634] width 12 height 12
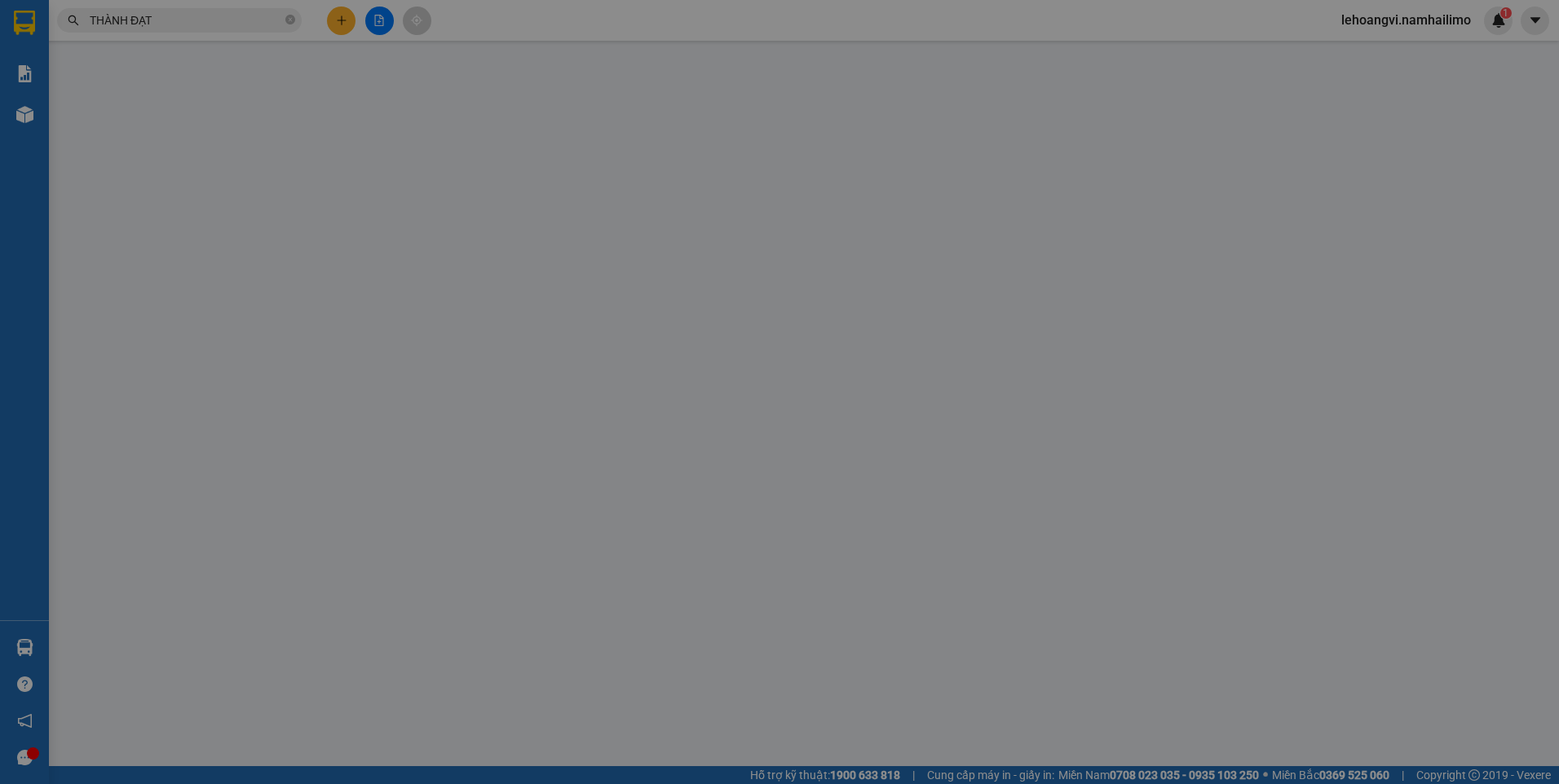
type input "0909166555"
type input "thanh"
type input "0908790868"
type input "Tý"
type input "30.000"
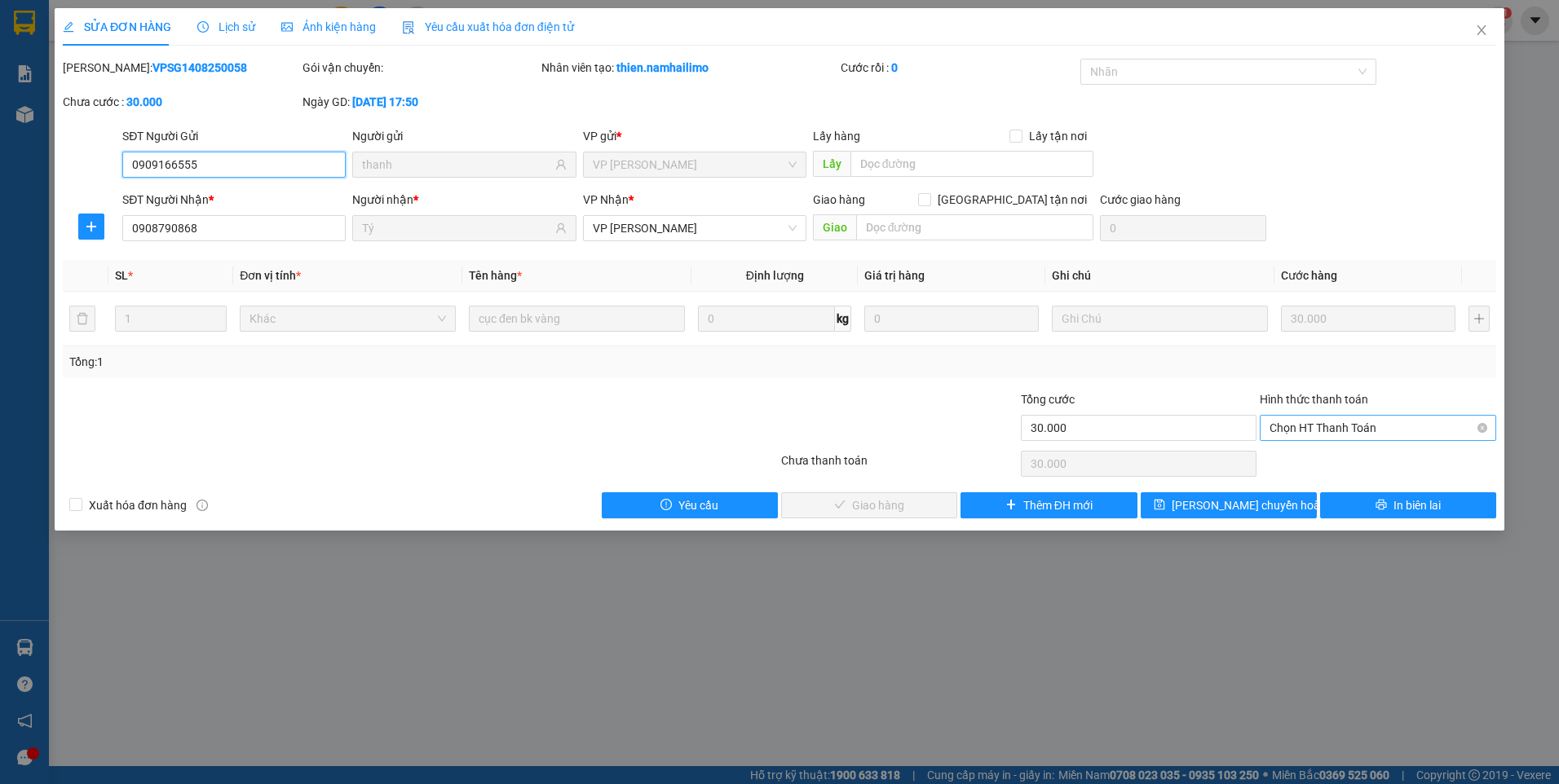
click at [1358, 430] on span "Chọn HT Thanh Toán" at bounding box center [1378, 428] width 217 height 25
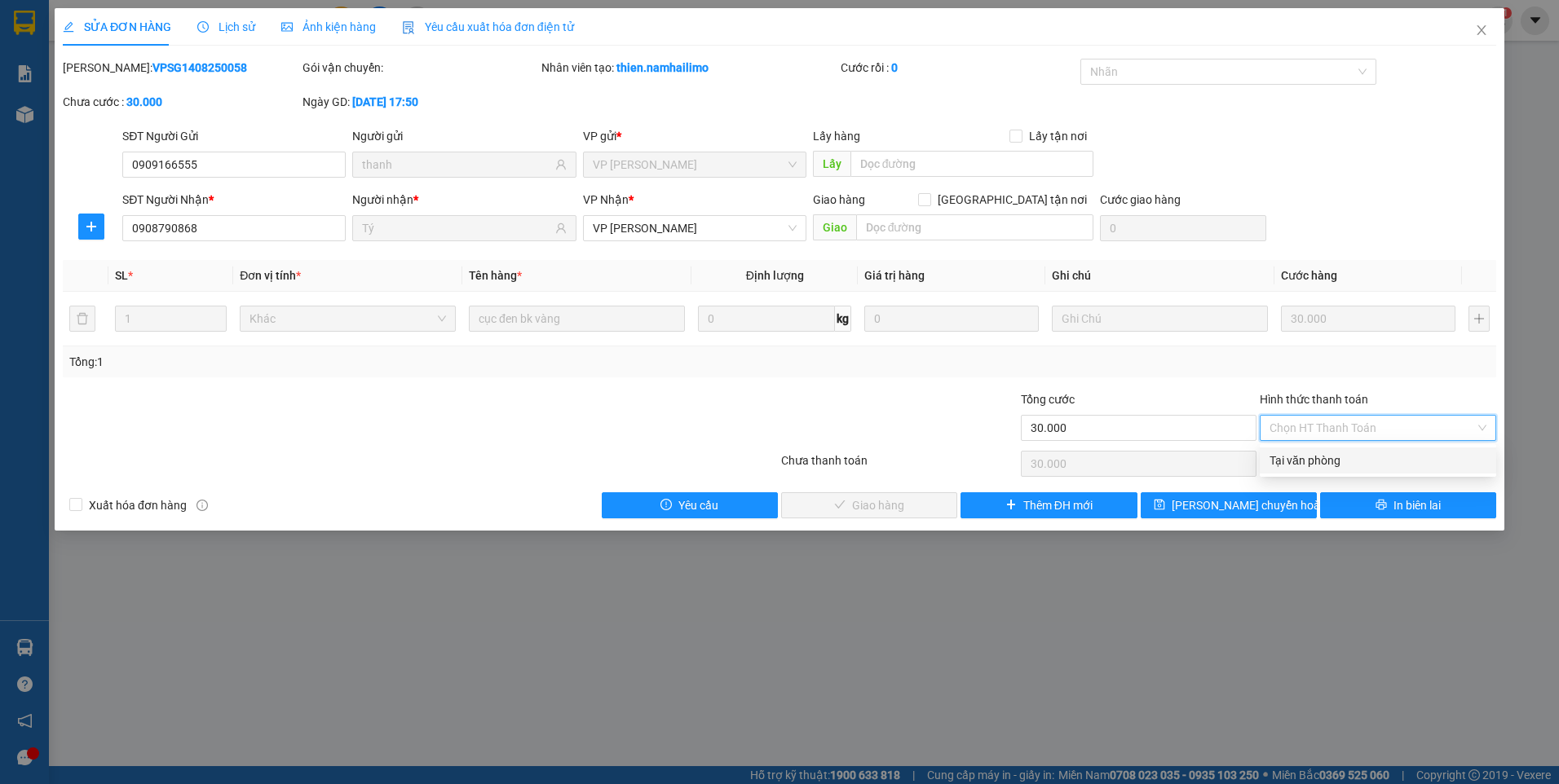
click at [1351, 468] on div "Tại văn phòng" at bounding box center [1378, 461] width 217 height 18
type input "0"
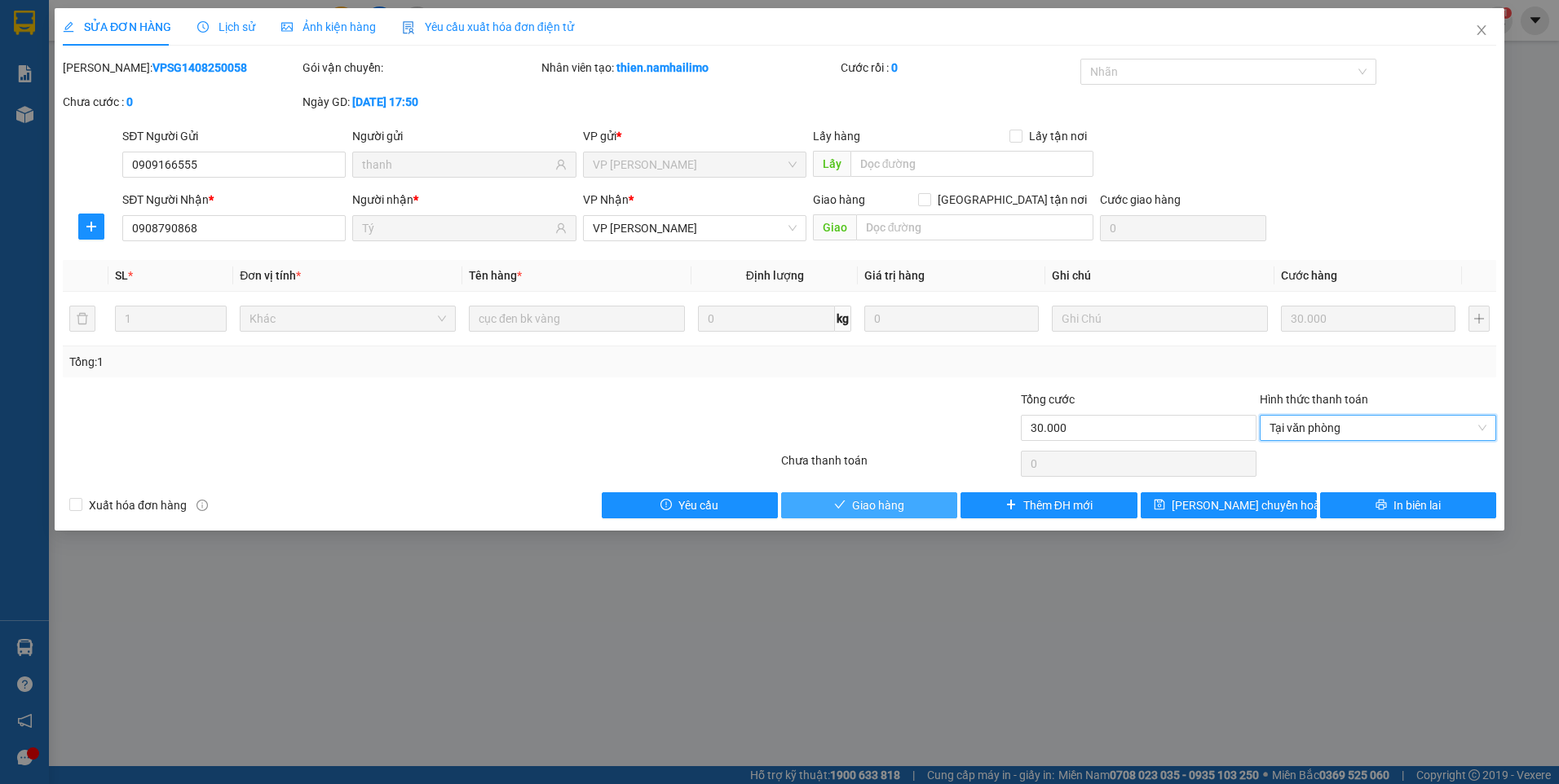
click at [872, 511] on span "Giao hàng" at bounding box center [878, 505] width 52 height 18
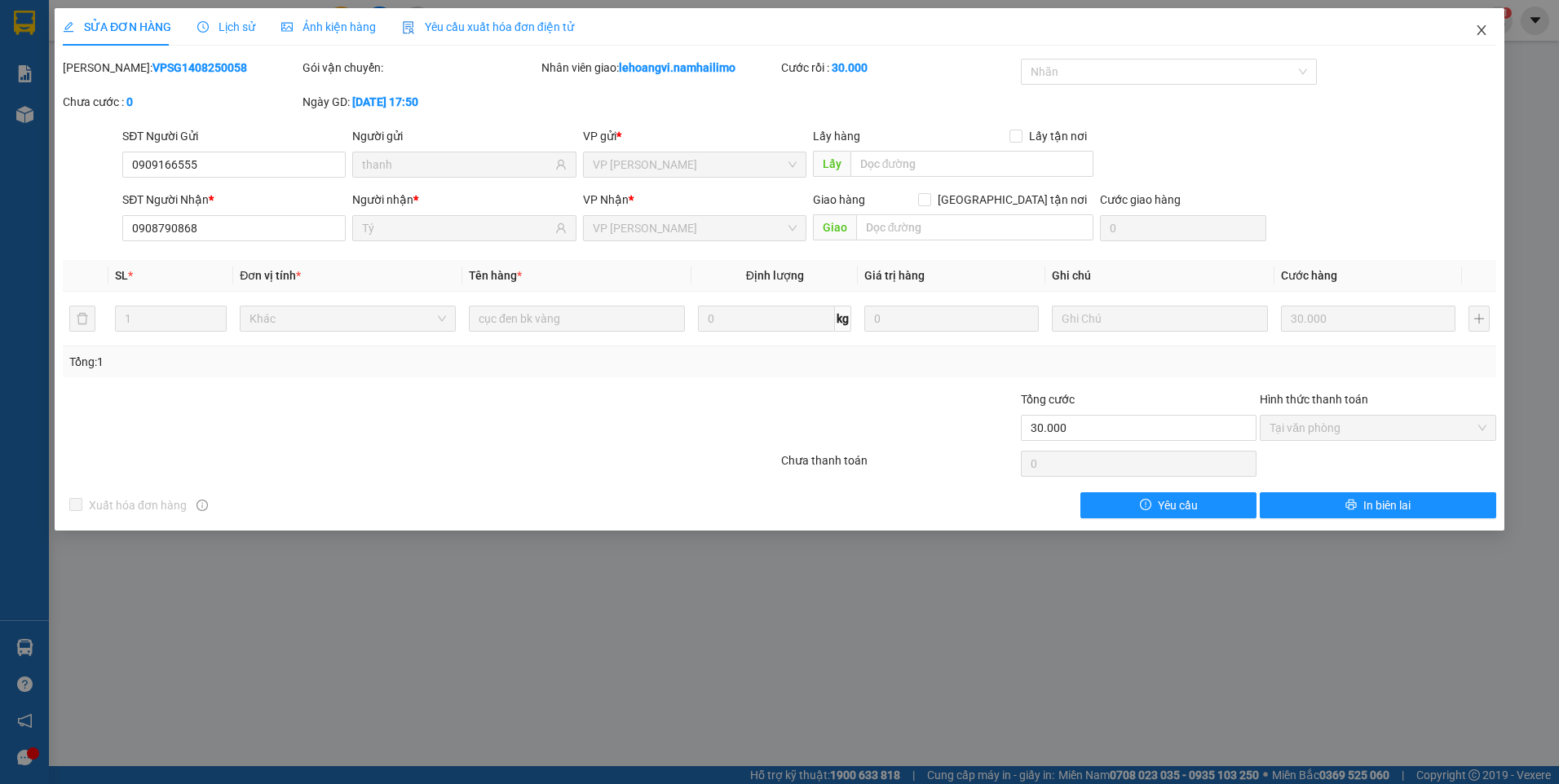
click at [1483, 30] on icon "close" at bounding box center [1481, 31] width 9 height 10
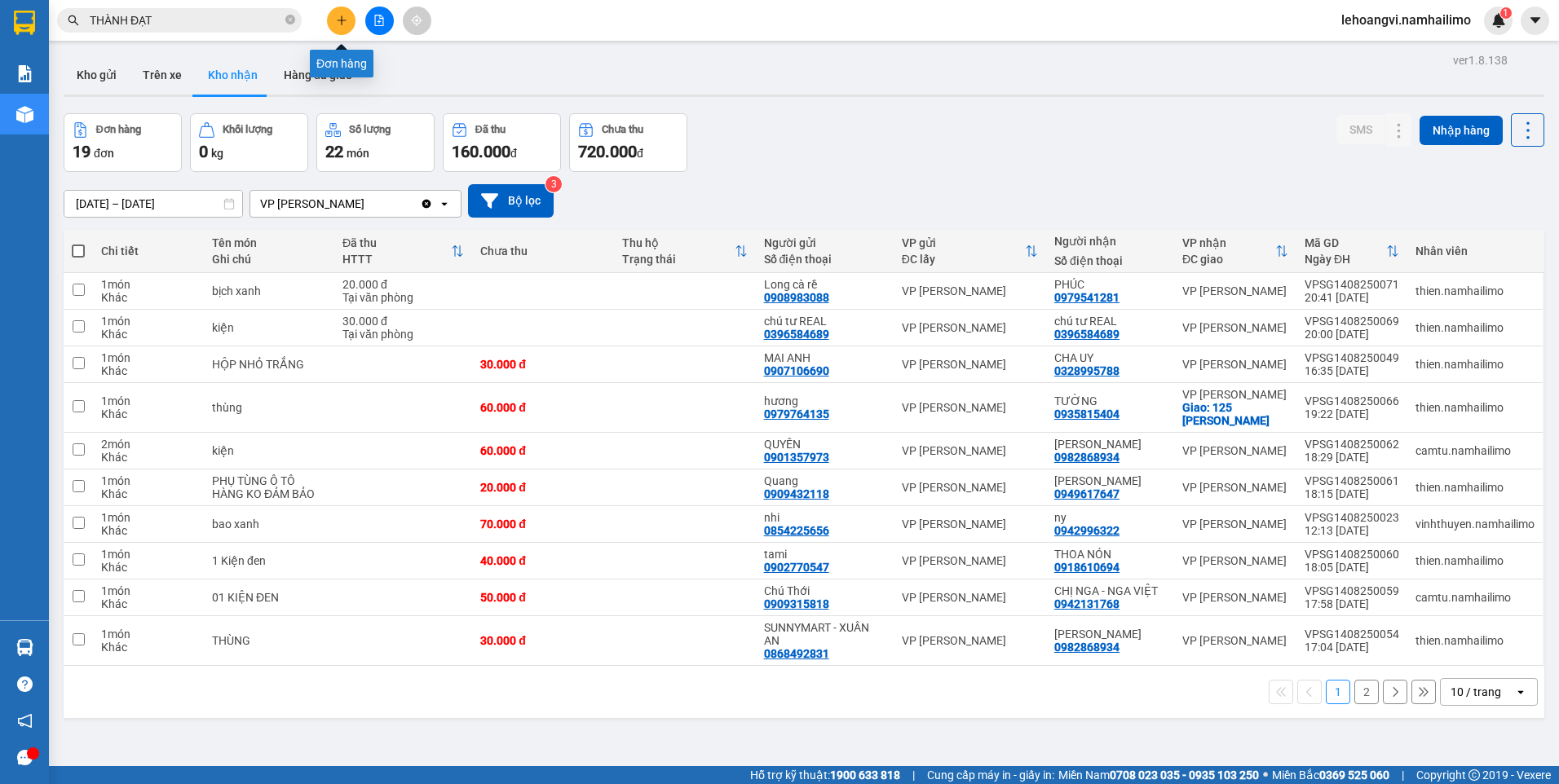
click at [338, 31] on button at bounding box center [341, 21] width 29 height 29
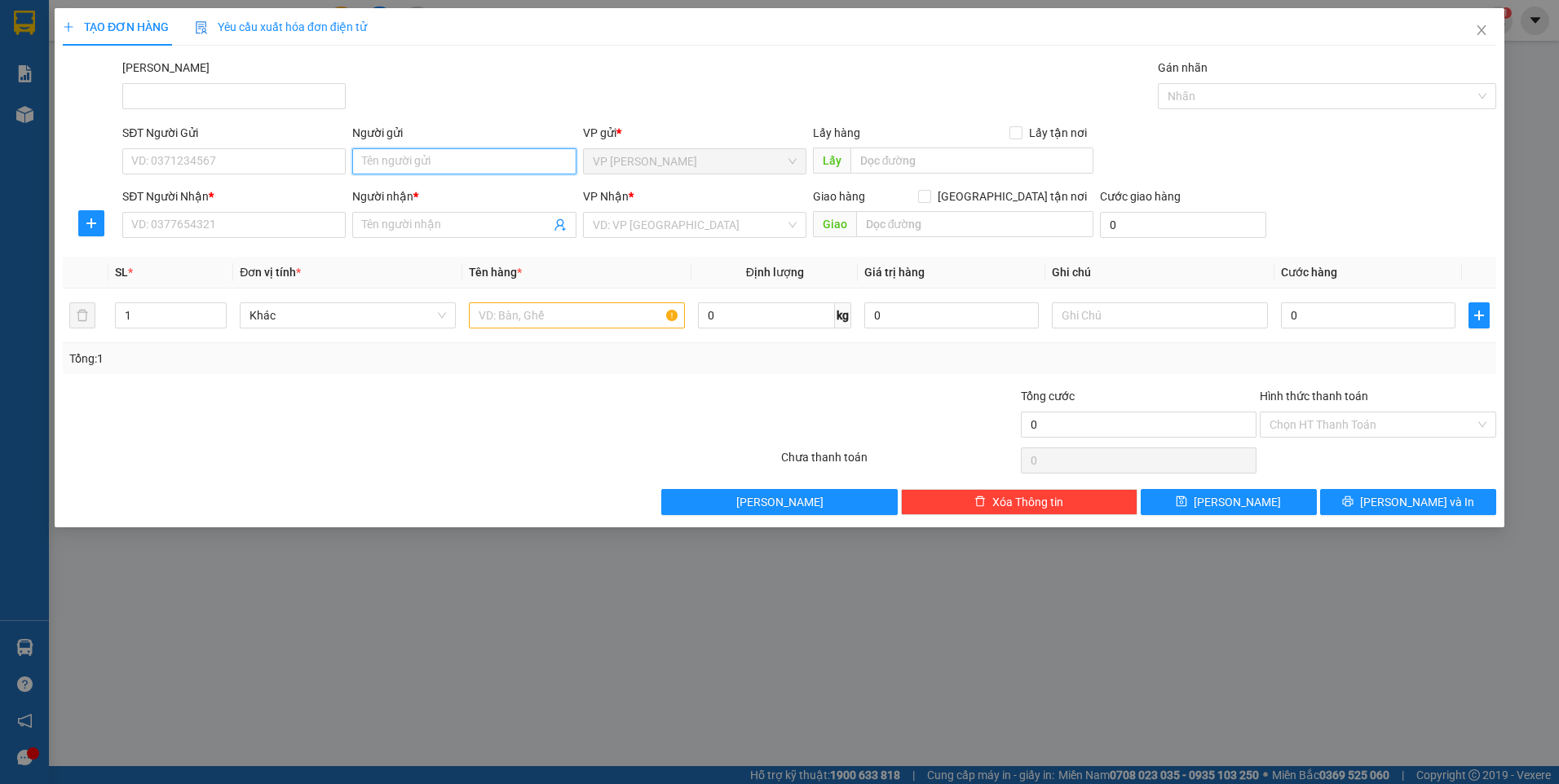
click at [425, 166] on input "Người gửi" at bounding box center [464, 162] width 224 height 26
type input "[PERSON_NAME]"
click at [285, 165] on input "SĐT Người Gửi" at bounding box center [233, 162] width 224 height 26
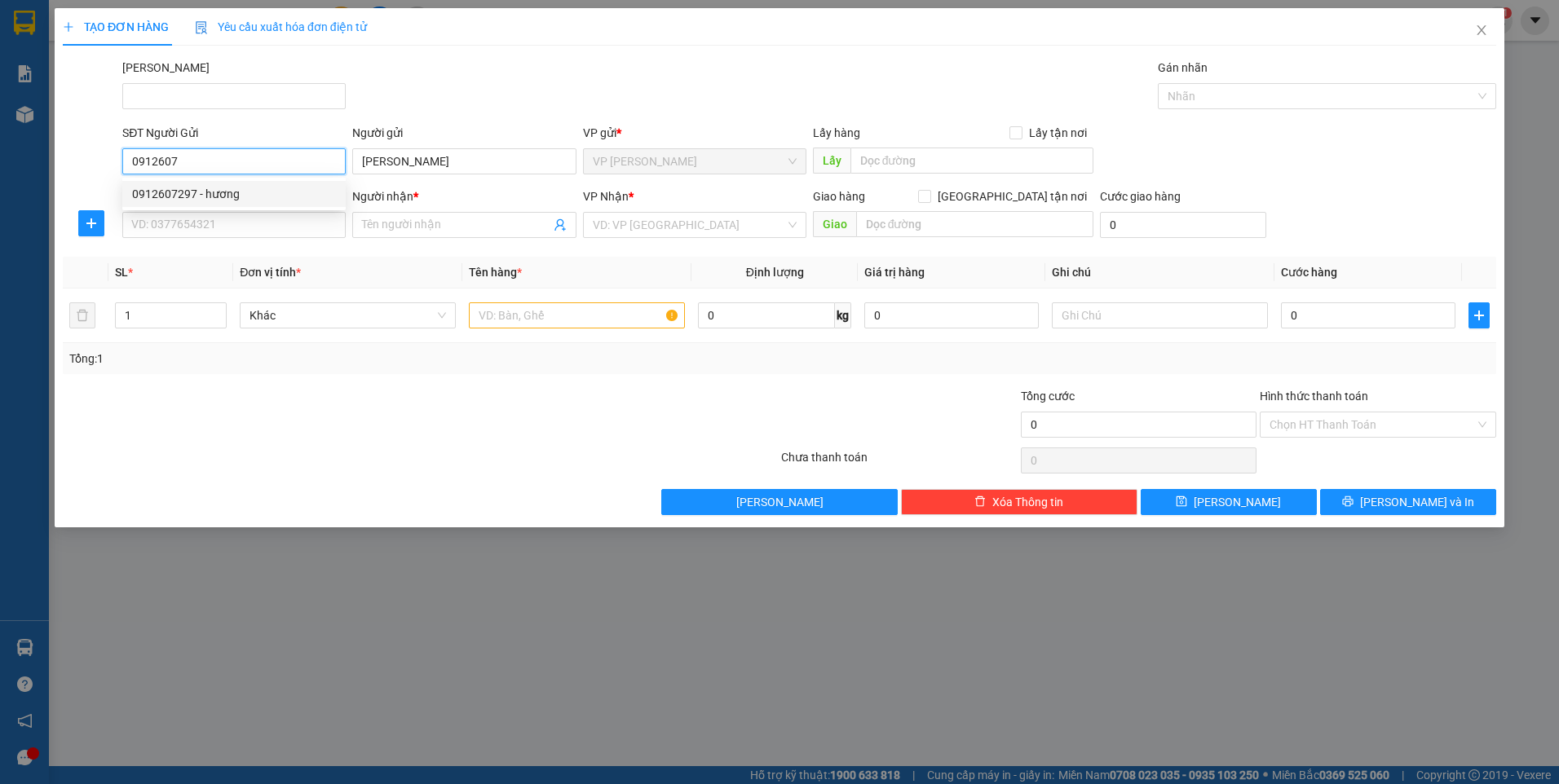
drag, startPoint x: 277, startPoint y: 190, endPoint x: 268, endPoint y: 198, distance: 12.0
click at [276, 190] on div "0912607297 - hương" at bounding box center [233, 194] width 204 height 18
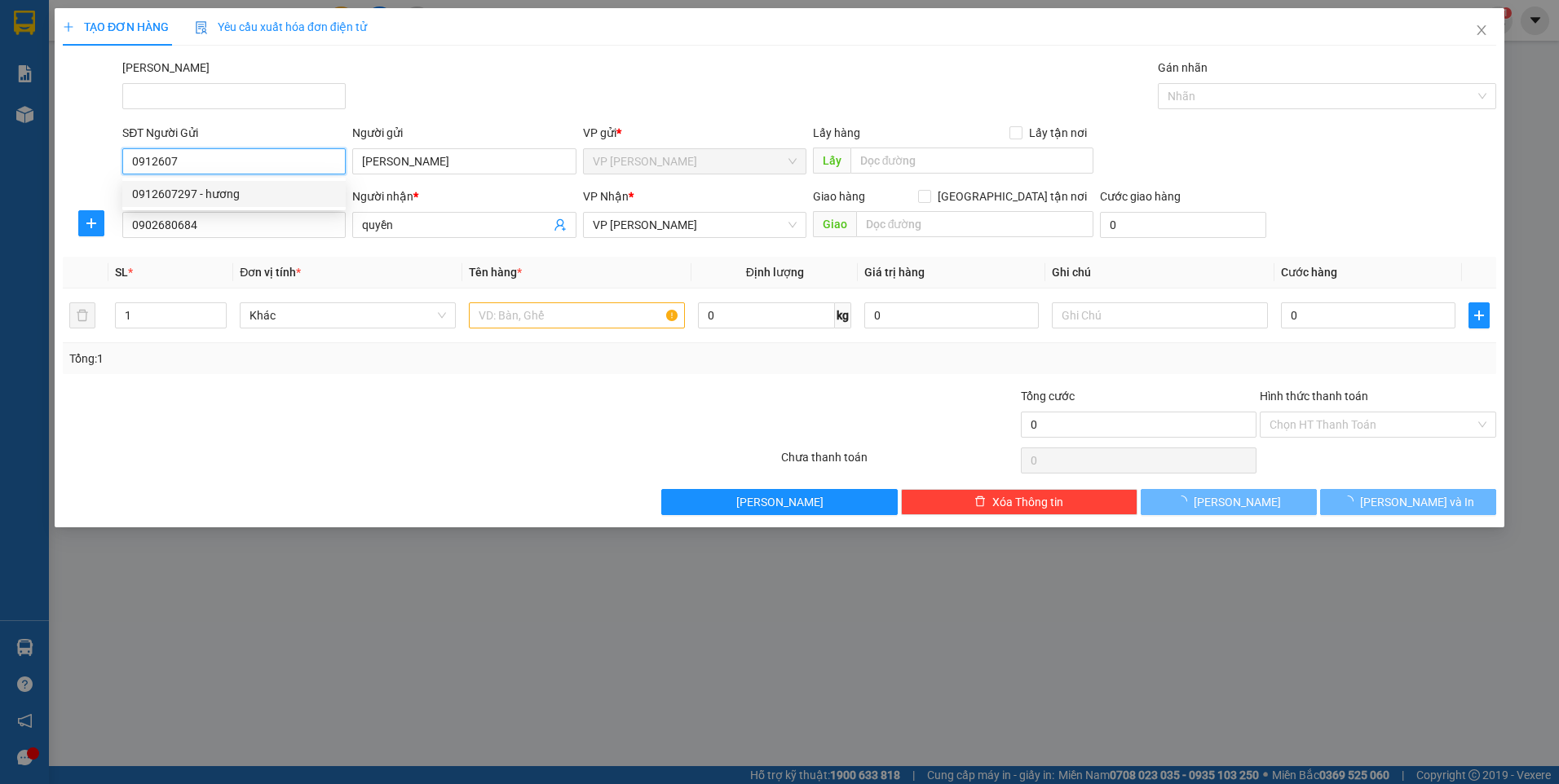
type input "0912607297"
type input "hương"
type input "0902680684"
type input "quyền"
type input "20.000"
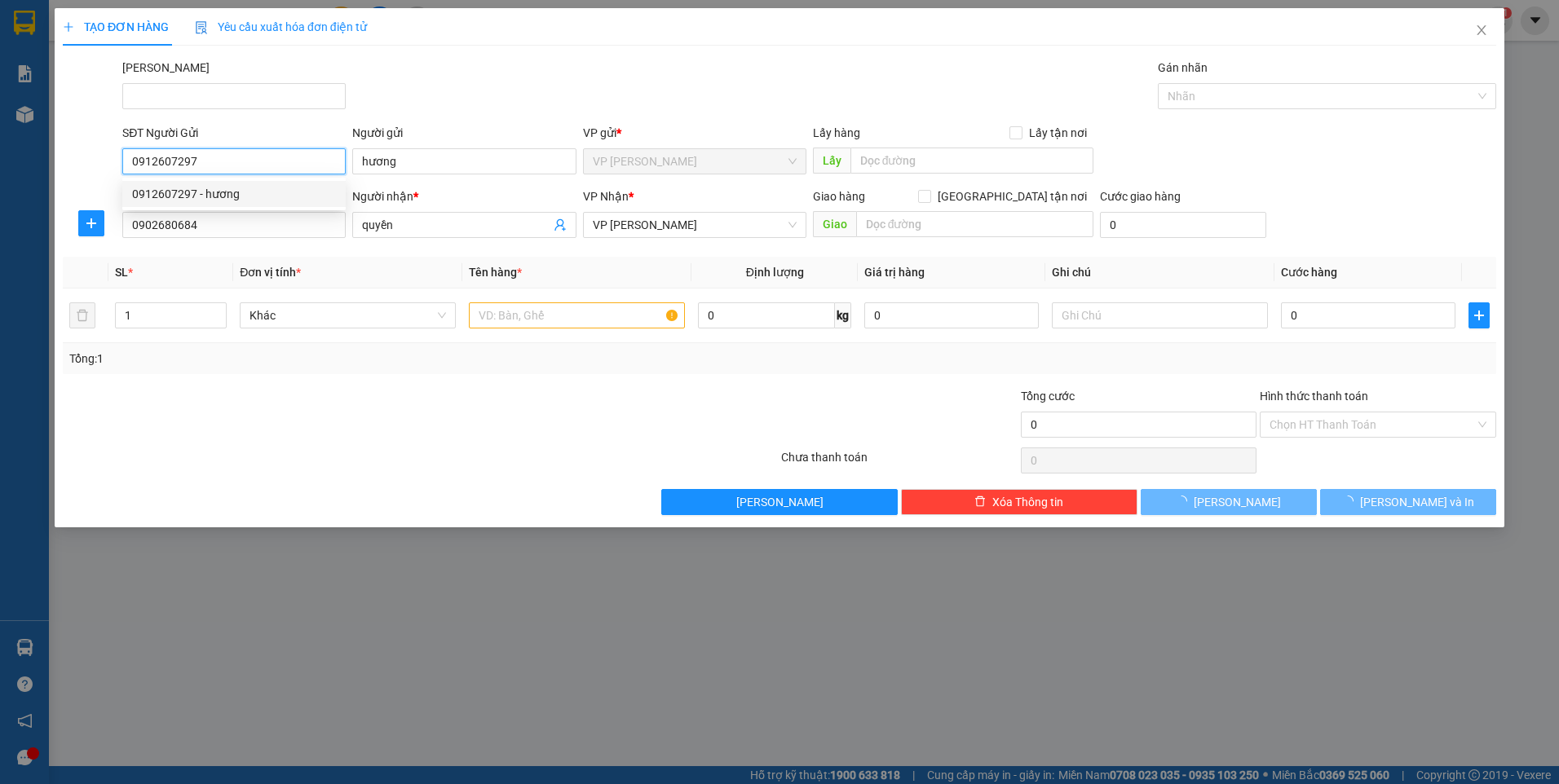
type input "20.000"
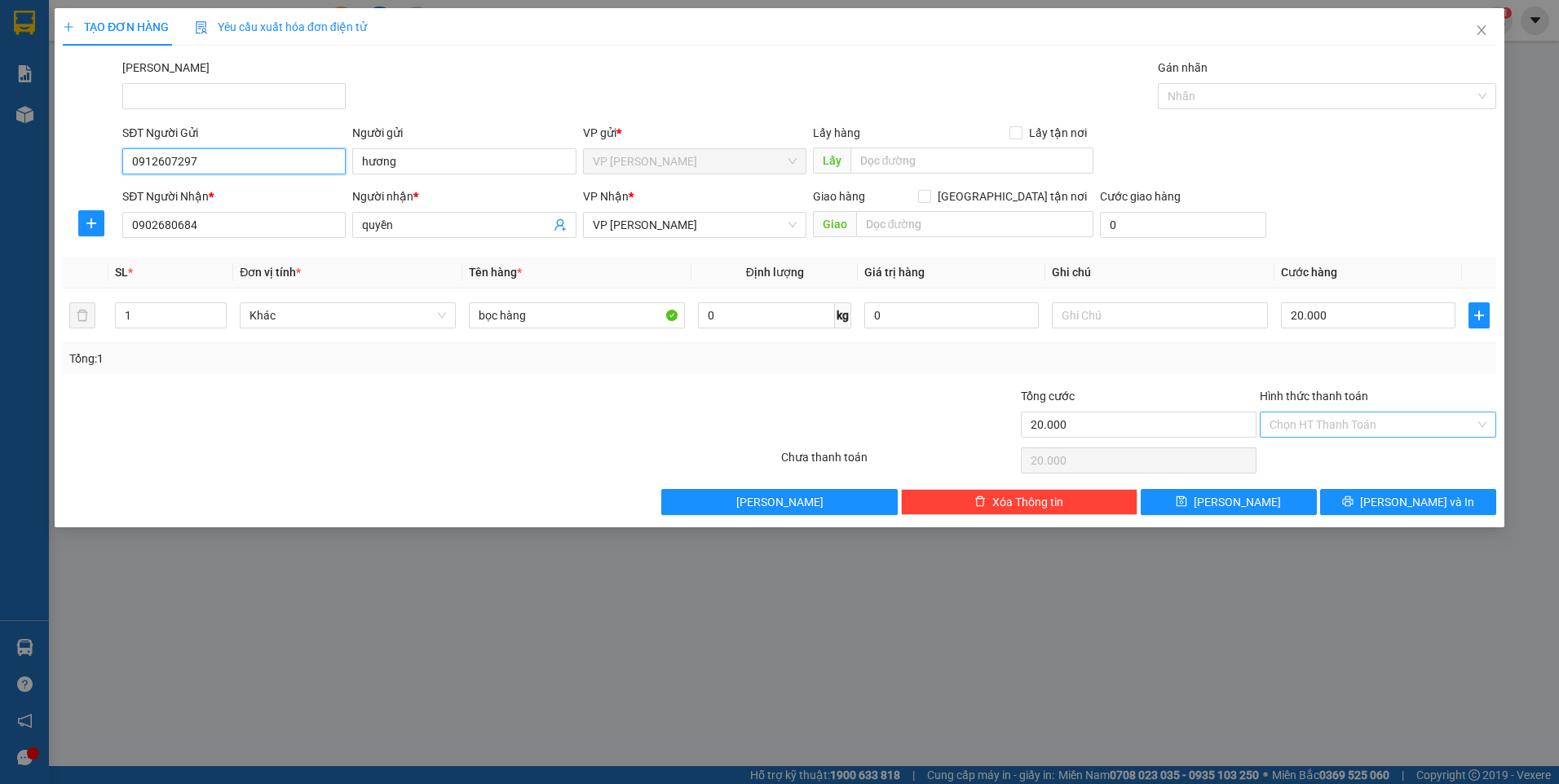
type input "0912607297"
click at [1392, 414] on input "Hình thức thanh toán" at bounding box center [1372, 425] width 205 height 25
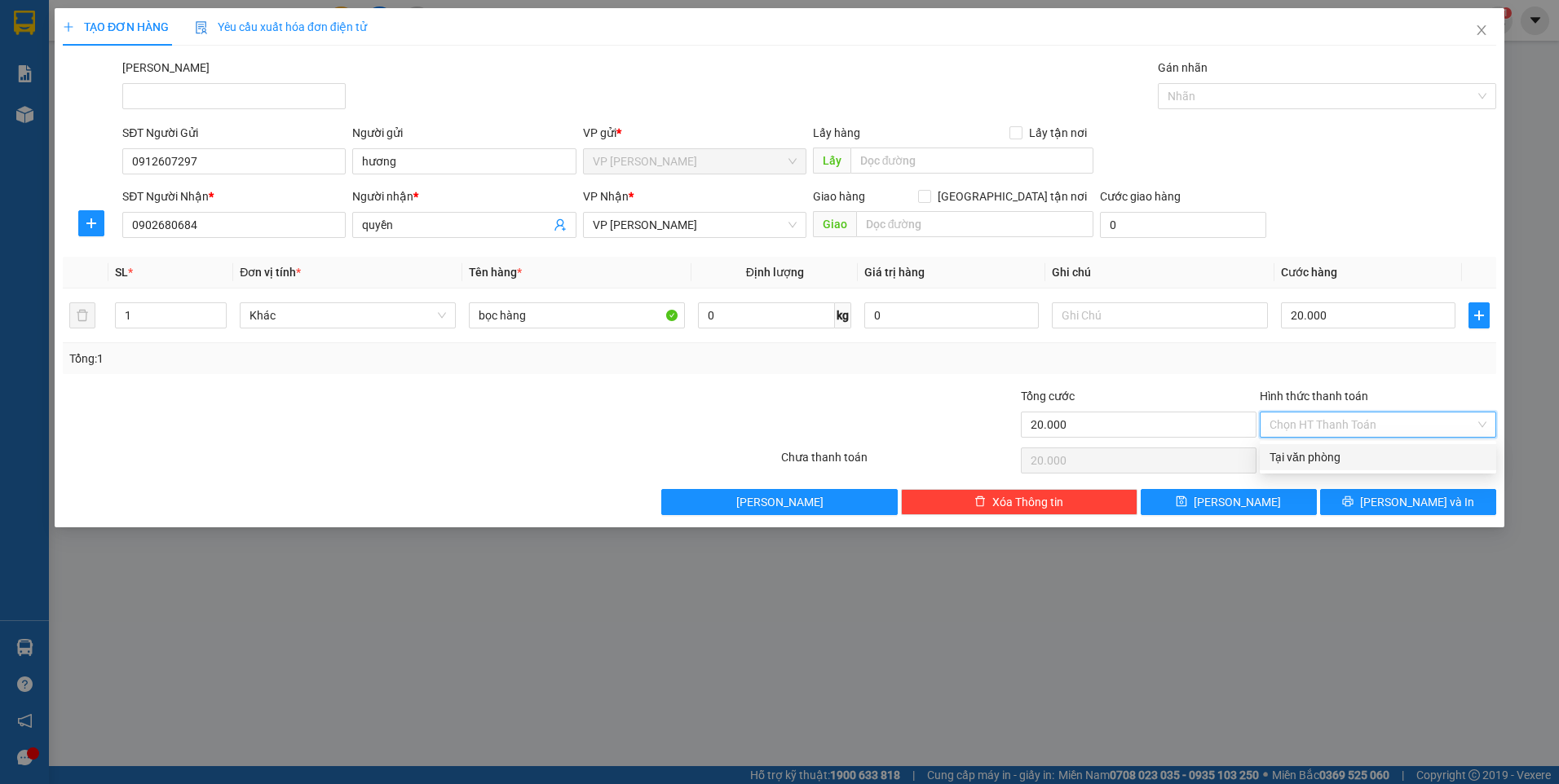
click at [1379, 462] on div "Tại văn phòng" at bounding box center [1378, 458] width 217 height 18
type input "0"
click at [1352, 487] on div "Transit Pickup Surcharge Ids Transit Deliver Surcharge Ids Transit Deliver Surc…" at bounding box center [780, 287] width 1434 height 457
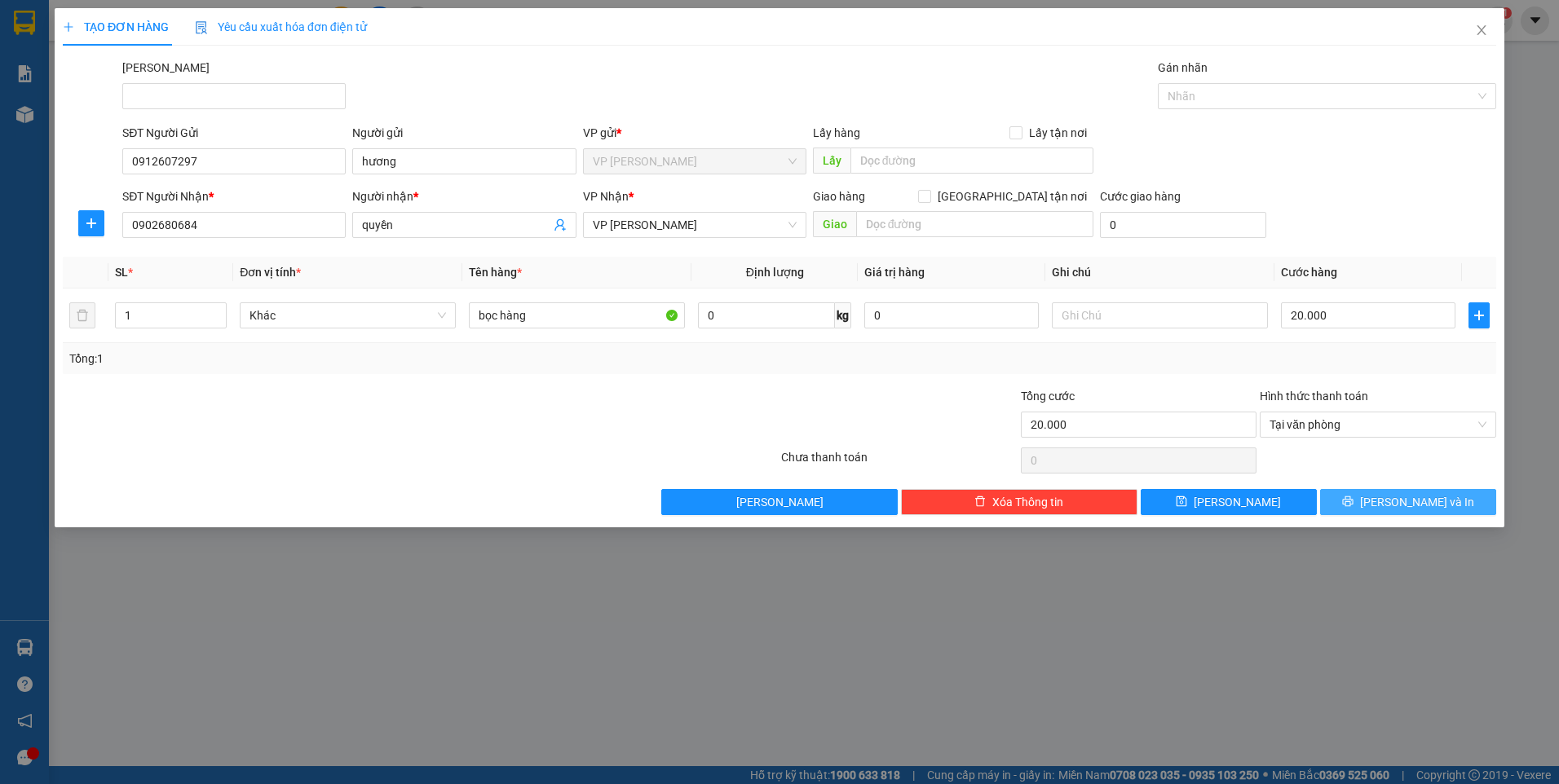
click at [1349, 500] on button "[PERSON_NAME] và In" at bounding box center [1409, 502] width 177 height 26
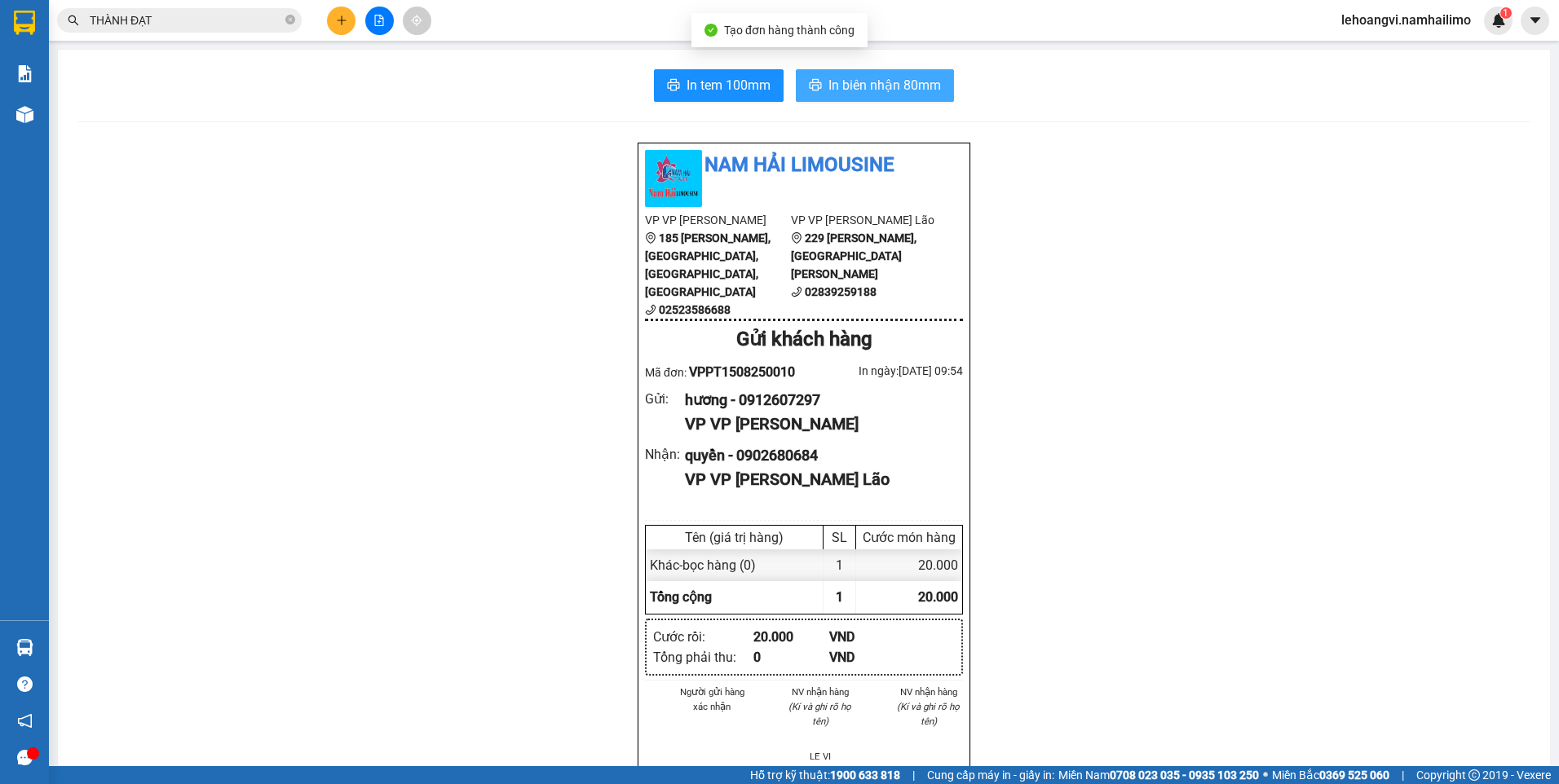
click at [910, 80] on span "In biên nhận 80mm" at bounding box center [884, 85] width 112 height 21
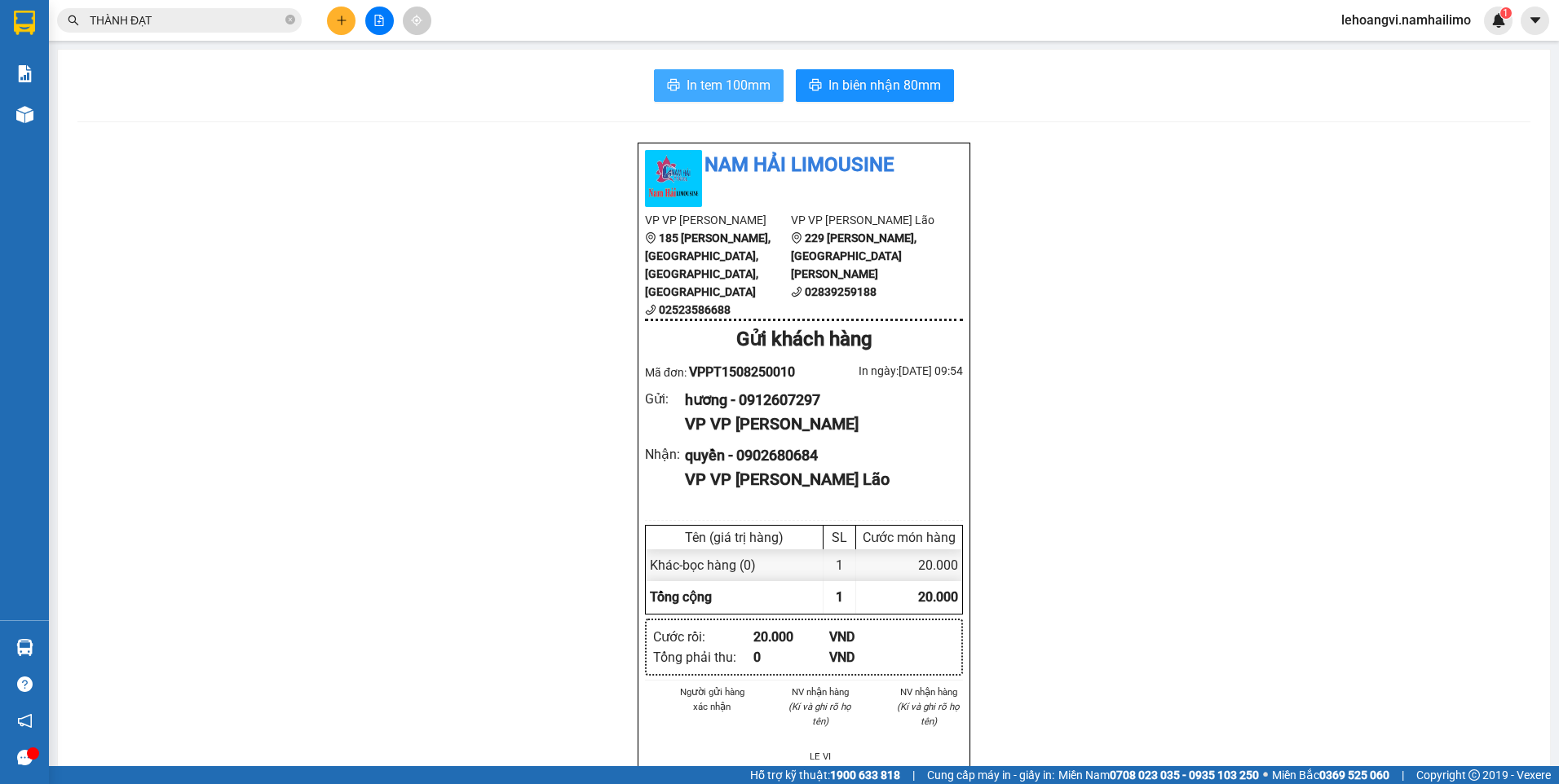
click at [770, 90] on button "In tem 100mm" at bounding box center [718, 86] width 130 height 33
